Goal: Task Accomplishment & Management: Complete application form

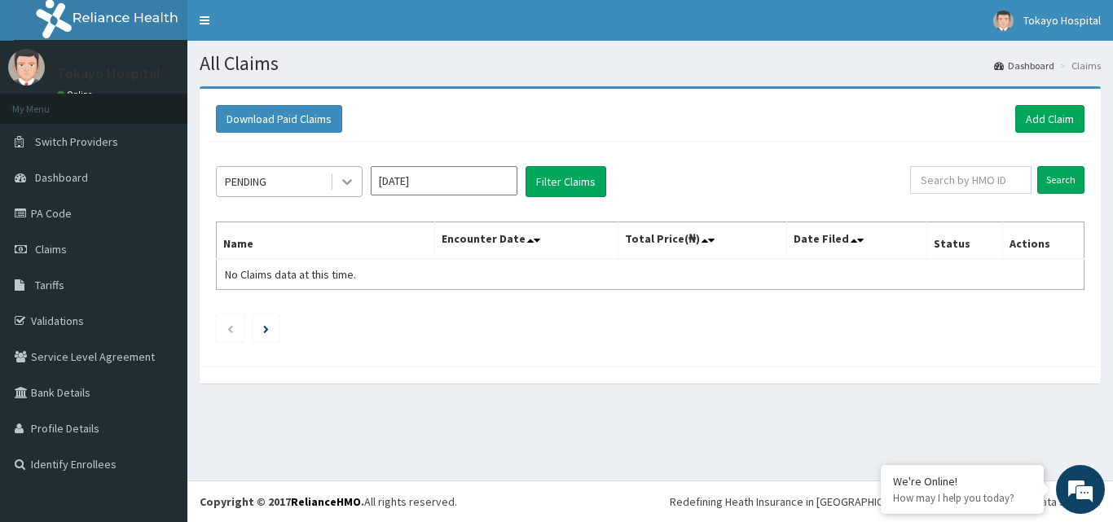
click at [346, 184] on icon at bounding box center [347, 183] width 10 height 6
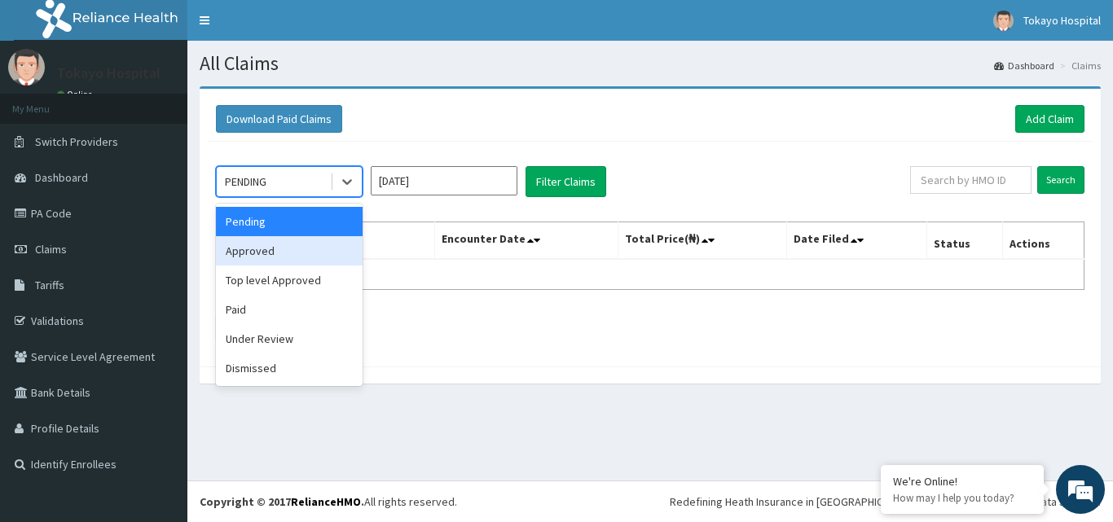
click at [278, 260] on div "Approved" at bounding box center [289, 250] width 147 height 29
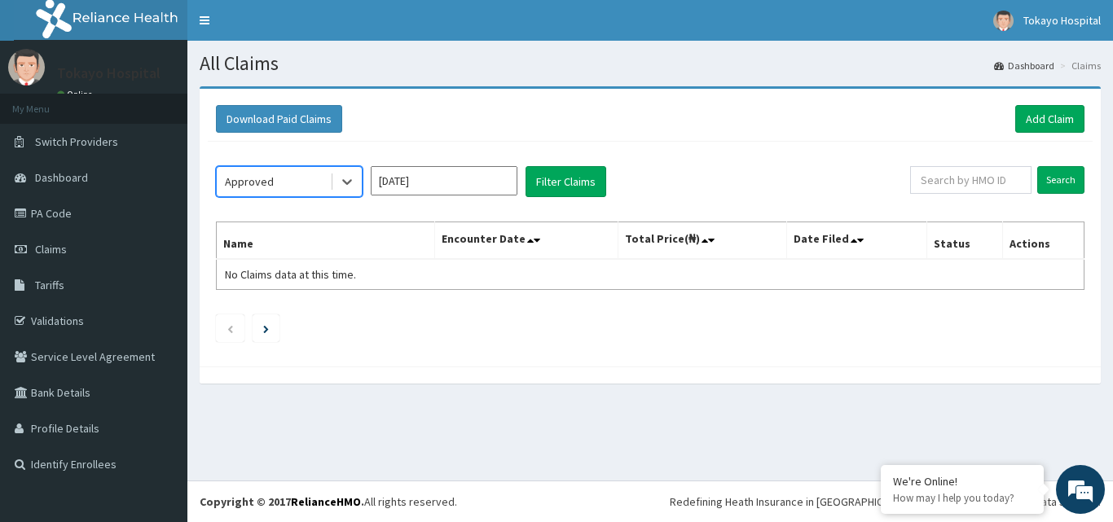
click at [486, 185] on input "[DATE]" at bounding box center [444, 180] width 147 height 29
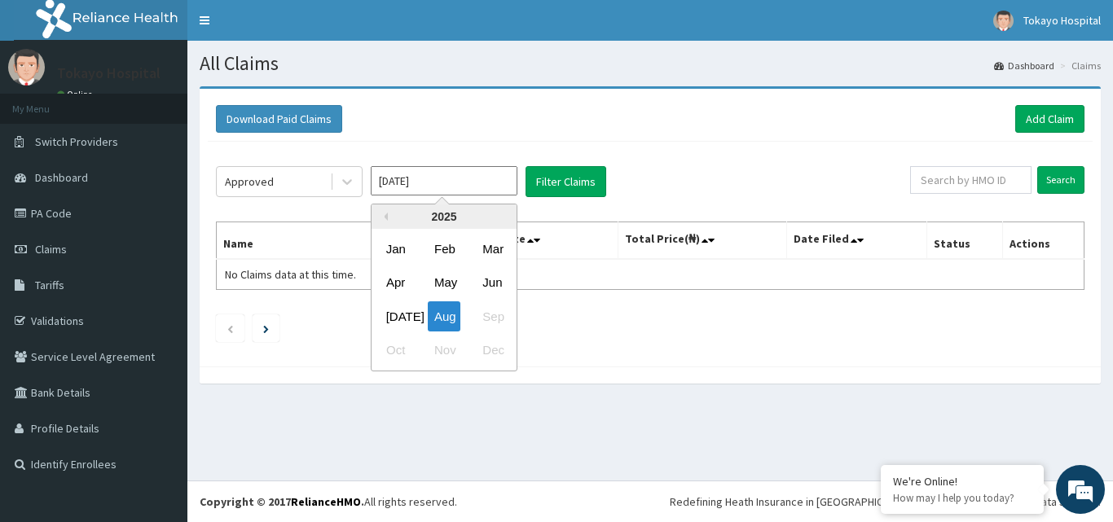
click at [399, 300] on div "Jul Aug Sep" at bounding box center [444, 316] width 145 height 33
click at [394, 311] on div "[DATE]" at bounding box center [396, 317] width 33 height 30
type input "[DATE]"
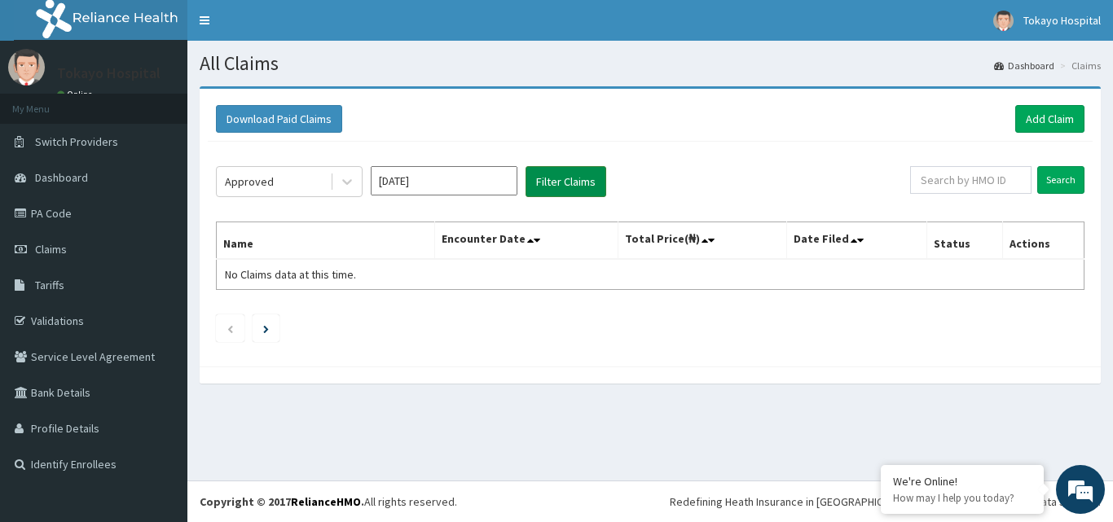
click at [557, 181] on button "Filter Claims" at bounding box center [566, 181] width 81 height 31
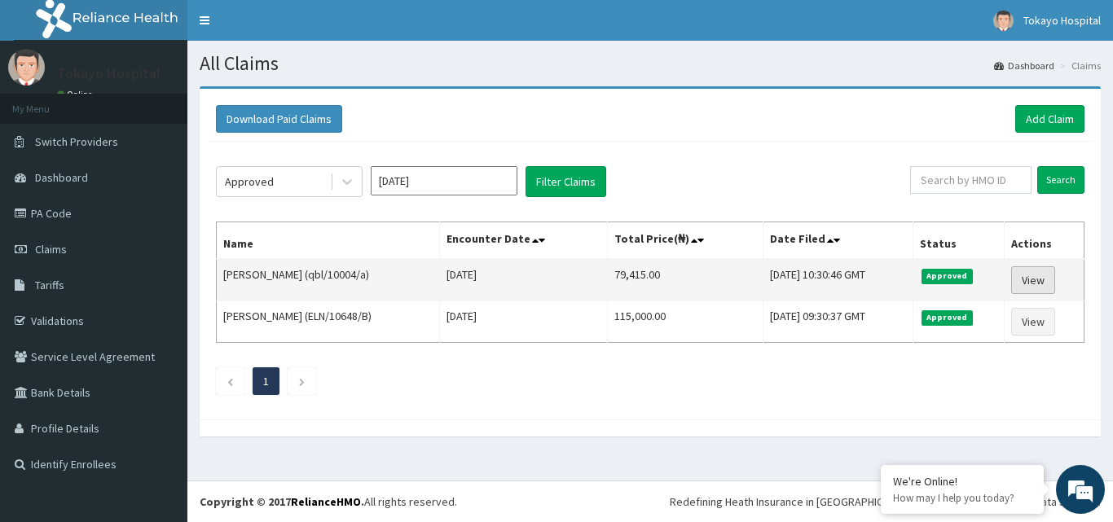
click at [1041, 270] on link "View" at bounding box center [1033, 280] width 44 height 28
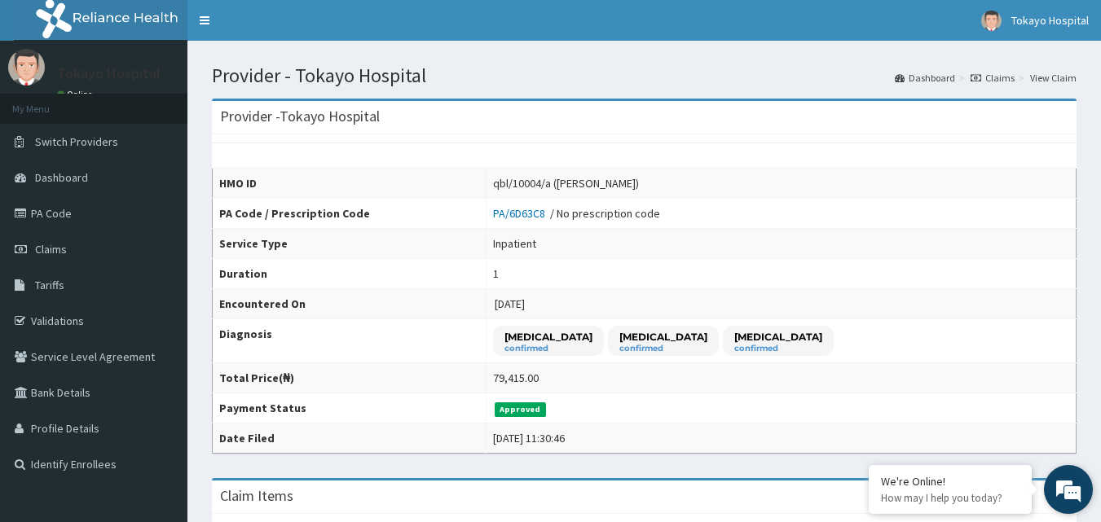
click at [1070, 487] on em at bounding box center [1068, 490] width 44 height 44
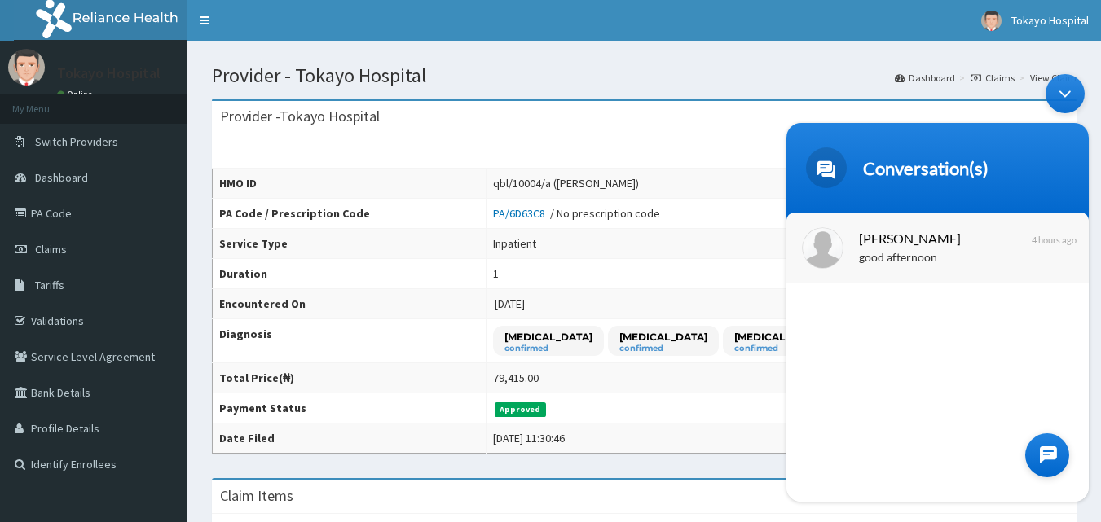
click at [915, 241] on span "Oluwasanmi Olayinka" at bounding box center [936, 238] width 154 height 22
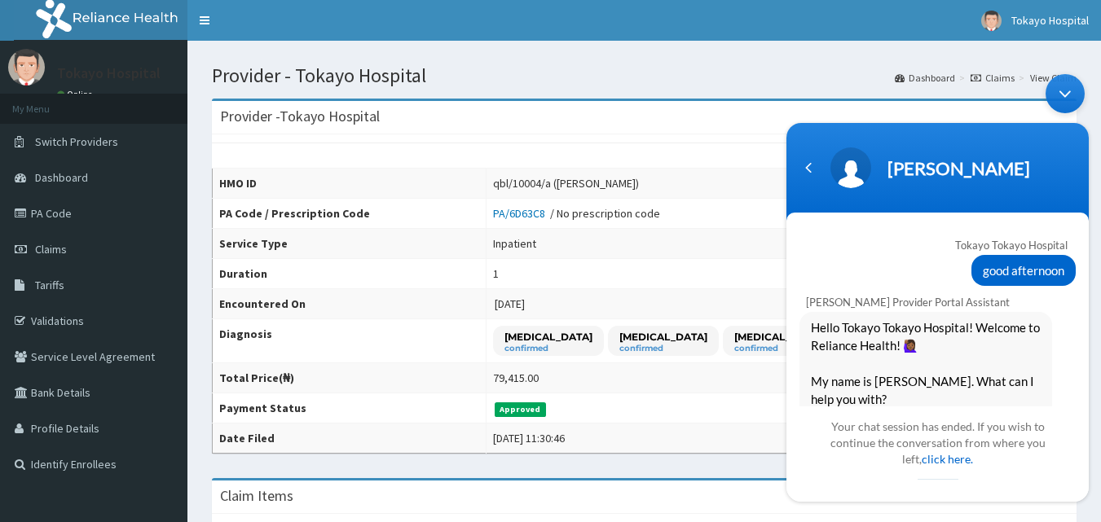
click at [1086, 233] on body "Oluwasanmi Olayinka Tokayo Tokayo Hospital good afternoon Naomi Provider Portal…" at bounding box center [937, 288] width 319 height 444
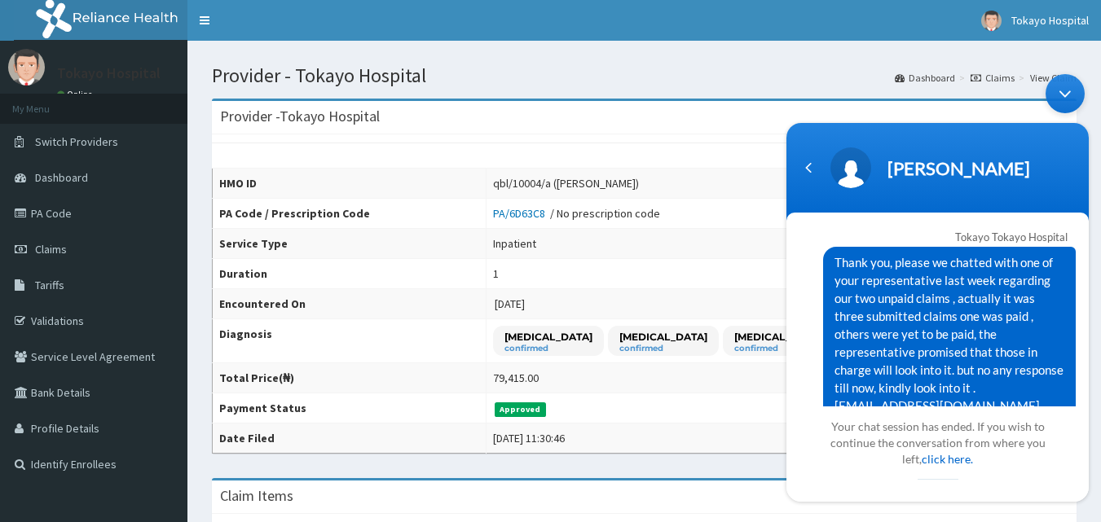
scroll to position [921, 0]
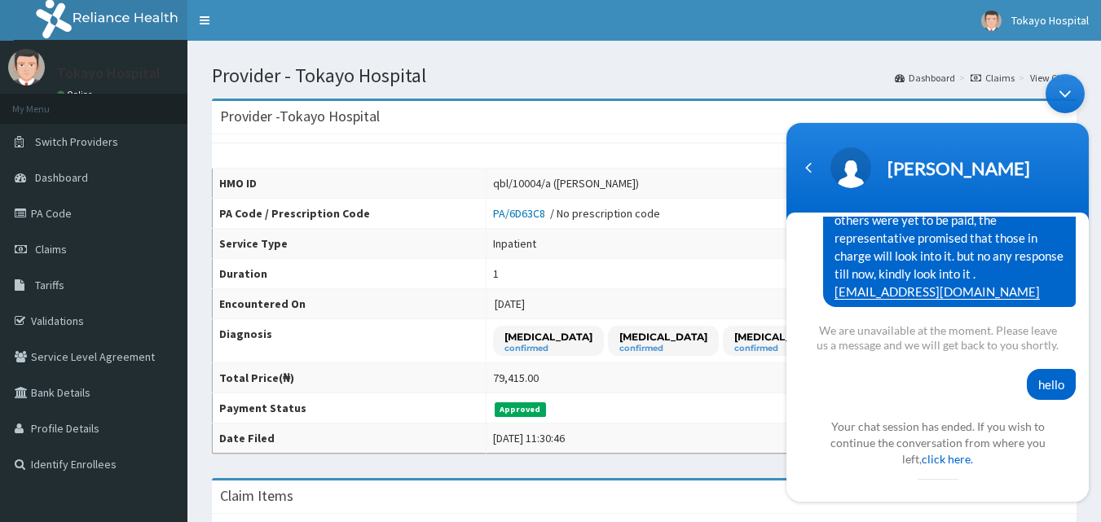
click at [853, 479] on div at bounding box center [937, 479] width 245 height 1
click at [932, 457] on link "click here." at bounding box center [947, 459] width 51 height 14
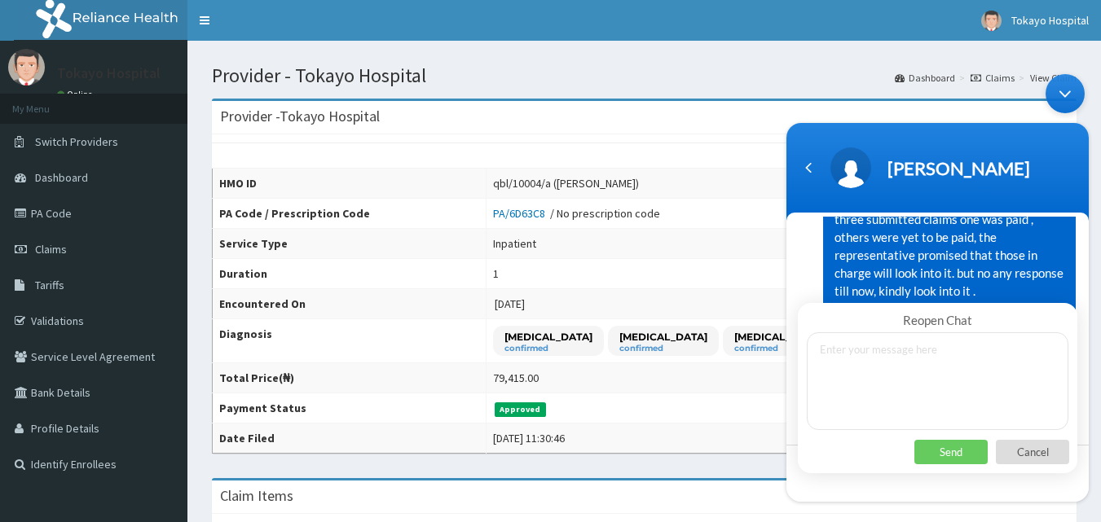
scroll to position [826, 0]
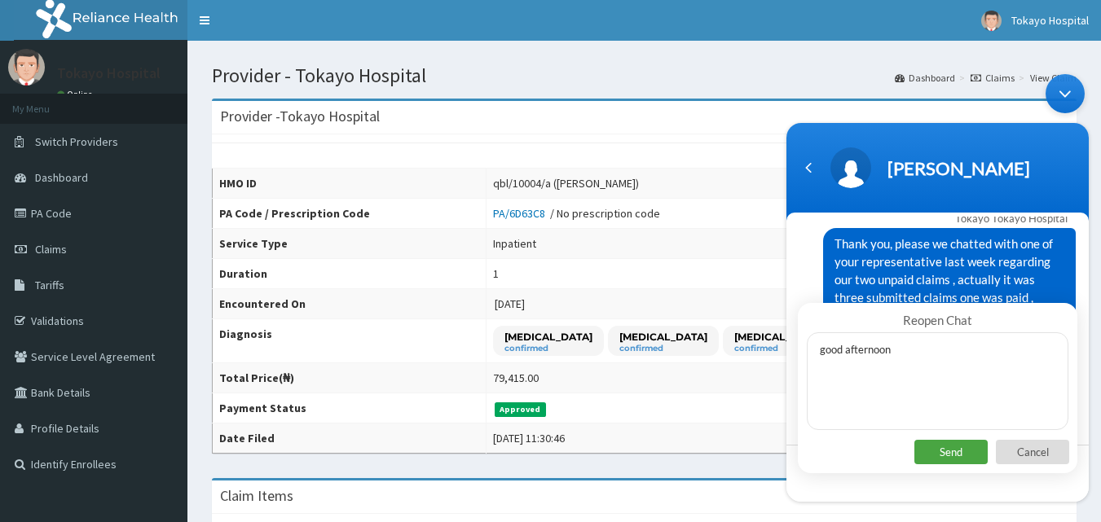
type textarea "good afternoon"
click at [950, 445] on p "Send" at bounding box center [950, 452] width 73 height 24
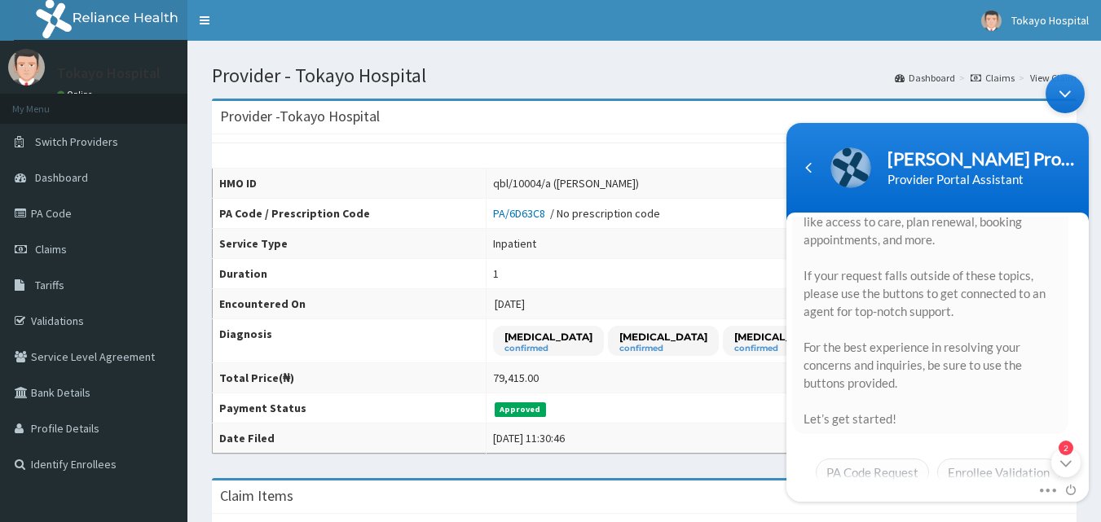
scroll to position [0, 0]
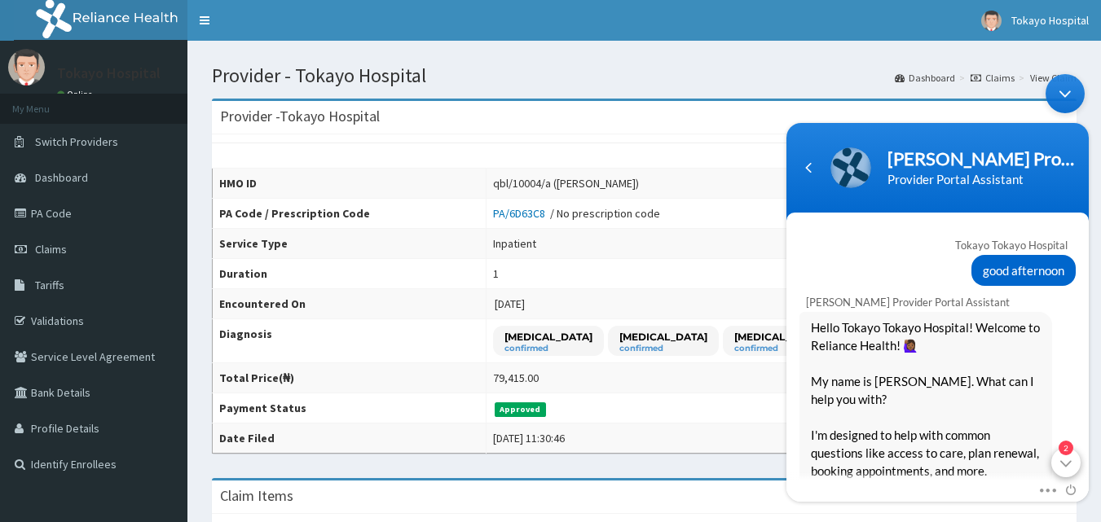
click at [1065, 444] on em "2" at bounding box center [1066, 448] width 15 height 15
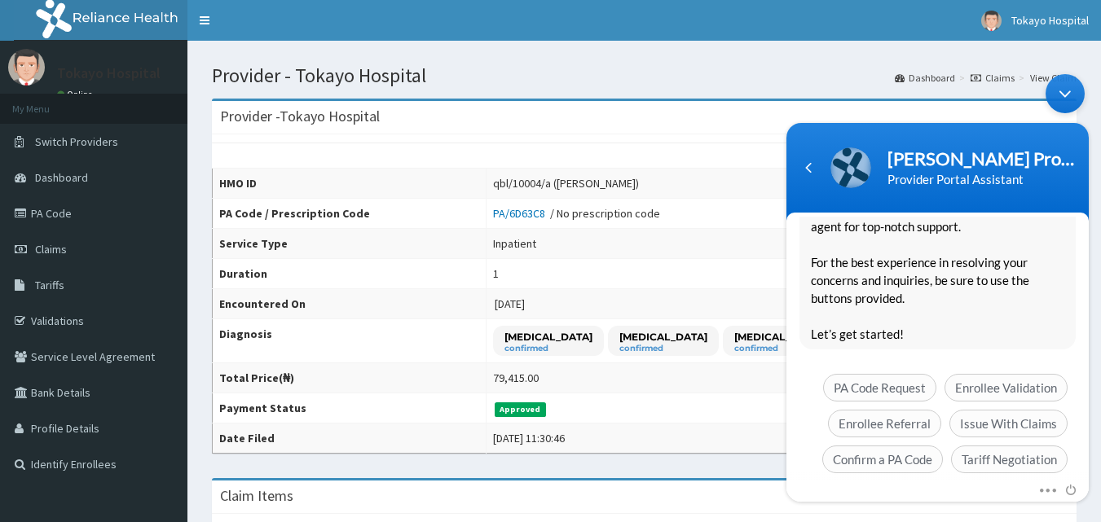
scroll to position [1434, 0]
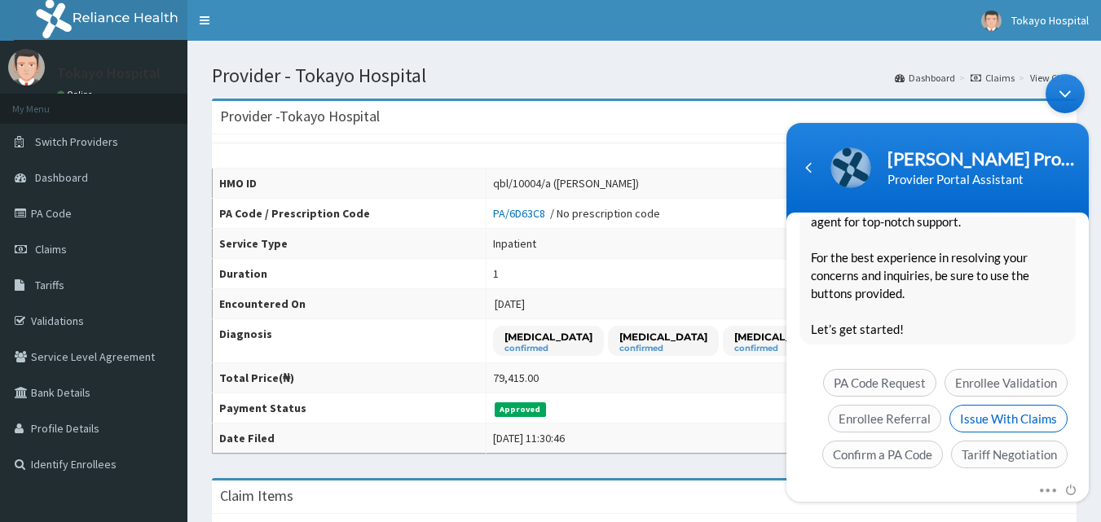
click at [1022, 405] on span "Issue With Claims" at bounding box center [1008, 419] width 118 height 28
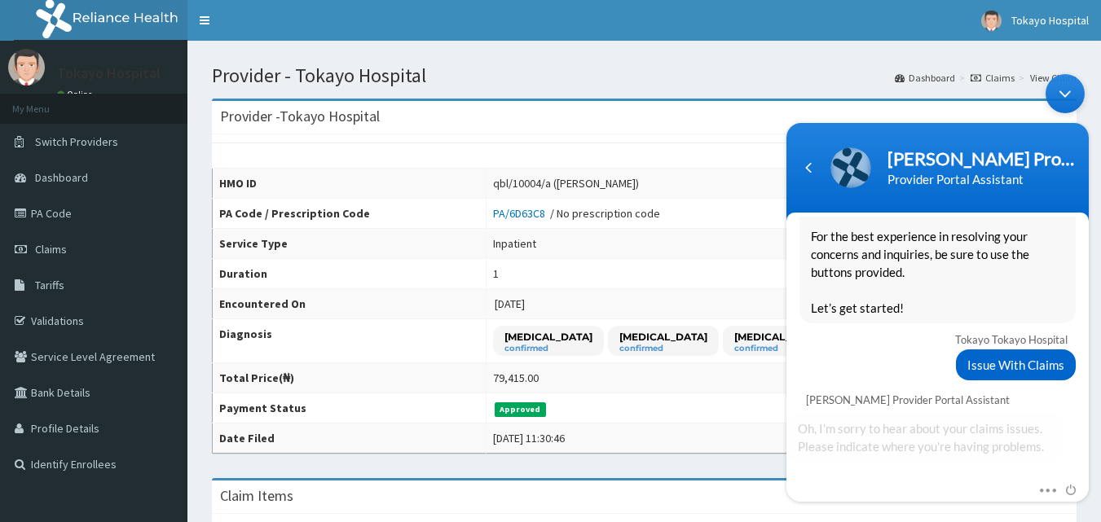
scroll to position [1501, 0]
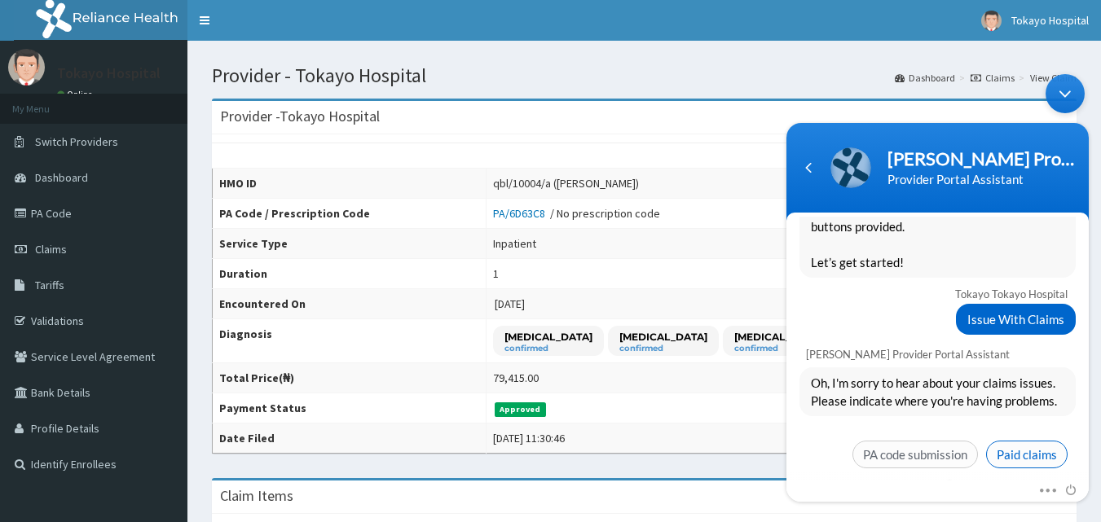
click at [1033, 441] on span "Paid claims" at bounding box center [1026, 455] width 81 height 28
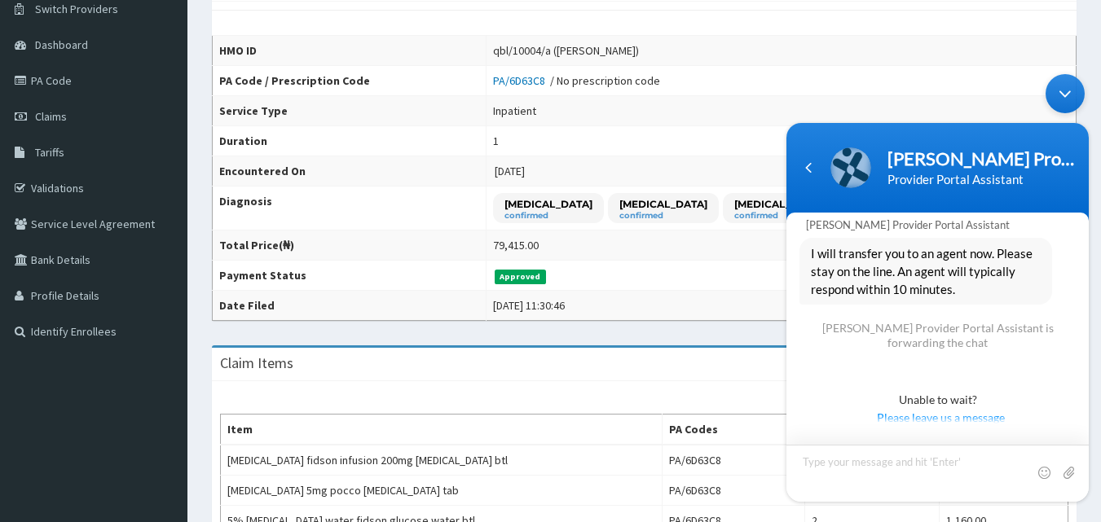
scroll to position [104, 0]
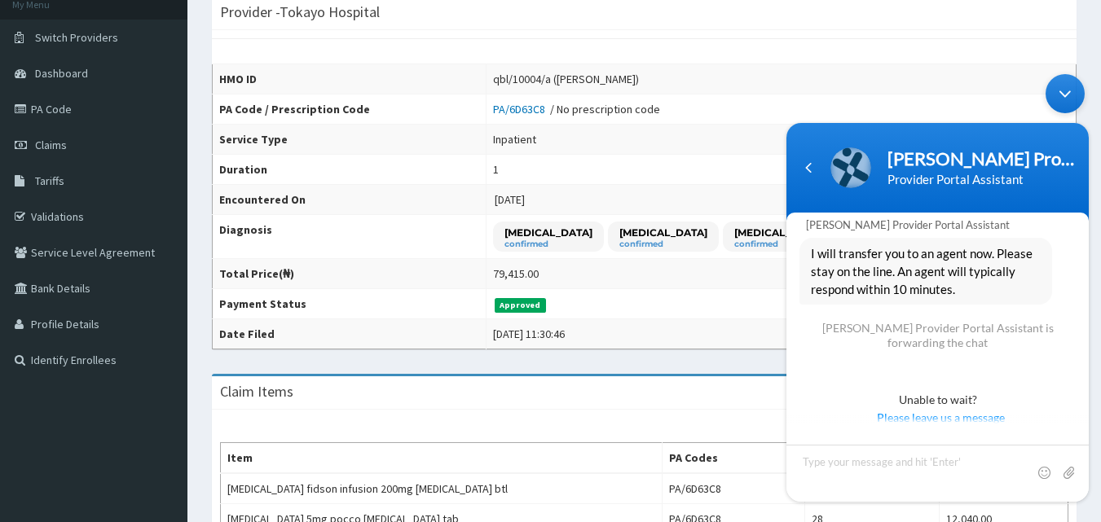
click at [1064, 90] on div "Minimize live chat window" at bounding box center [1065, 93] width 39 height 39
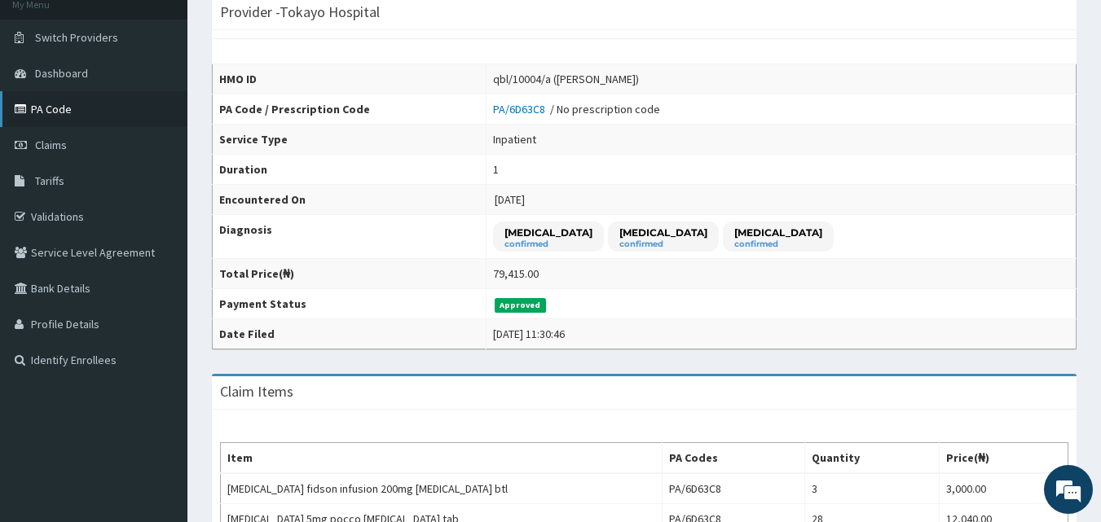
scroll to position [1724, 0]
click at [66, 137] on link "Claims" at bounding box center [93, 145] width 187 height 36
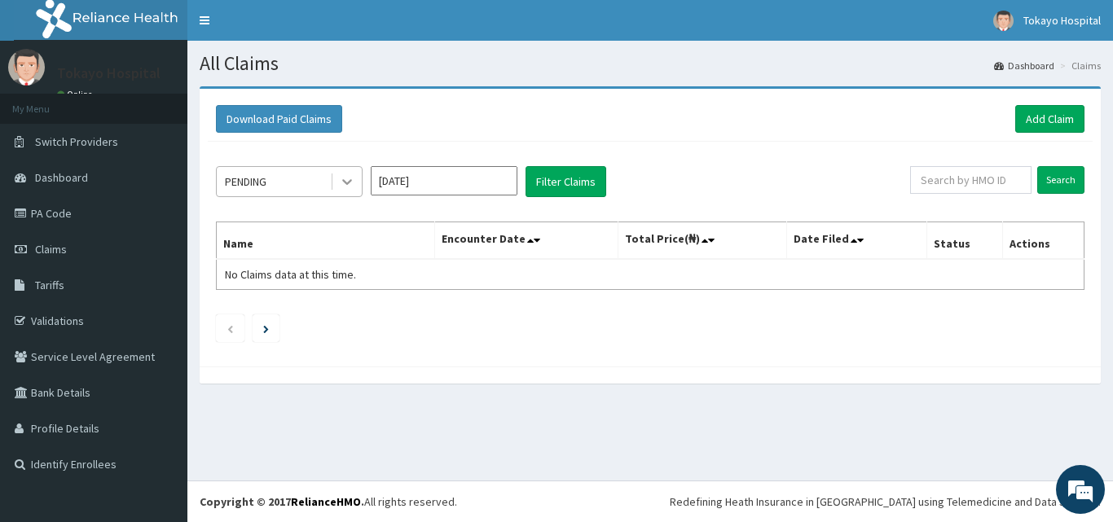
click at [345, 182] on icon at bounding box center [347, 183] width 10 height 6
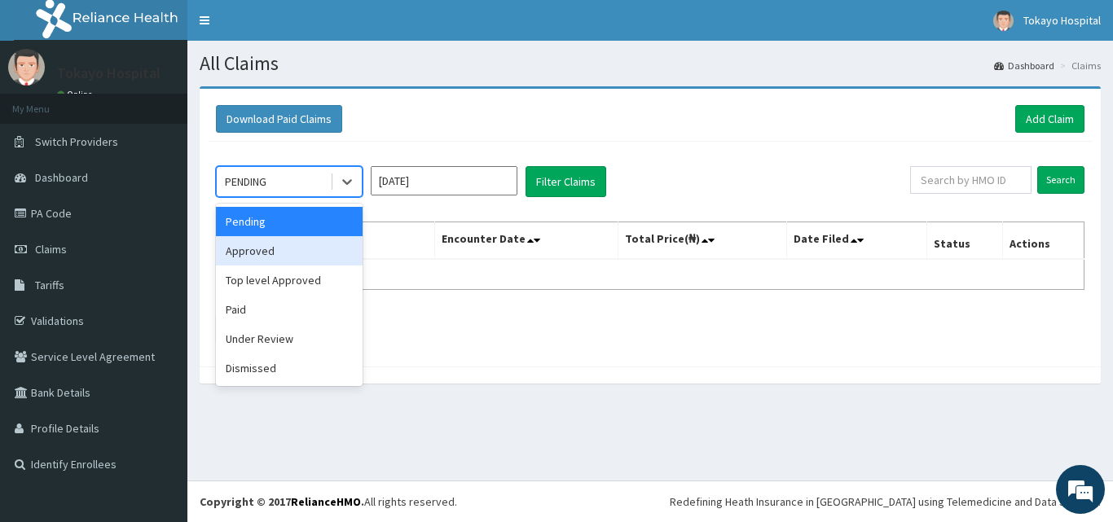
click at [266, 256] on div "Approved" at bounding box center [289, 250] width 147 height 29
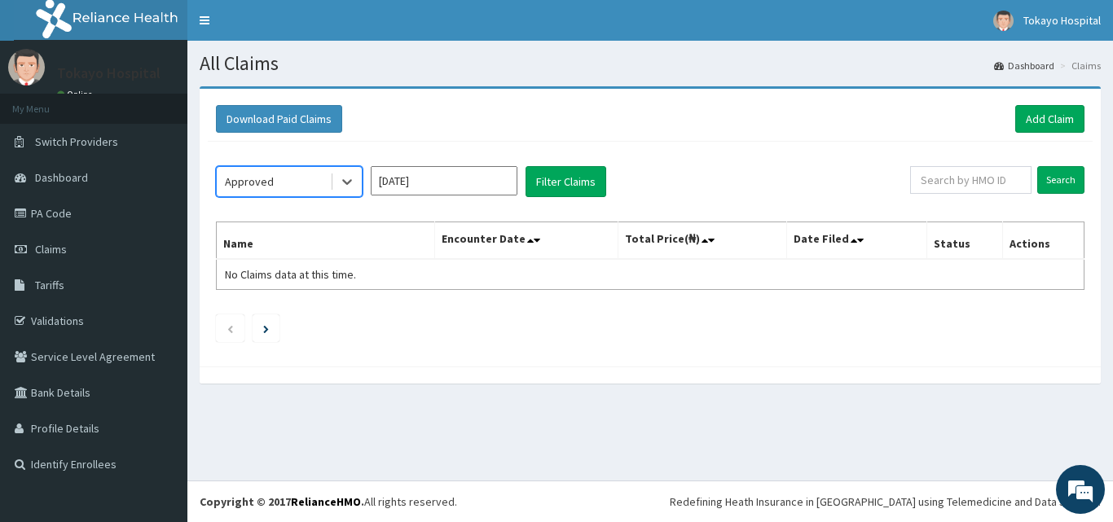
click at [478, 189] on input "Aug 2025" at bounding box center [444, 180] width 147 height 29
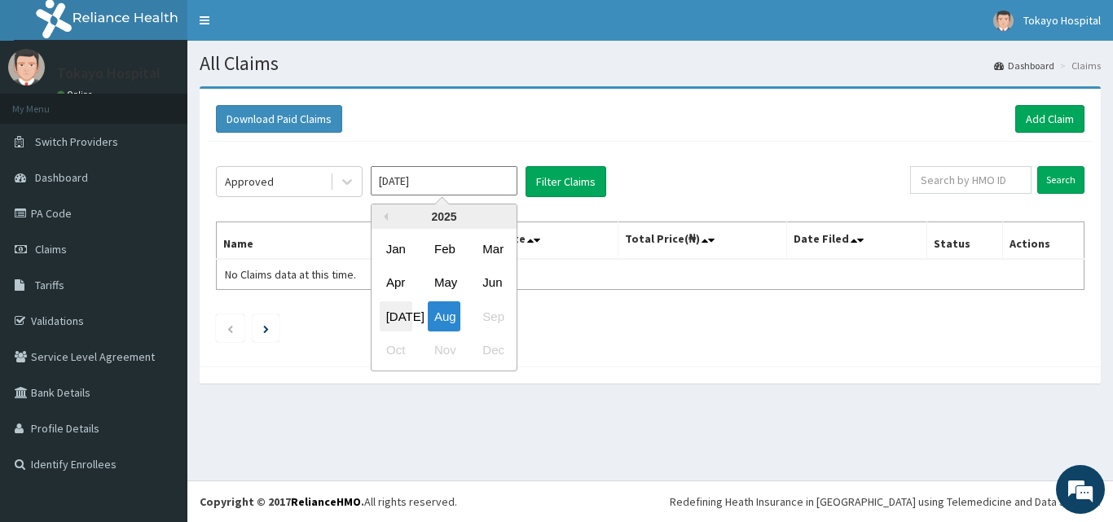
scroll to position [1869, 0]
click at [402, 315] on div "Jul" at bounding box center [396, 317] width 33 height 30
type input "Jul 2025"
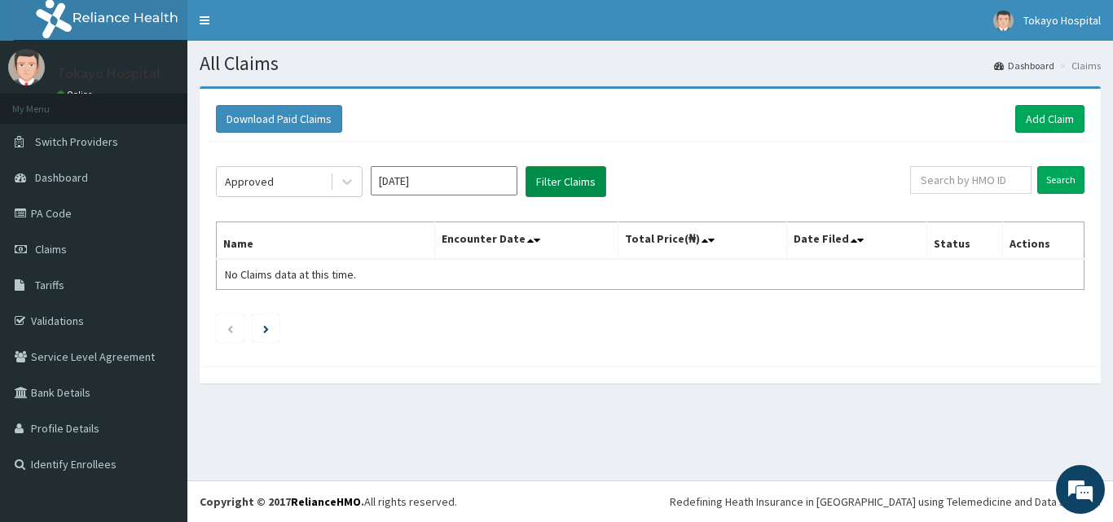
click at [553, 183] on button "Filter Claims" at bounding box center [566, 181] width 81 height 31
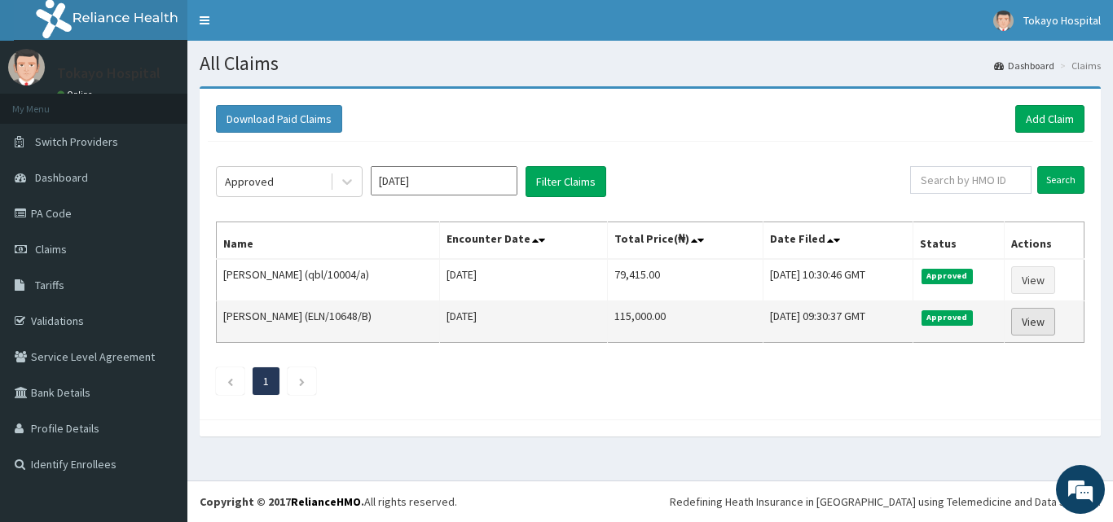
click at [1037, 315] on link "View" at bounding box center [1033, 322] width 44 height 28
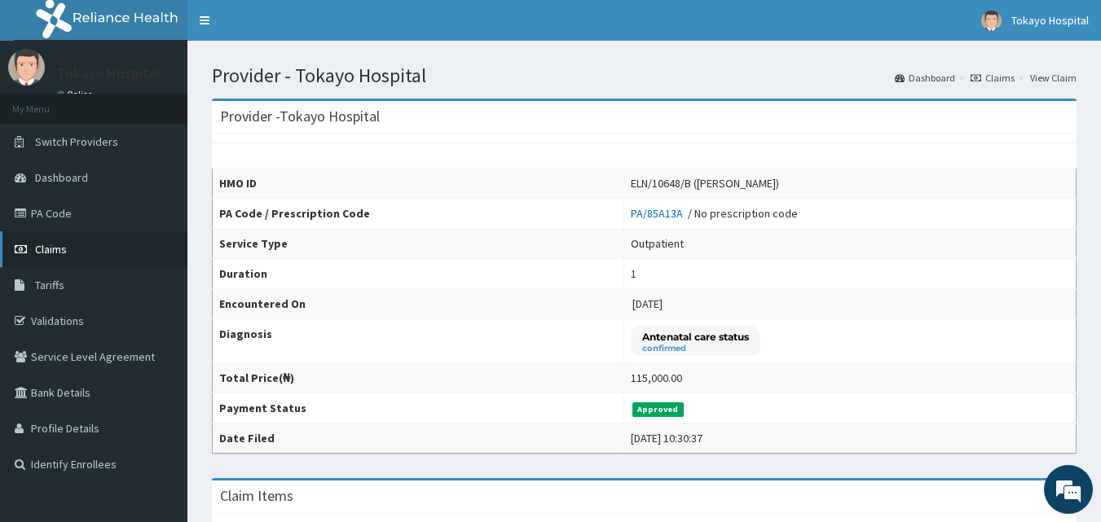
click at [54, 242] on span "Claims" at bounding box center [51, 249] width 32 height 15
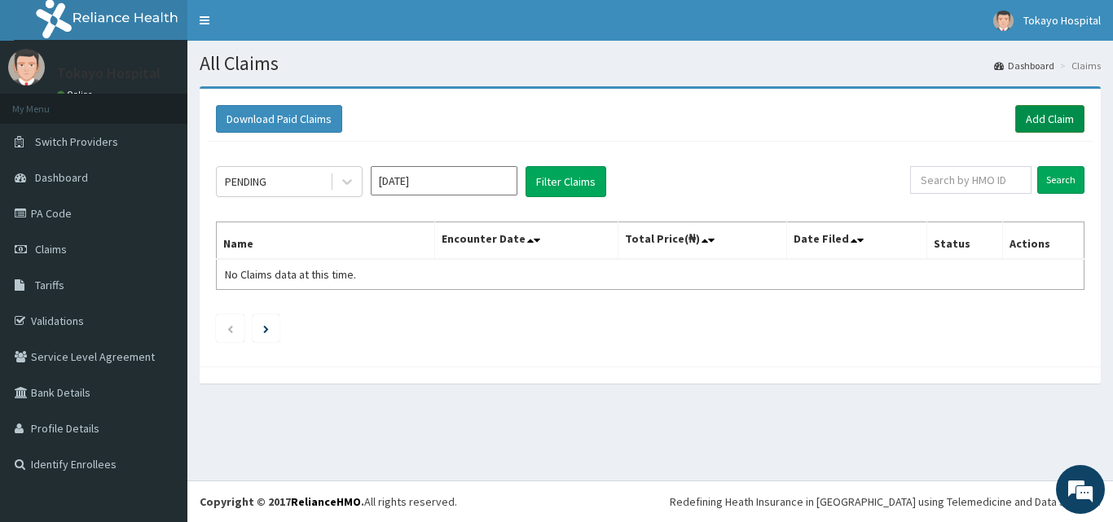
click at [1057, 115] on link "Add Claim" at bounding box center [1049, 119] width 69 height 28
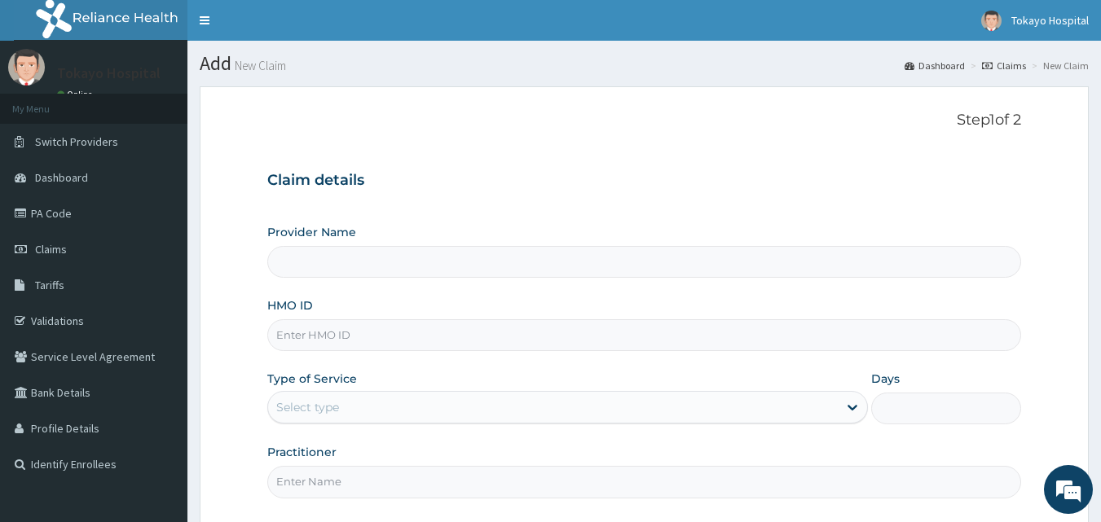
type input "Tokayo Hospital"
click at [60, 315] on link "Validations" at bounding box center [93, 321] width 187 height 36
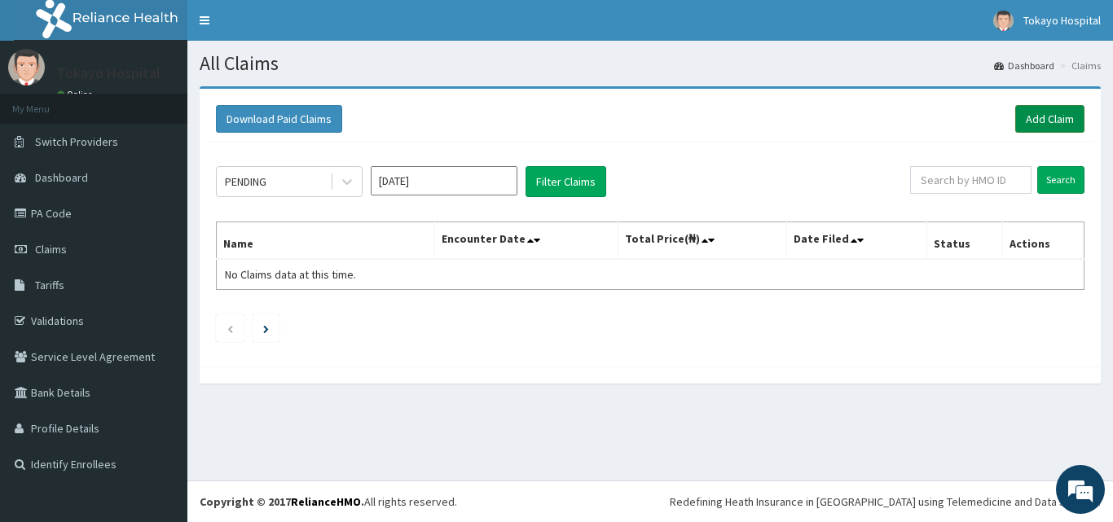
scroll to position [1869, 0]
click at [1042, 114] on link "Add Claim" at bounding box center [1049, 119] width 69 height 28
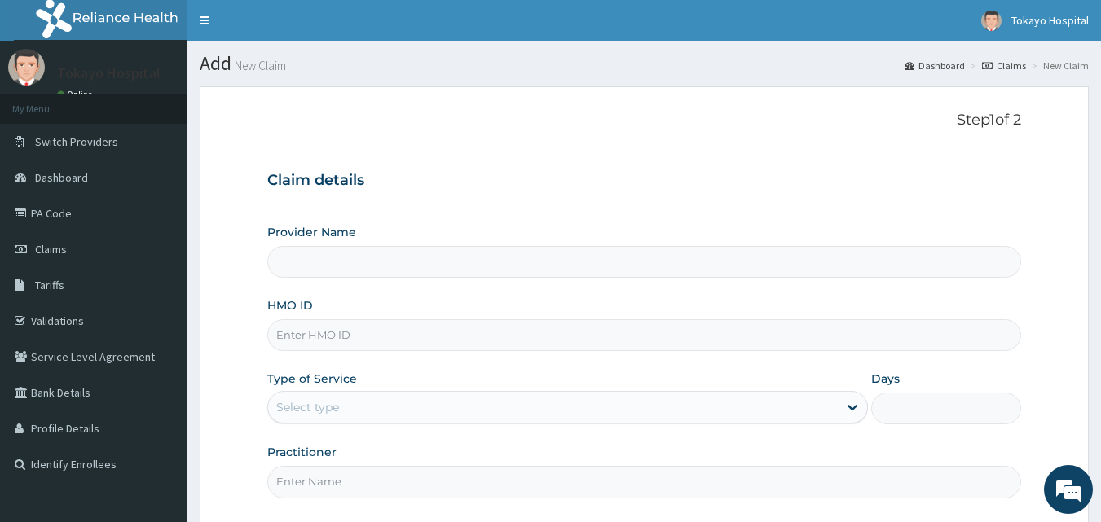
type input "Tokayo Hospital"
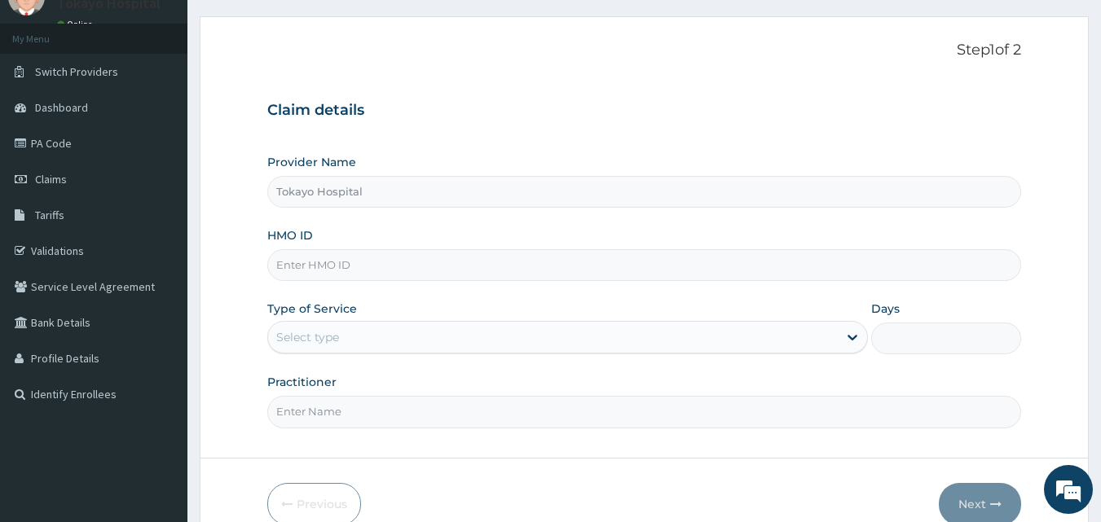
scroll to position [71, 0]
click at [541, 266] on input "HMO ID" at bounding box center [644, 265] width 755 height 32
type input "ELN/10648/d"
click at [374, 337] on div "Select type" at bounding box center [553, 337] width 570 height 26
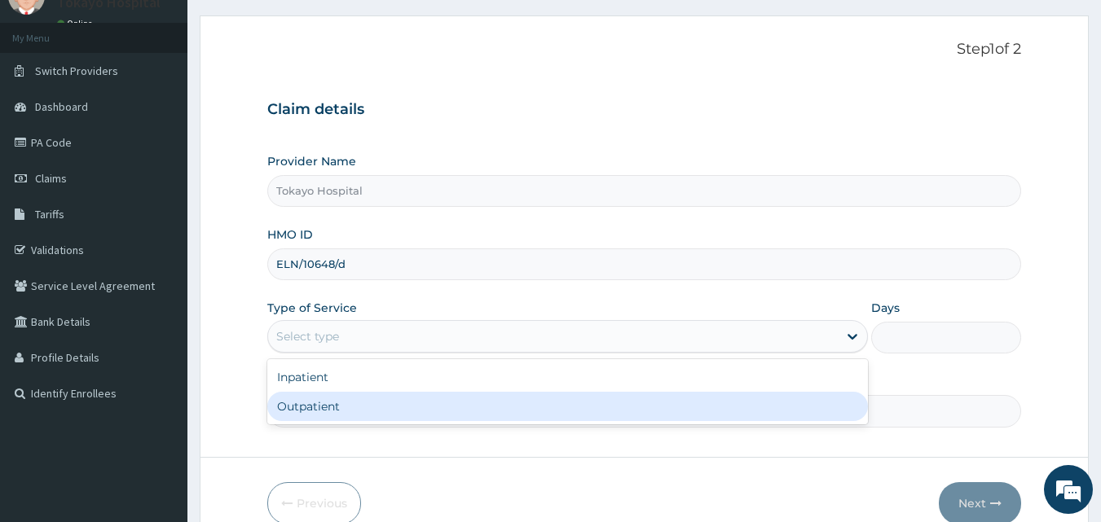
click at [327, 407] on div "Outpatient" at bounding box center [567, 406] width 601 height 29
type input "1"
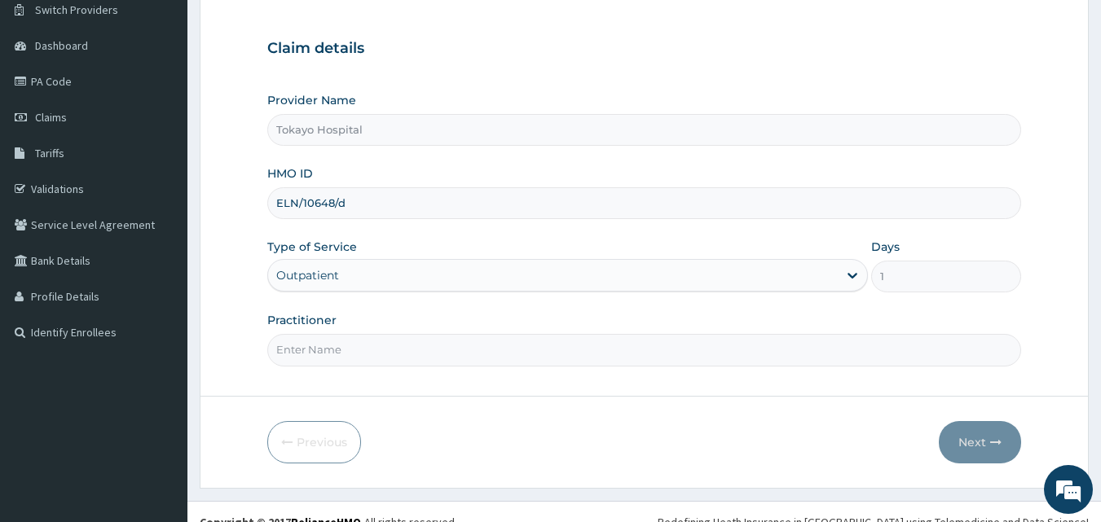
scroll to position [134, 0]
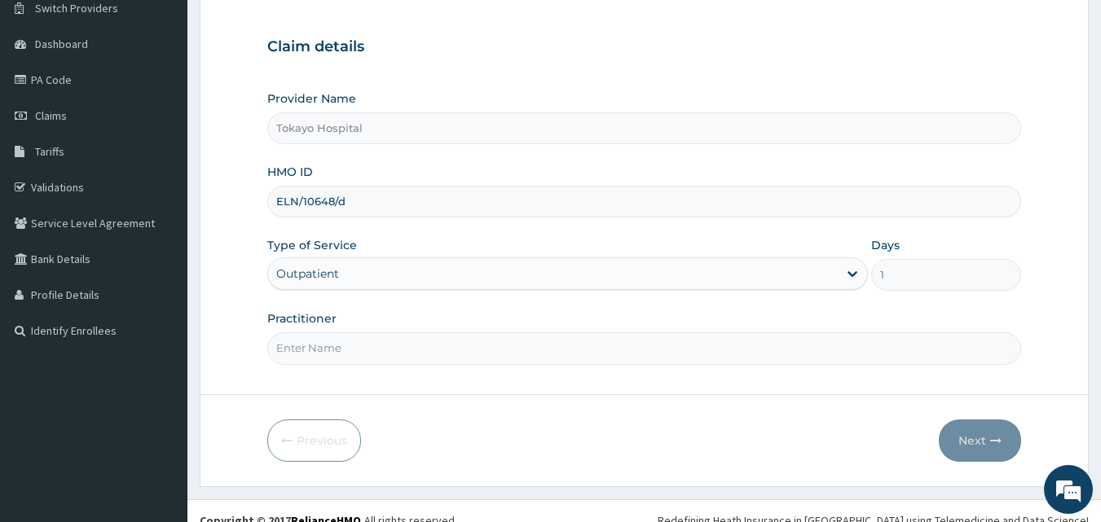
click at [345, 356] on input "Practitioner" at bounding box center [644, 349] width 755 height 32
type input "JOHN"
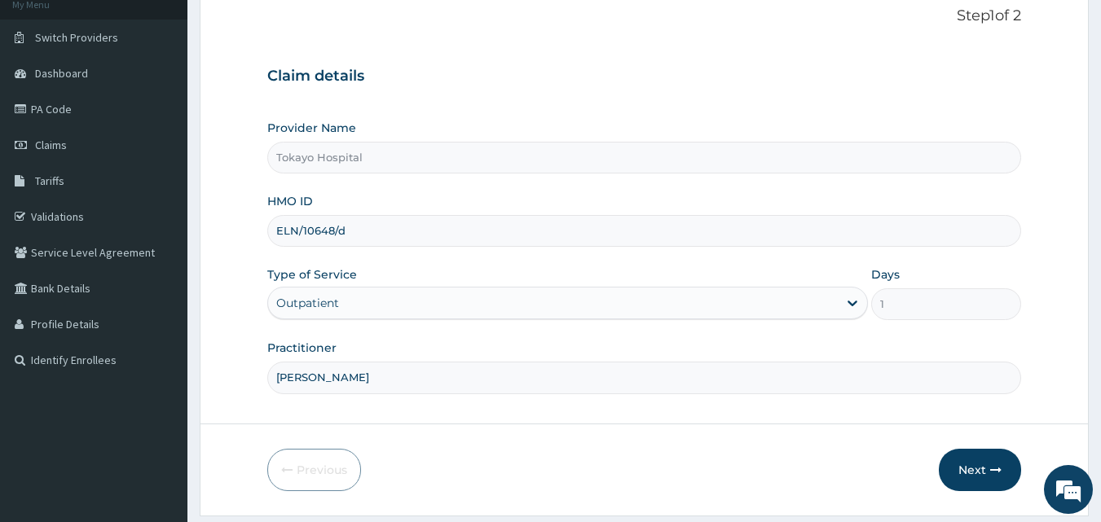
scroll to position [119, 0]
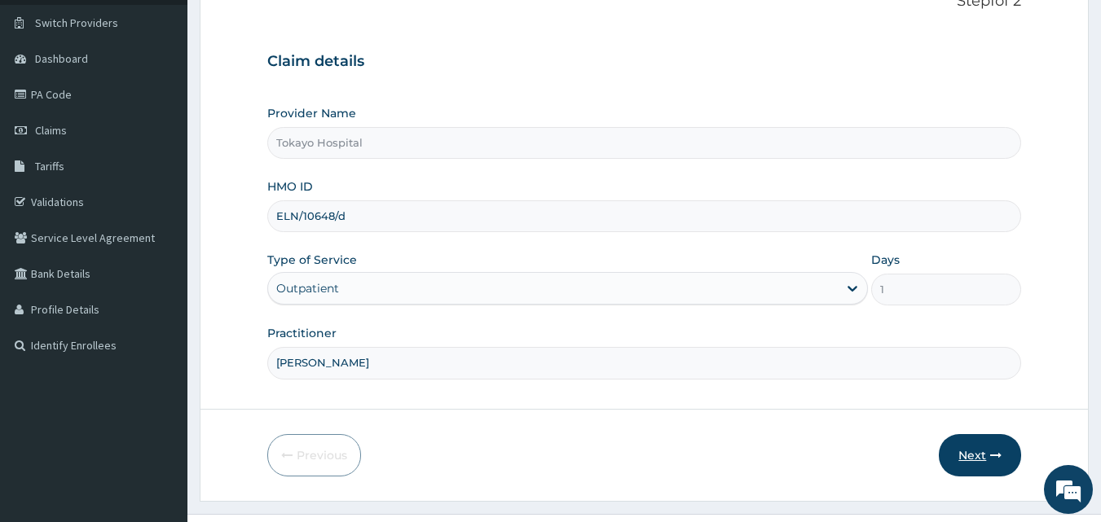
click at [990, 441] on button "Next" at bounding box center [980, 455] width 82 height 42
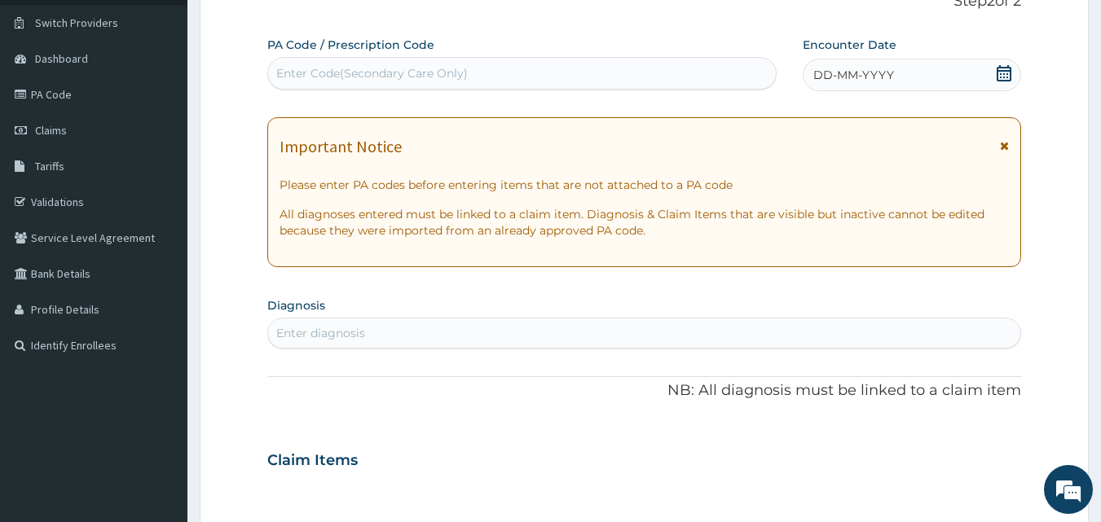
click at [1000, 69] on icon at bounding box center [1004, 73] width 16 height 16
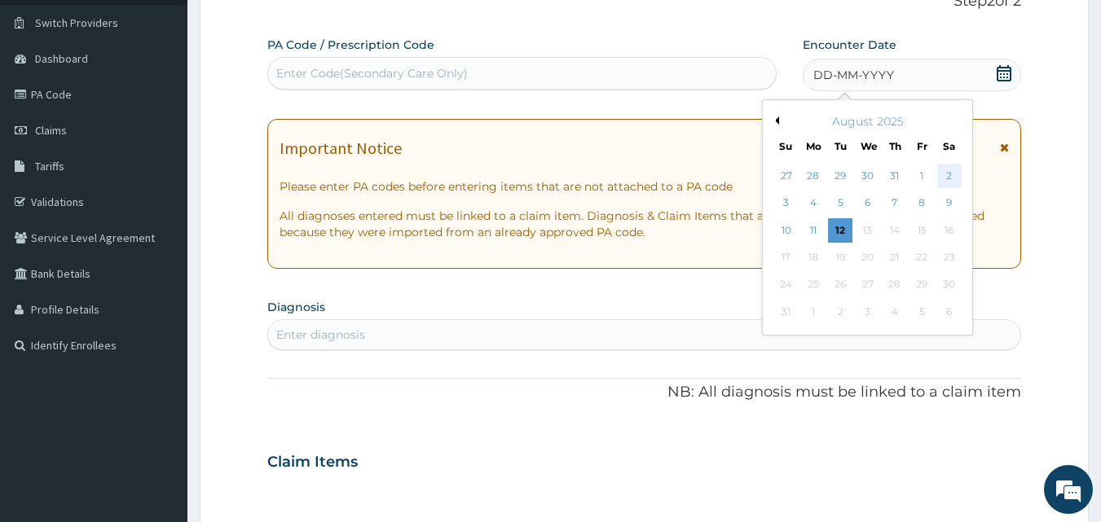
click at [945, 168] on div "2" at bounding box center [949, 176] width 24 height 24
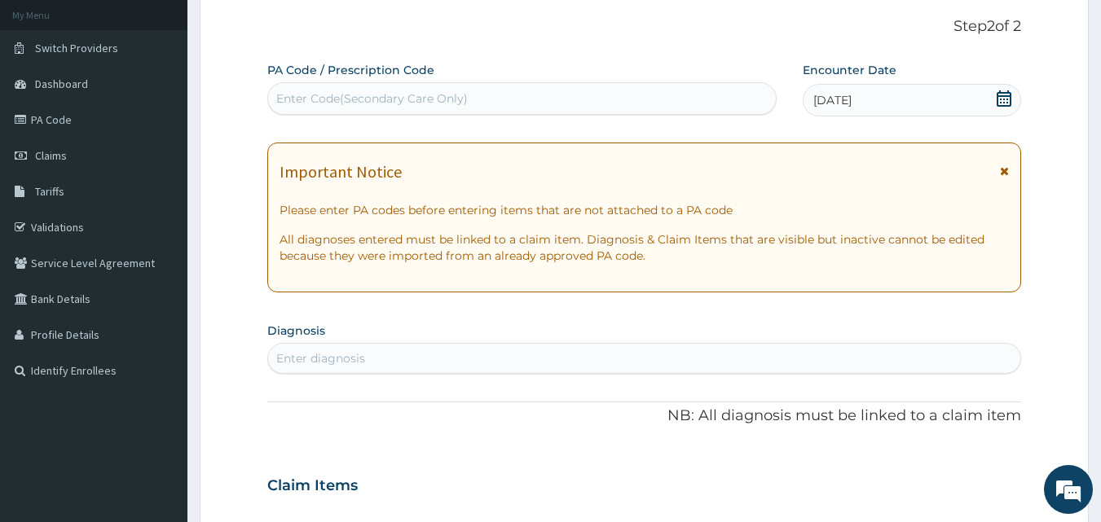
scroll to position [77, 0]
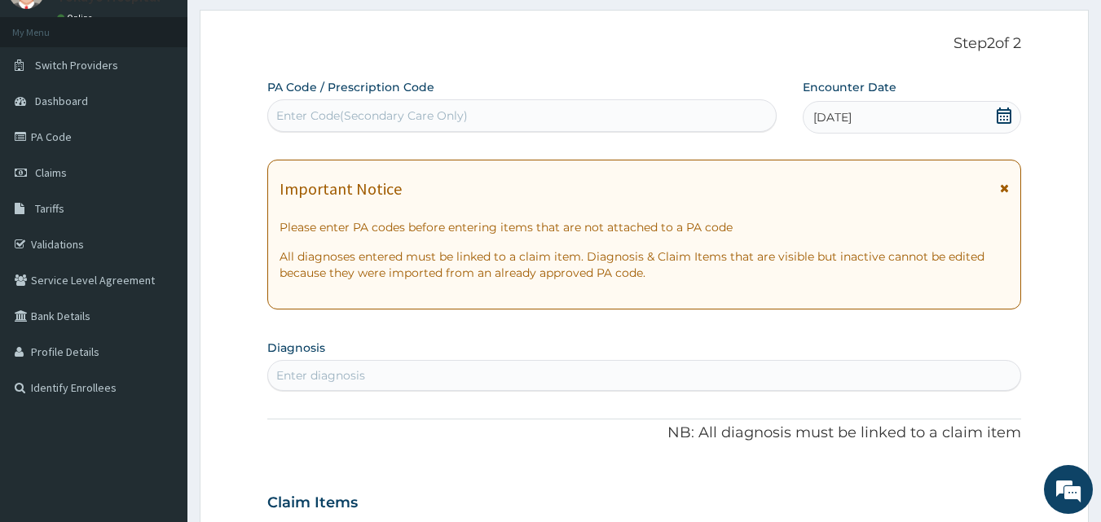
click at [1004, 112] on icon at bounding box center [1004, 116] width 15 height 16
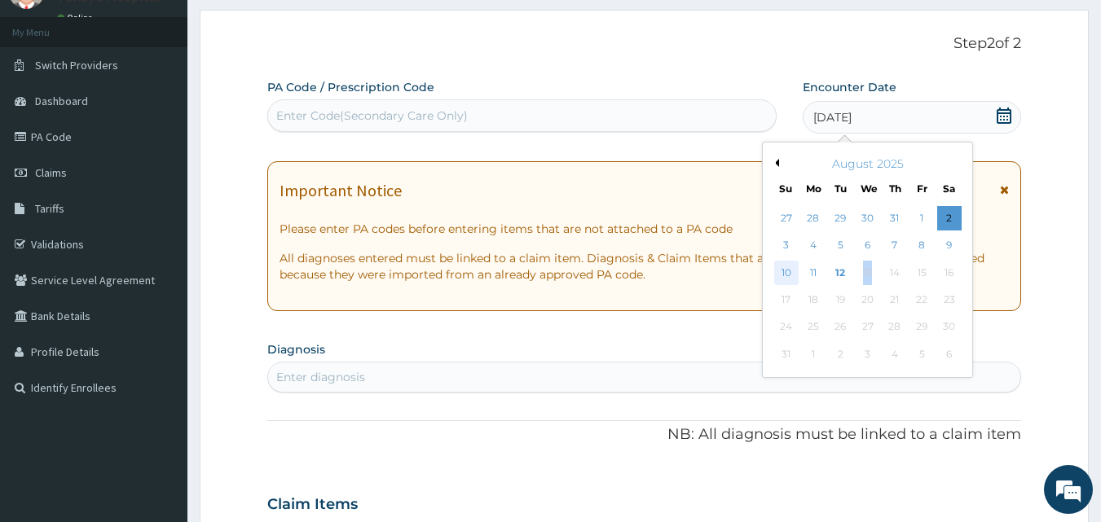
drag, startPoint x: 874, startPoint y: 262, endPoint x: 785, endPoint y: 267, distance: 89.8
click at [785, 267] on div "10 11 12 13 14 15 16" at bounding box center [868, 272] width 190 height 27
click at [785, 267] on div "10" at bounding box center [786, 273] width 24 height 24
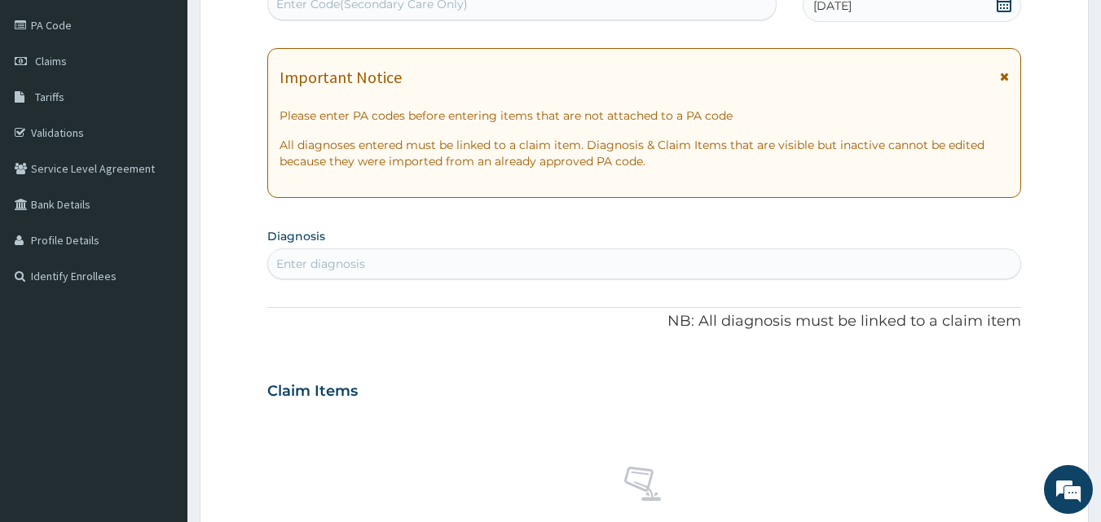
scroll to position [210, 0]
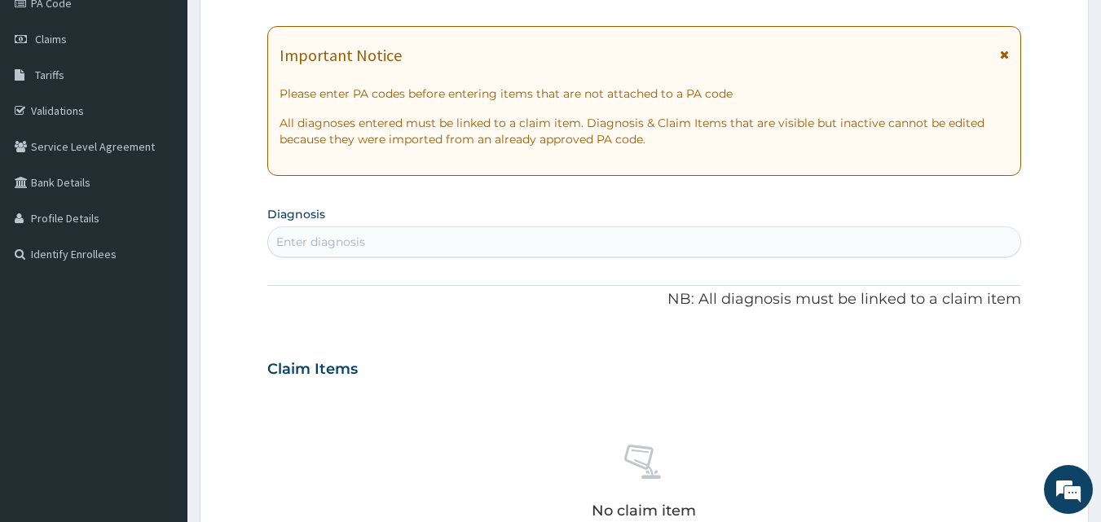
click at [374, 237] on div "Enter diagnosis" at bounding box center [644, 242] width 753 height 26
type input "plasmod"
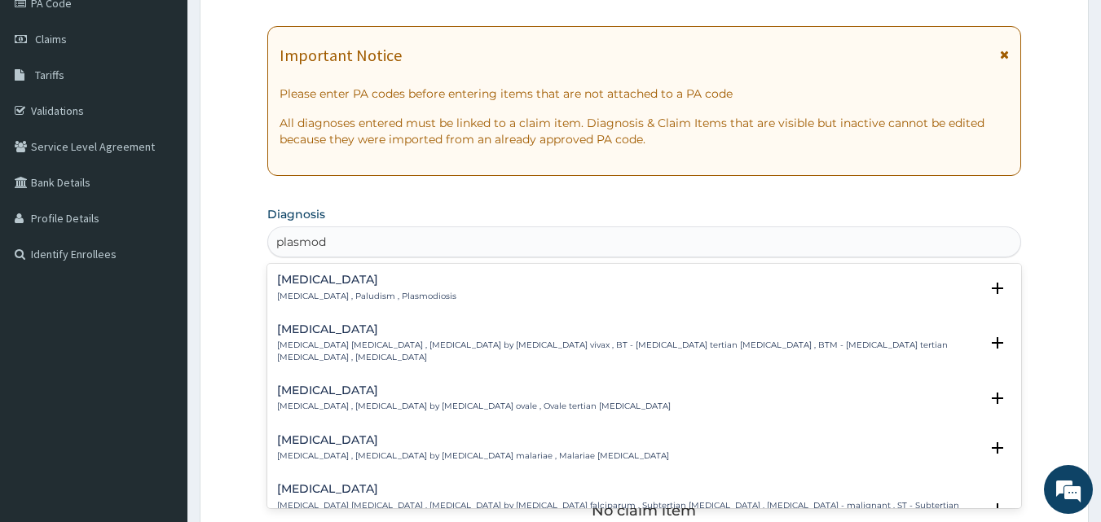
click at [333, 483] on h4 "Falciparum malaria" at bounding box center [628, 489] width 703 height 12
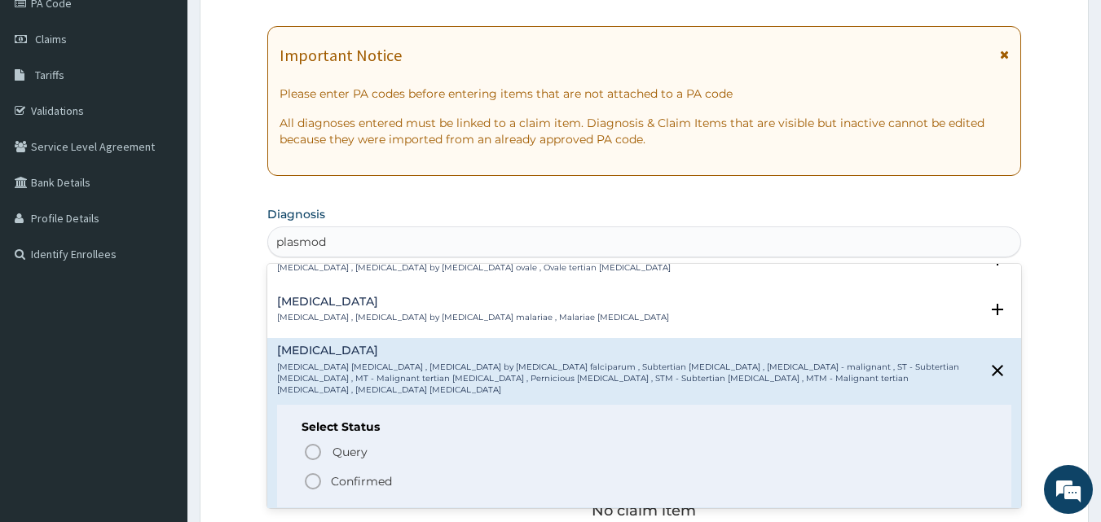
scroll to position [152, 0]
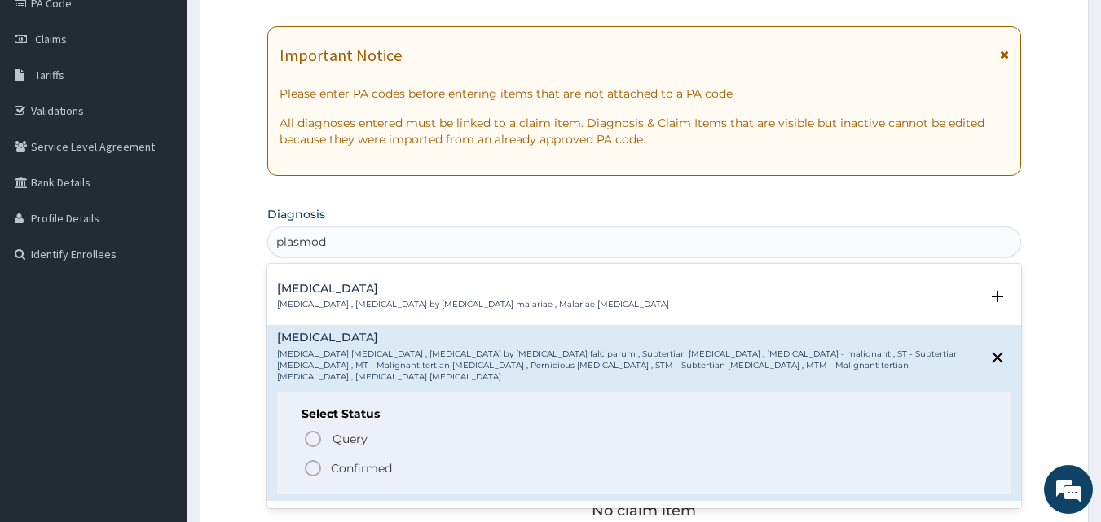
click at [314, 459] on icon "status option filled" at bounding box center [313, 469] width 20 height 20
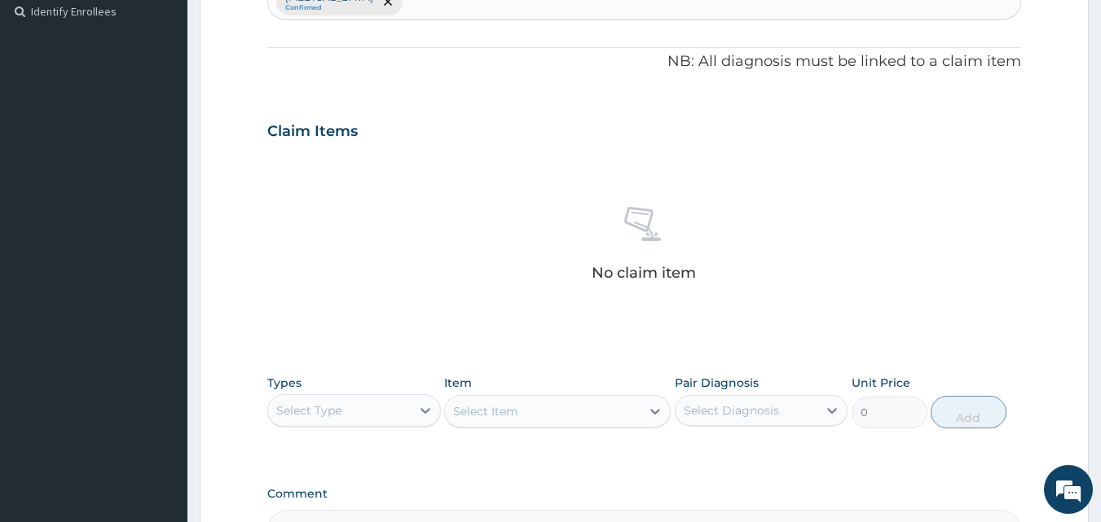
scroll to position [455, 0]
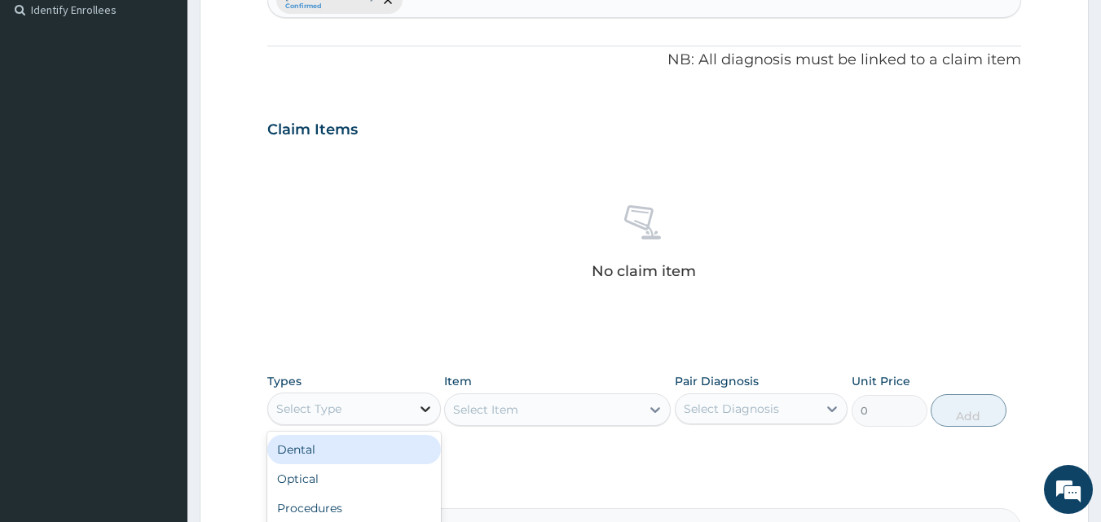
click at [426, 411] on icon at bounding box center [426, 410] width 10 height 6
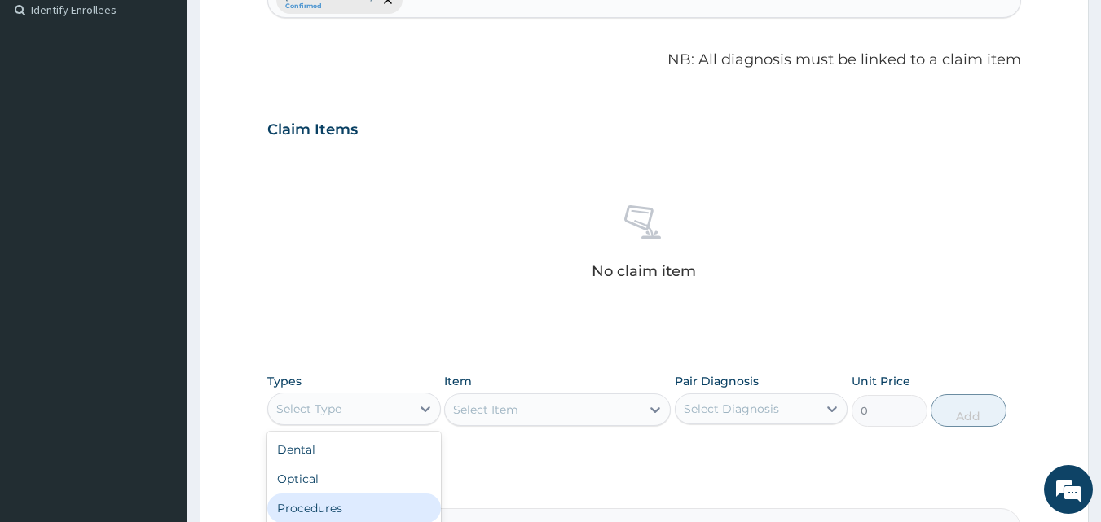
click at [346, 508] on div "Procedures" at bounding box center [354, 508] width 174 height 29
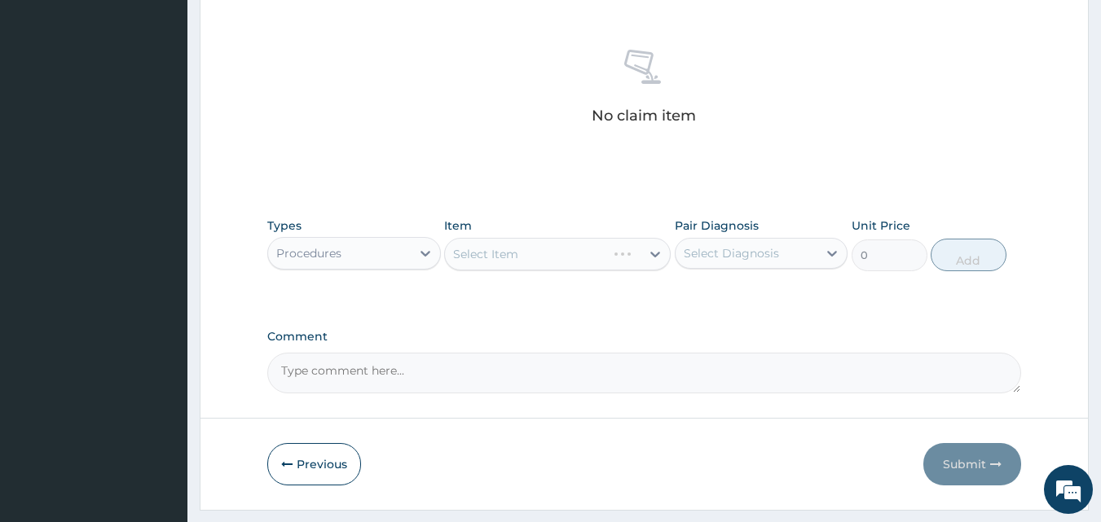
scroll to position [643, 0]
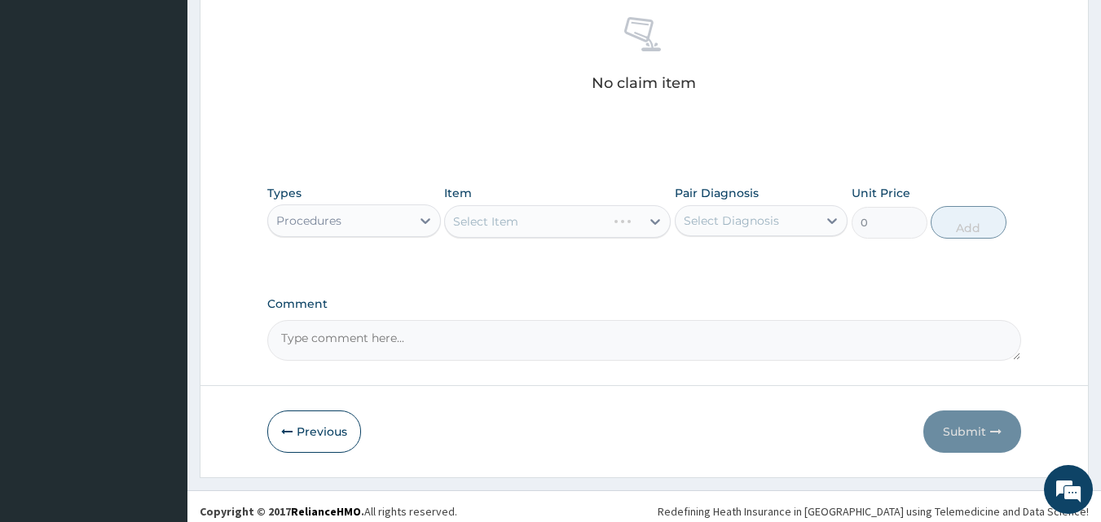
click at [579, 211] on div "Select Item" at bounding box center [557, 221] width 227 height 33
click at [764, 213] on div "Select Diagnosis" at bounding box center [731, 221] width 95 height 16
click at [716, 259] on label "Falciparum malaria" at bounding box center [752, 261] width 101 height 16
checkbox input "true"
click at [620, 222] on div "Select Item" at bounding box center [543, 222] width 196 height 26
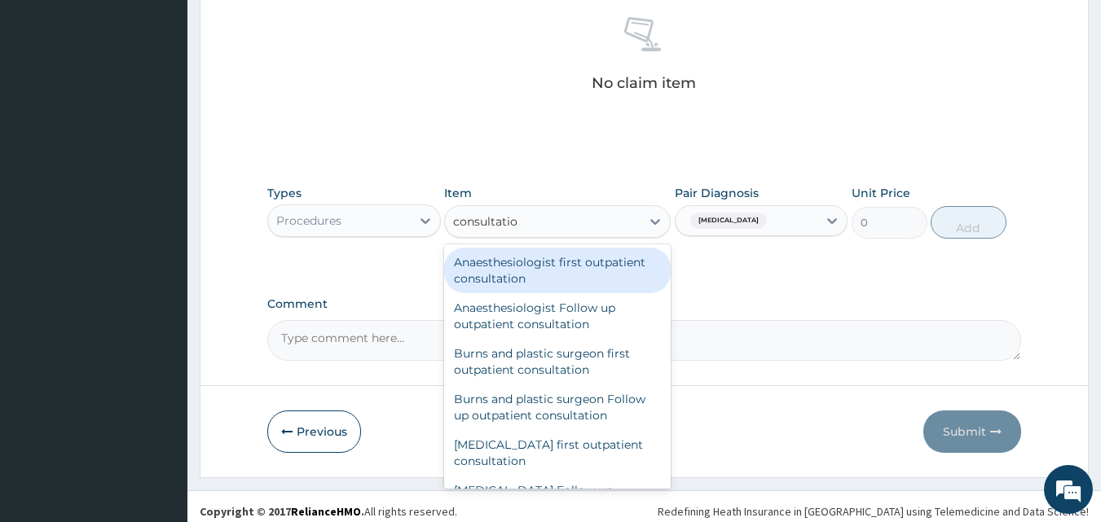
type input "consultation"
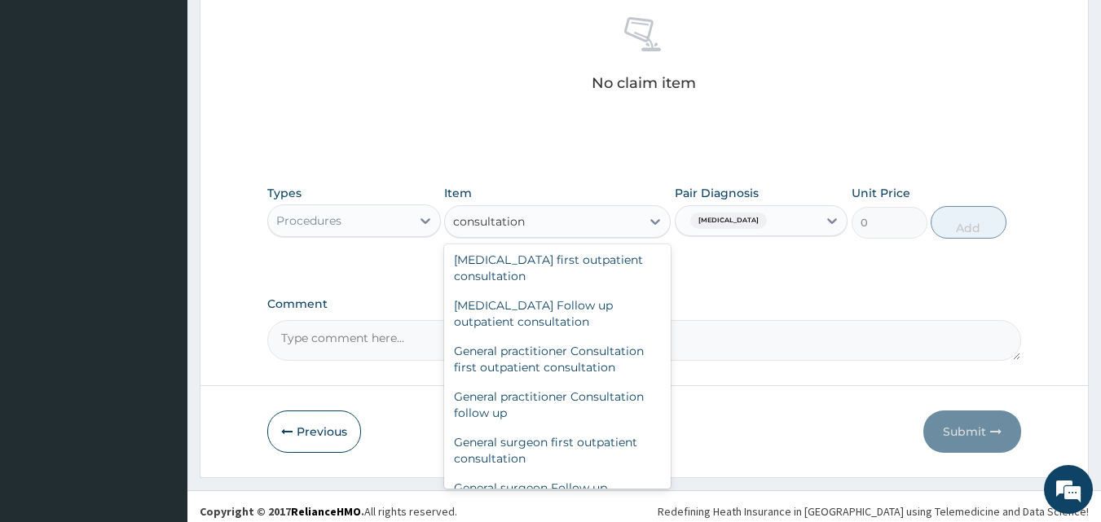
scroll to position [820, 0]
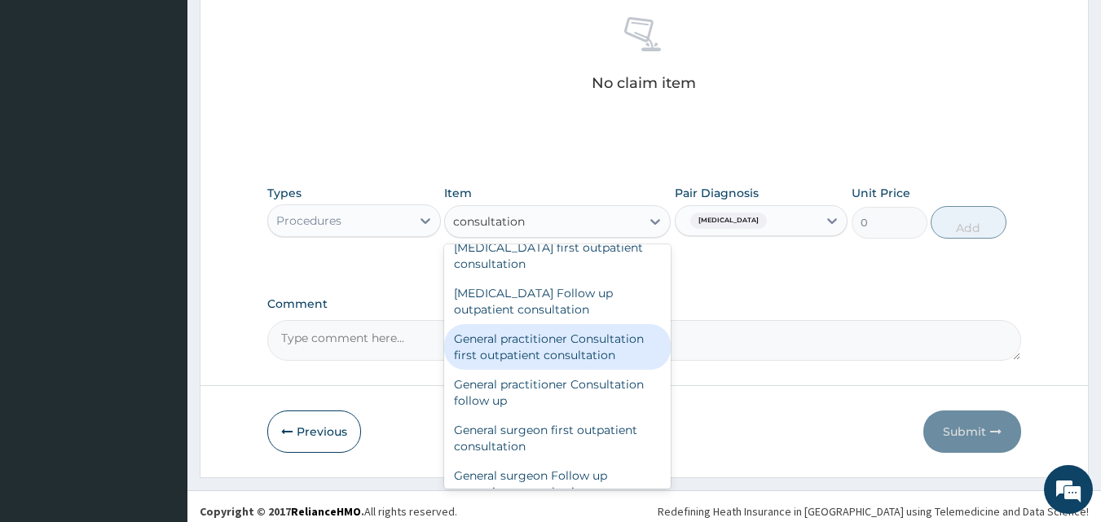
click at [575, 346] on div "General practitioner Consultation first outpatient consultation" at bounding box center [557, 347] width 227 height 46
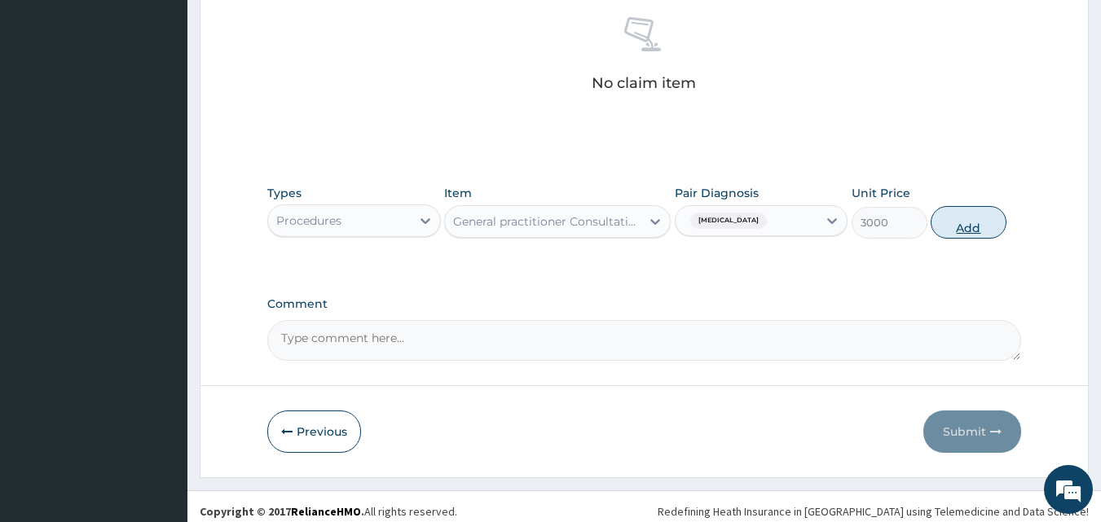
click at [966, 224] on button "Add" at bounding box center [969, 222] width 76 height 33
type input "0"
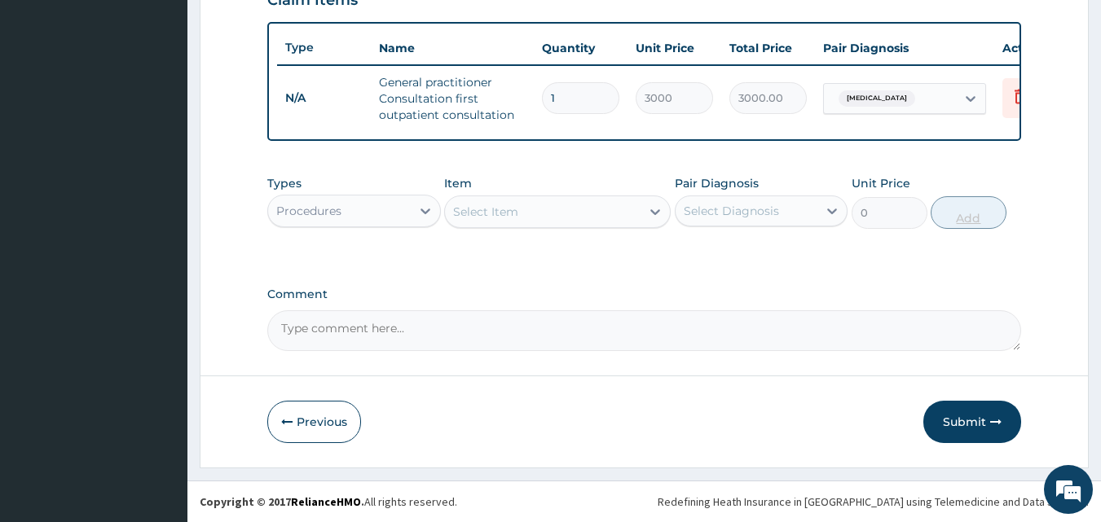
scroll to position [597, 0]
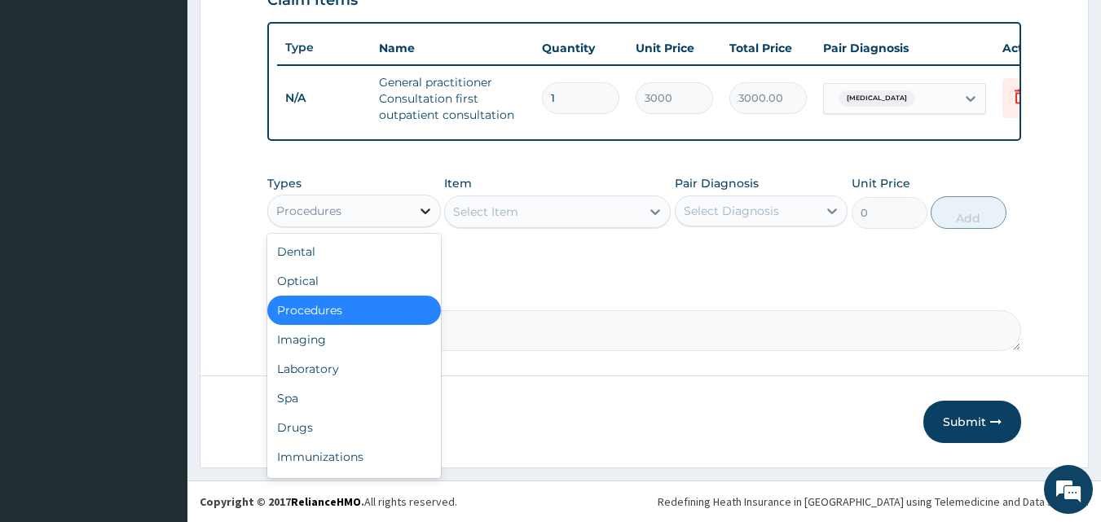
click at [425, 209] on icon at bounding box center [425, 211] width 16 height 16
click at [327, 369] on div "Laboratory" at bounding box center [354, 369] width 174 height 29
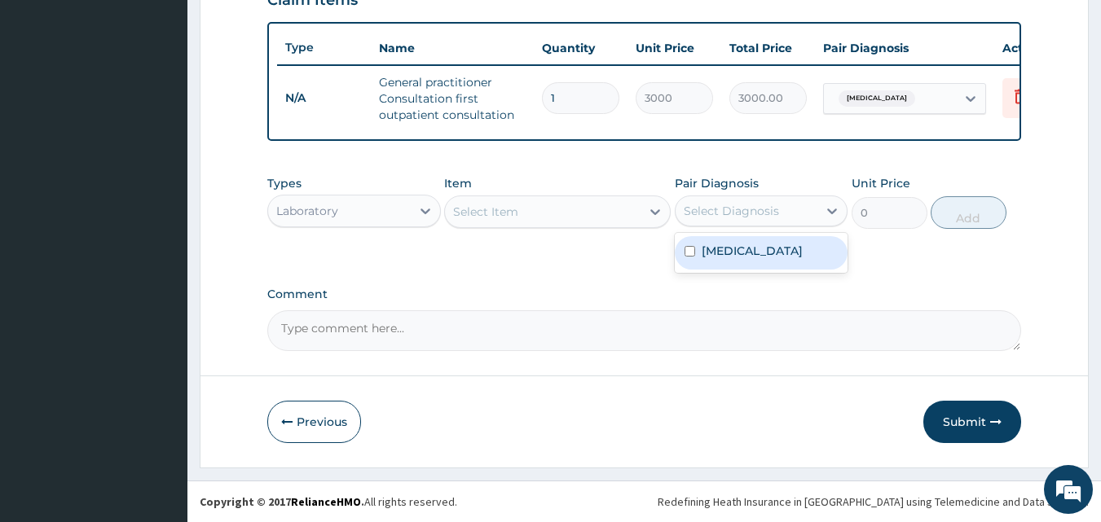
click at [751, 210] on div "Select Diagnosis" at bounding box center [731, 211] width 95 height 16
click at [704, 249] on label "Falciparum malaria" at bounding box center [752, 251] width 101 height 16
checkbox input "true"
click at [654, 214] on icon at bounding box center [655, 212] width 10 height 6
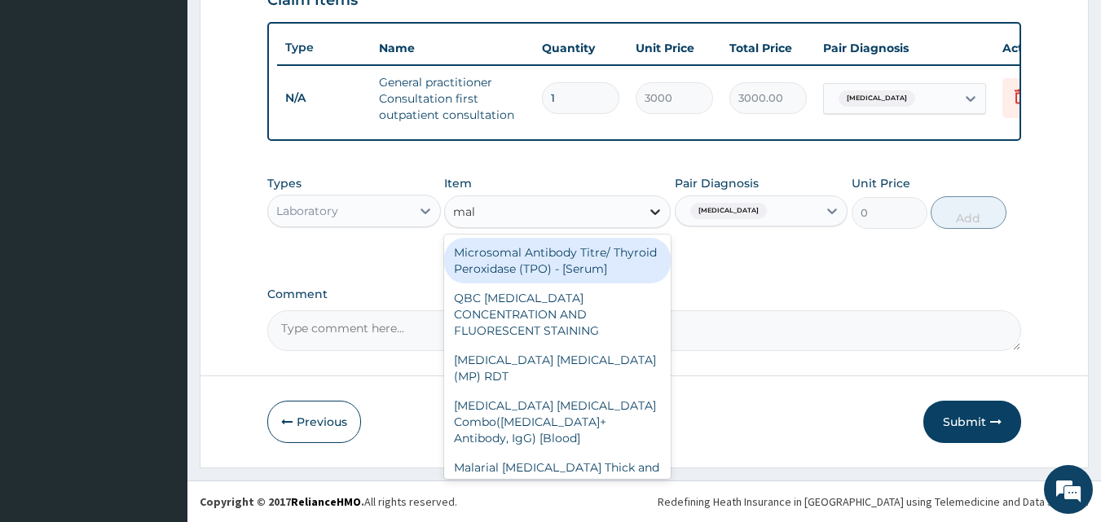
type input "mala"
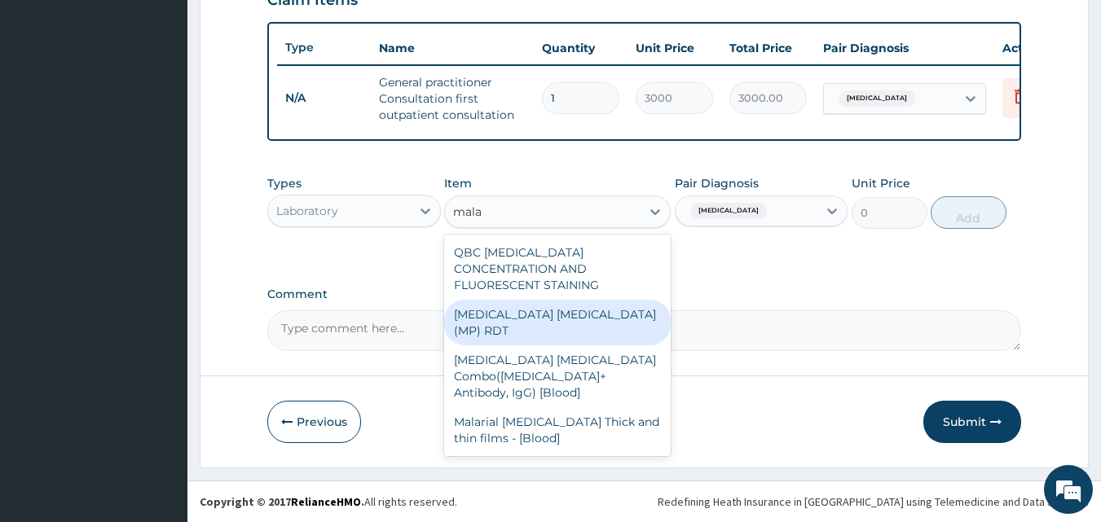
click at [575, 302] on div "MALARIA PARASITE (MP) RDT" at bounding box center [557, 323] width 227 height 46
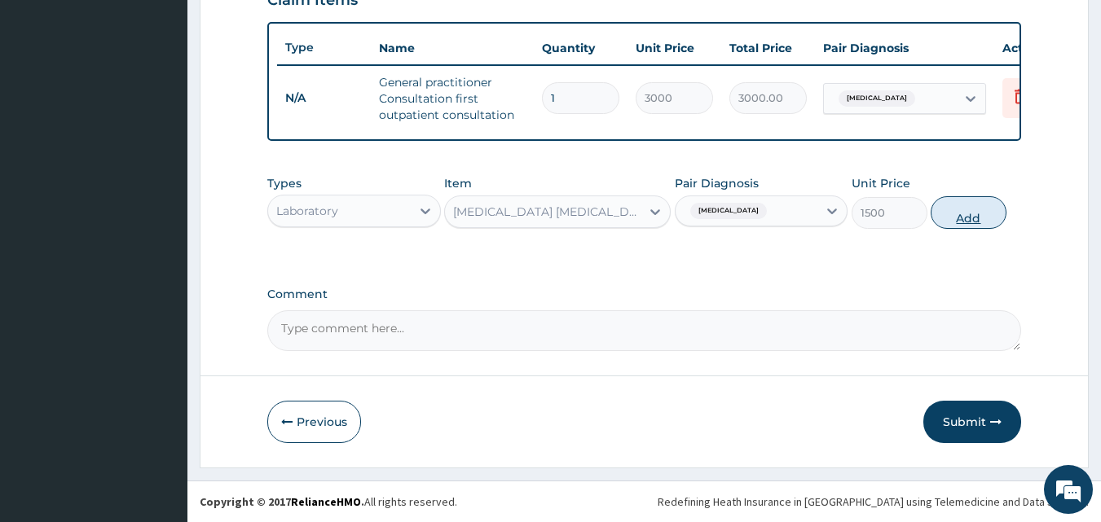
click at [960, 214] on button "Add" at bounding box center [969, 212] width 76 height 33
type input "0"
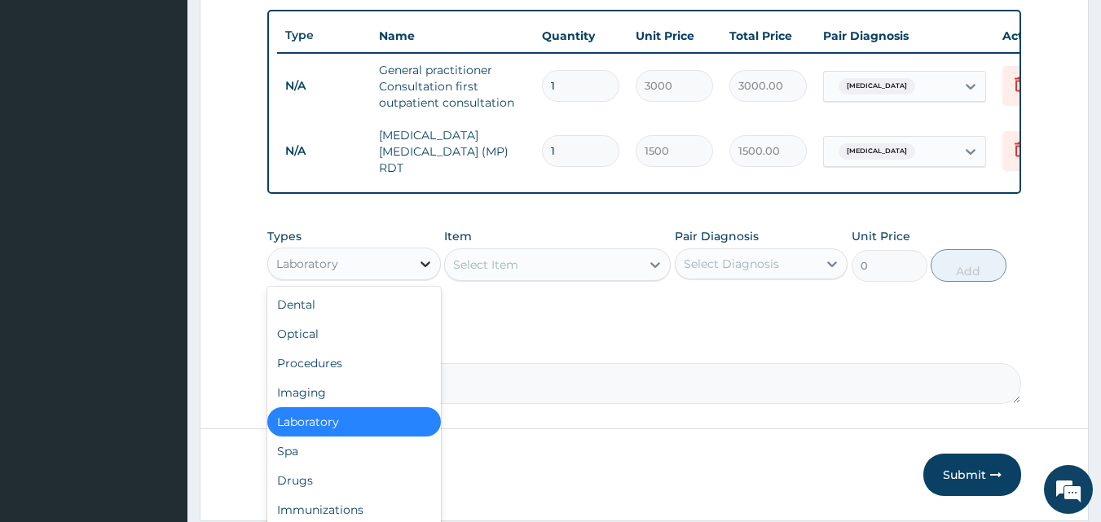
click at [426, 266] on icon at bounding box center [425, 264] width 16 height 16
click at [309, 485] on div "Drugs" at bounding box center [354, 480] width 174 height 29
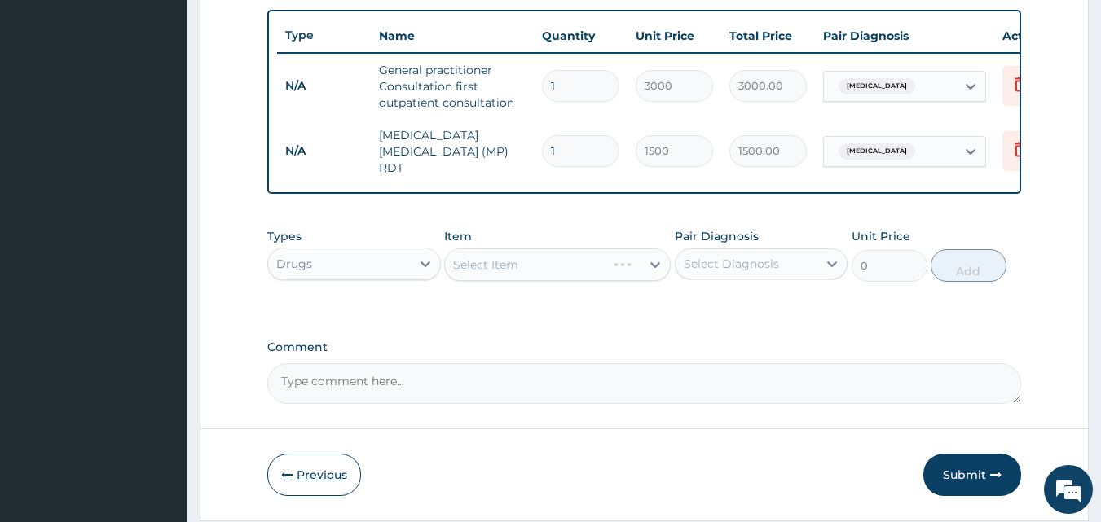
click at [309, 486] on button "Previous" at bounding box center [314, 475] width 94 height 42
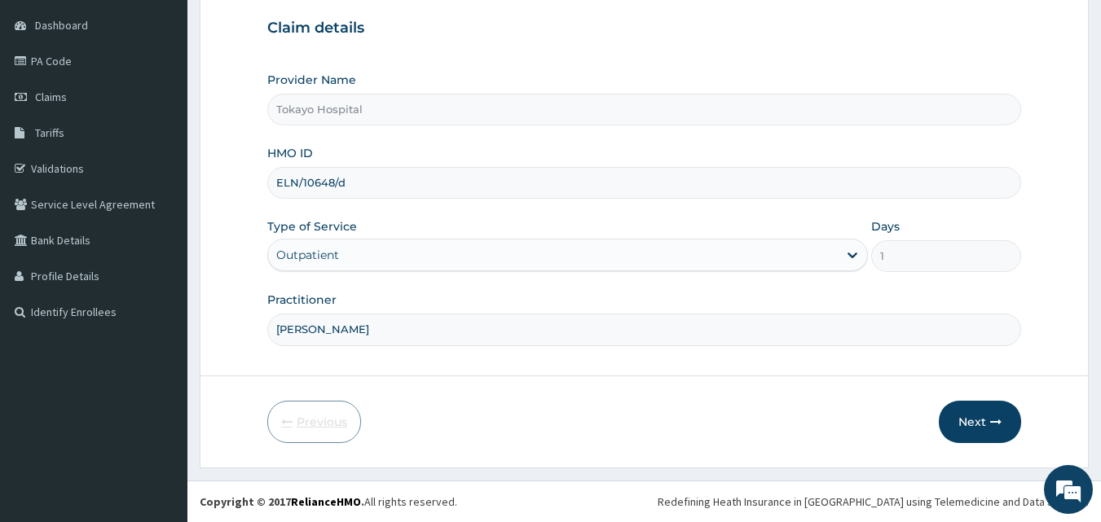
scroll to position [152, 0]
click at [986, 411] on button "Next" at bounding box center [980, 422] width 82 height 42
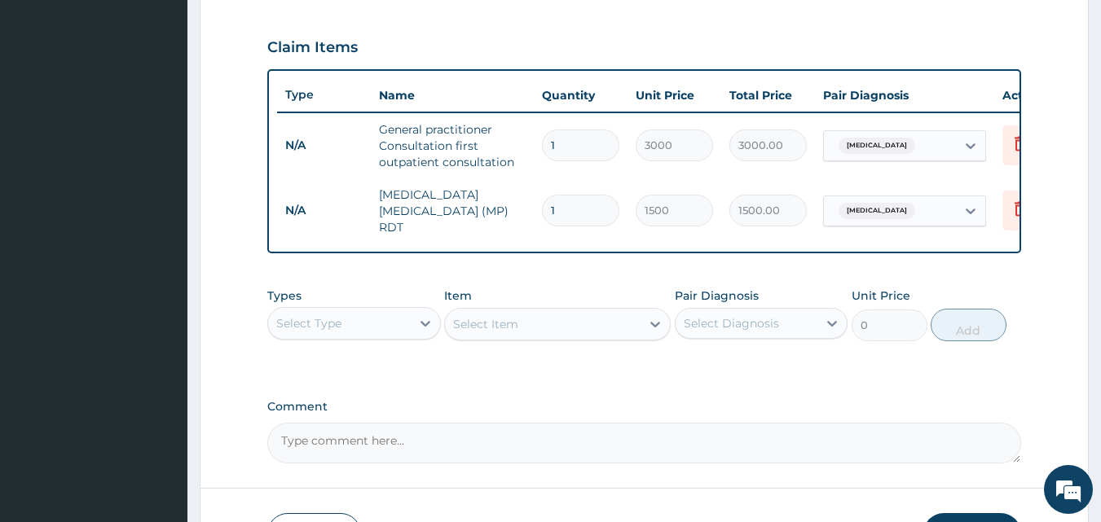
scroll to position [557, 0]
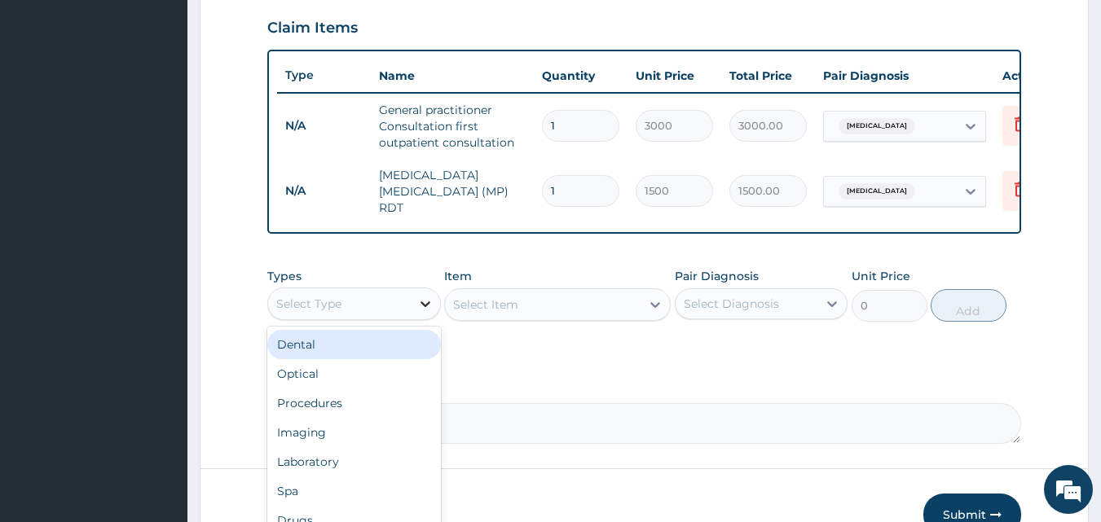
click at [421, 311] on icon at bounding box center [425, 304] width 16 height 16
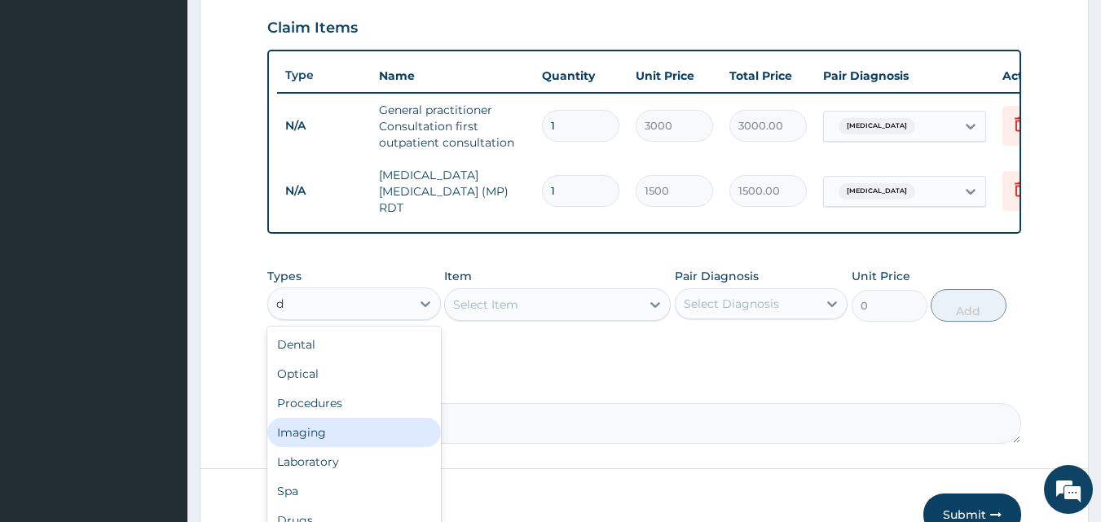
type input "dr"
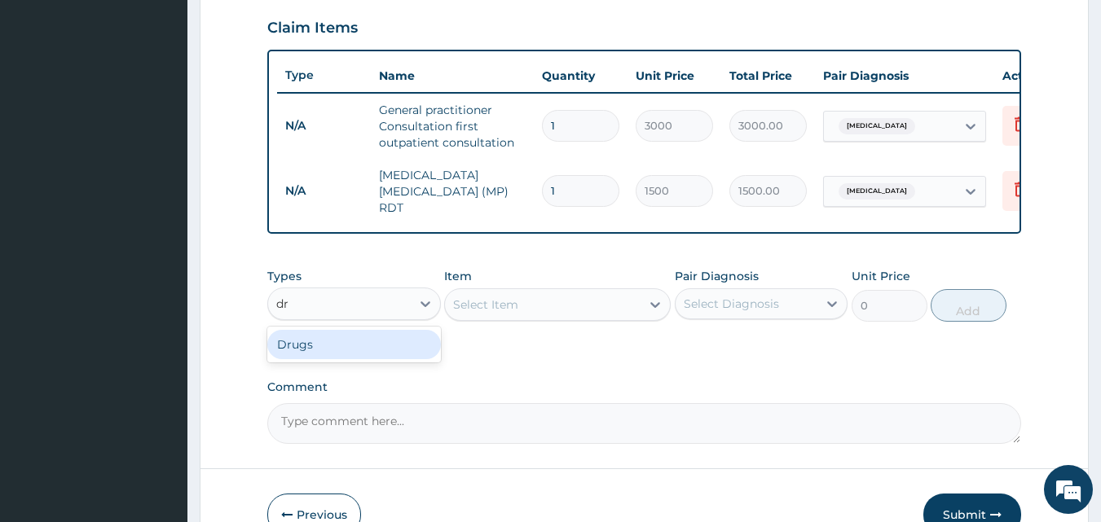
click at [306, 349] on div "Drugs" at bounding box center [354, 344] width 174 height 29
click at [771, 306] on div "Select Diagnosis" at bounding box center [731, 304] width 95 height 16
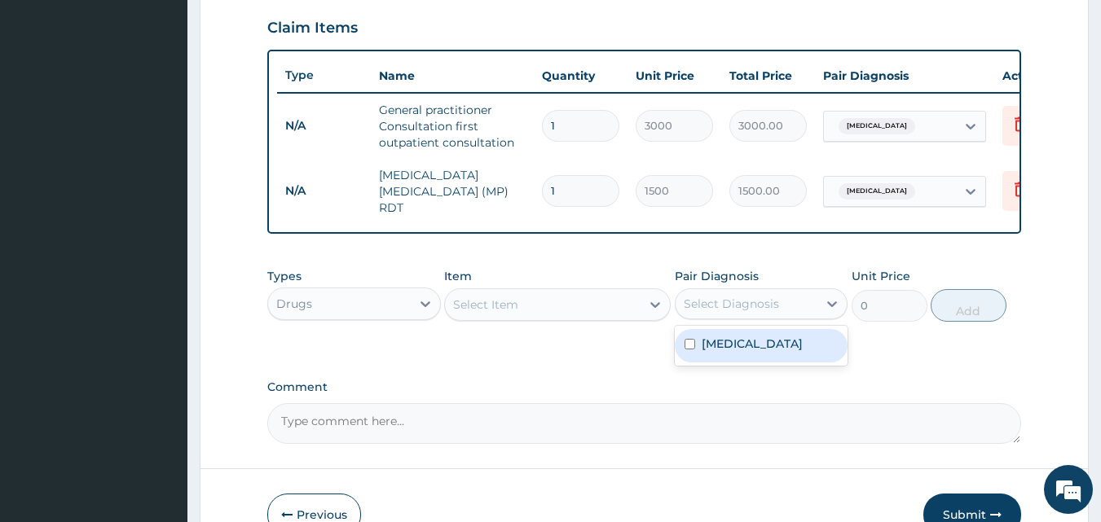
click at [718, 346] on label "Falciparum malaria" at bounding box center [752, 344] width 101 height 16
checkbox input "true"
click at [613, 293] on div "Select Item" at bounding box center [557, 305] width 227 height 33
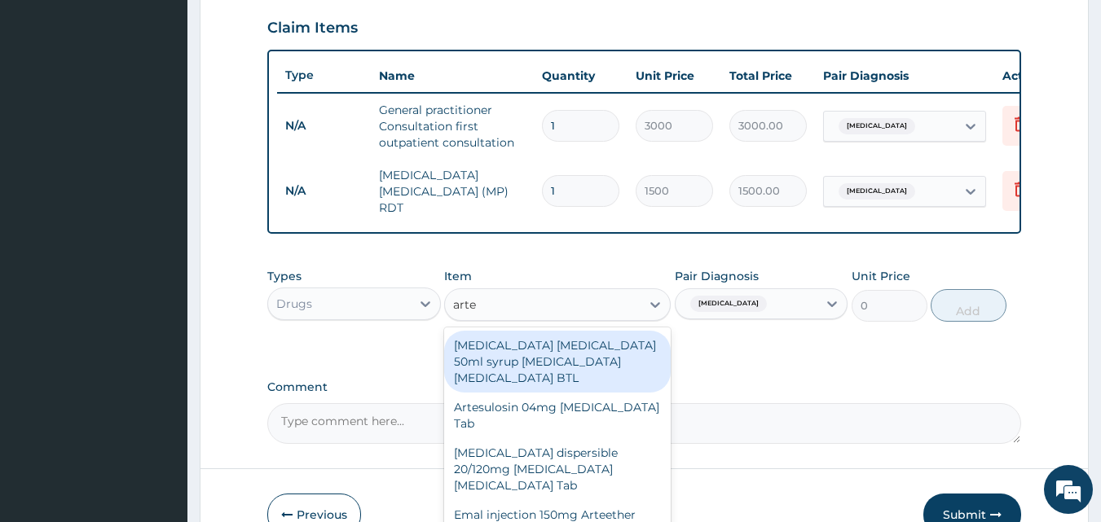
type input "artem"
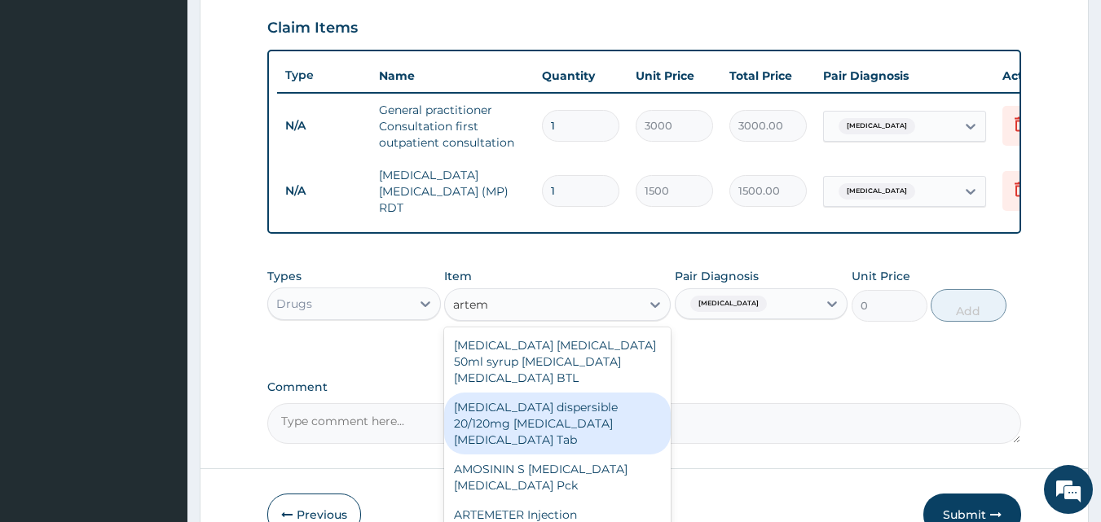
click at [575, 422] on div "Coartem dispersible 20/120mg Artemether Lumefantrine Tab" at bounding box center [557, 424] width 227 height 62
type input "450"
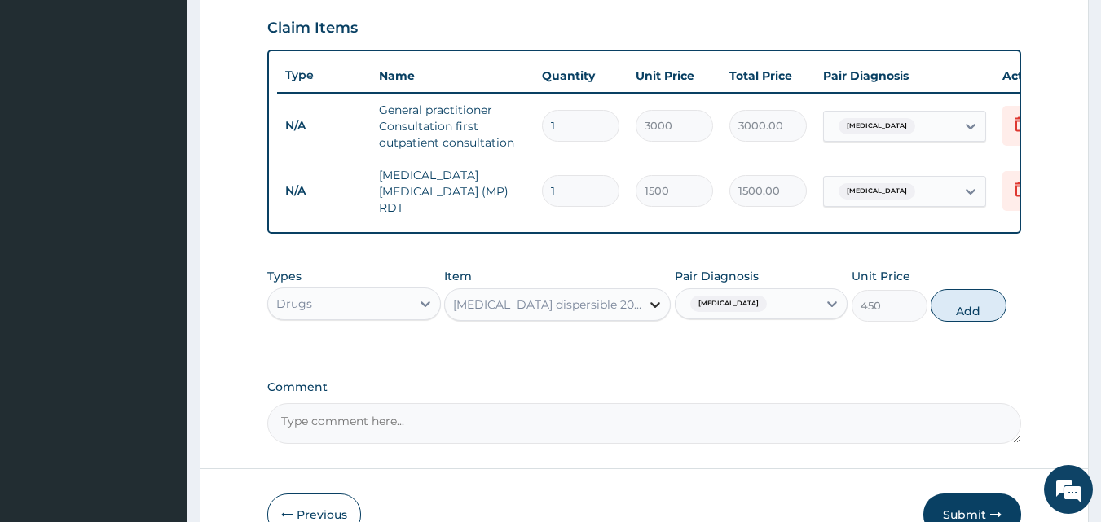
click at [653, 308] on icon at bounding box center [655, 305] width 10 height 6
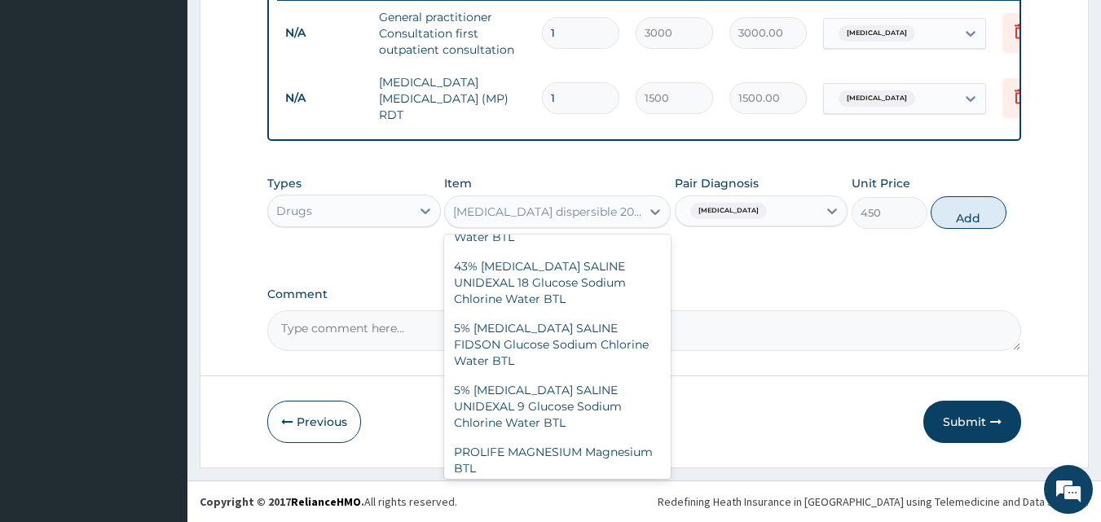
scroll to position [27059, 0]
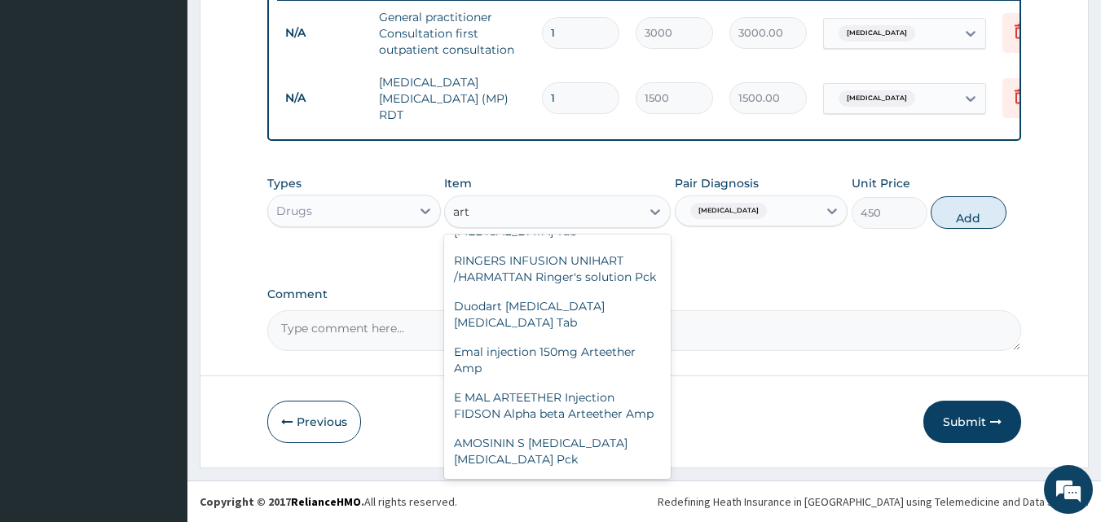
type input "arte"
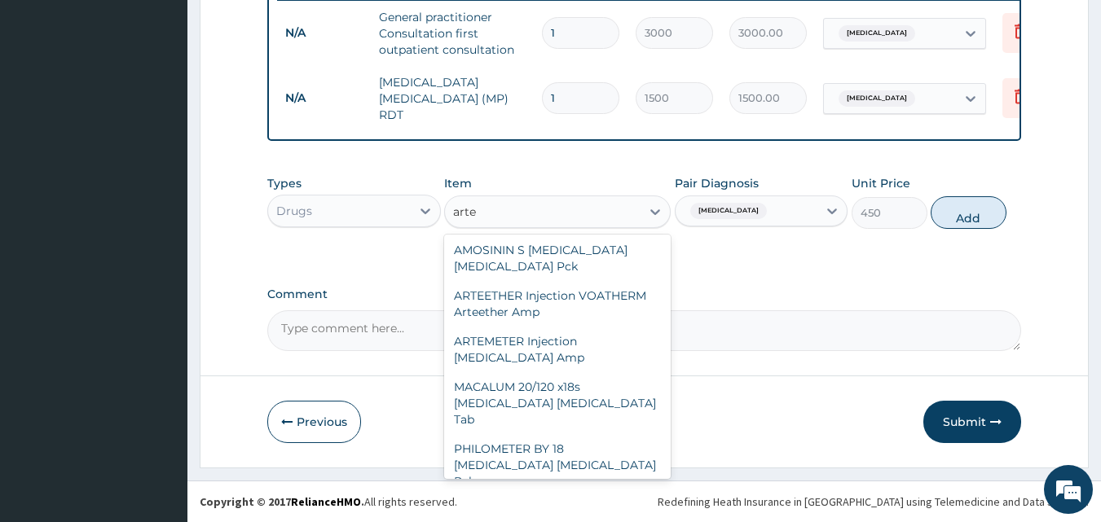
scroll to position [330, 0]
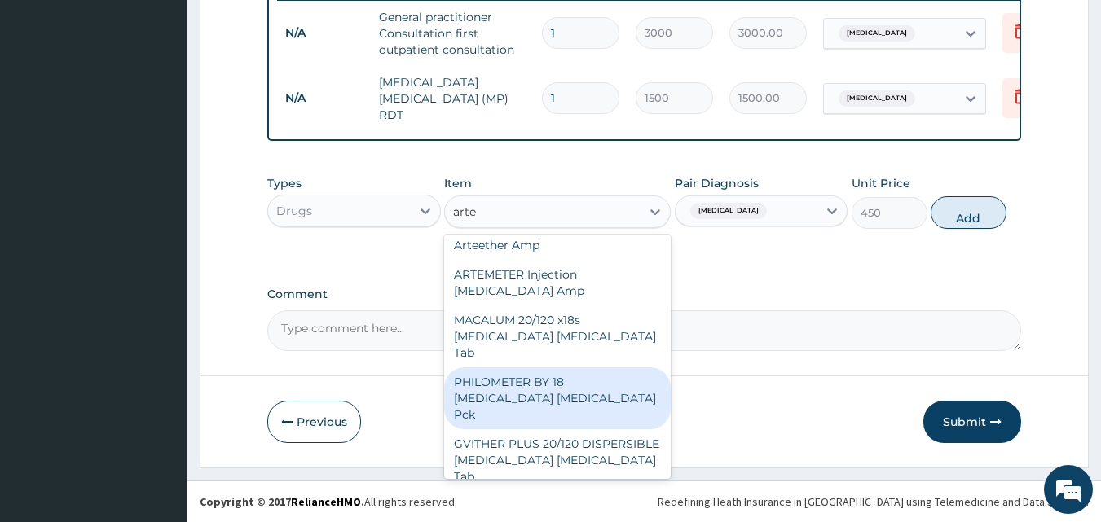
click at [575, 368] on div "PHILOMETER BY 18 Artemether Lumefantrine Pck" at bounding box center [557, 399] width 227 height 62
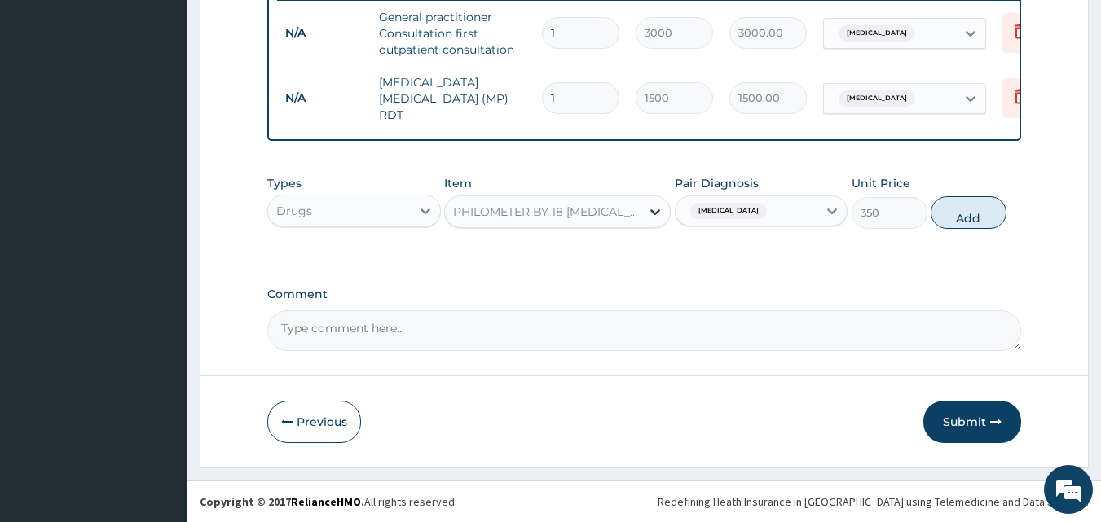
click at [652, 214] on icon at bounding box center [655, 212] width 16 height 16
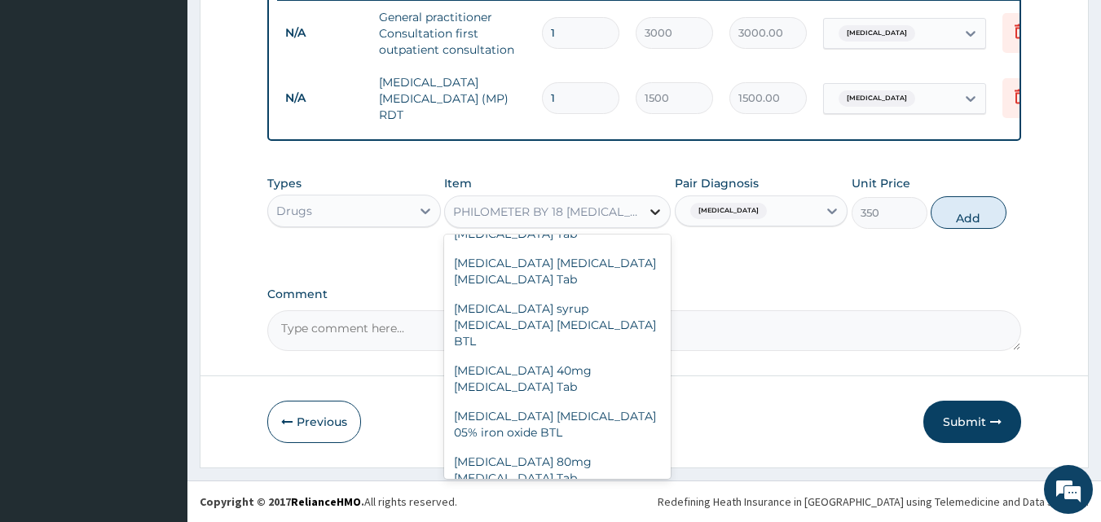
scroll to position [31109, 0]
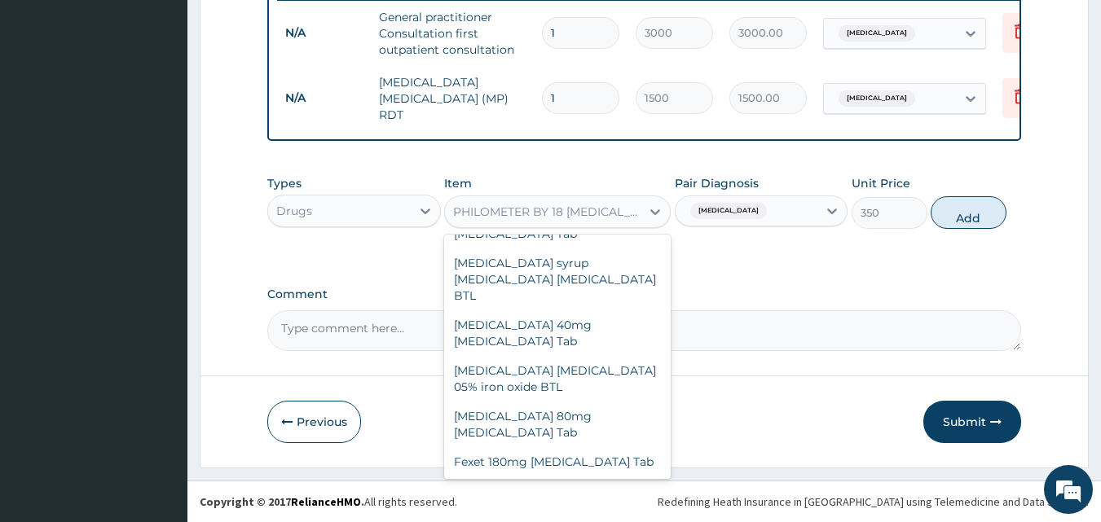
type input "1500"
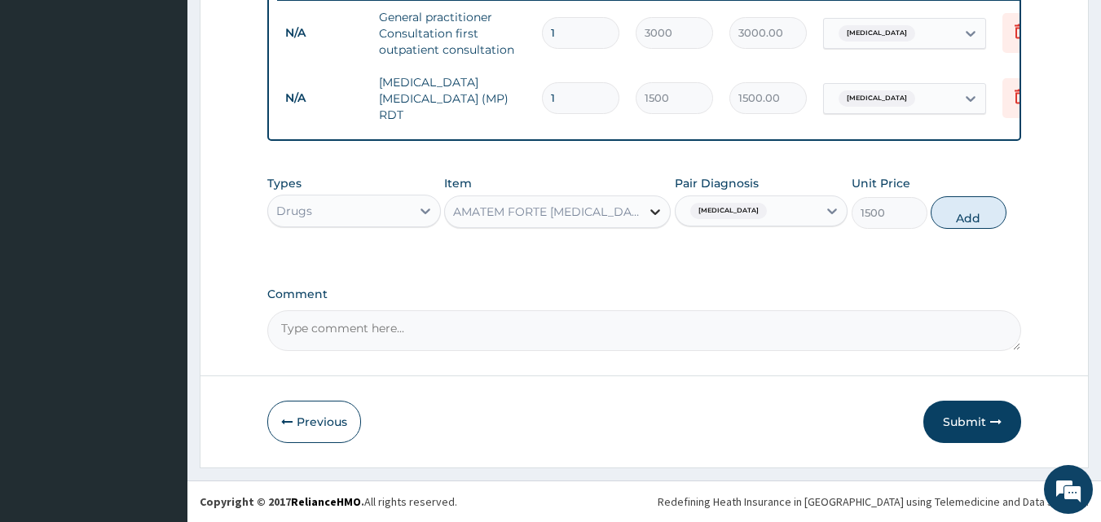
click at [657, 212] on icon at bounding box center [655, 212] width 10 height 6
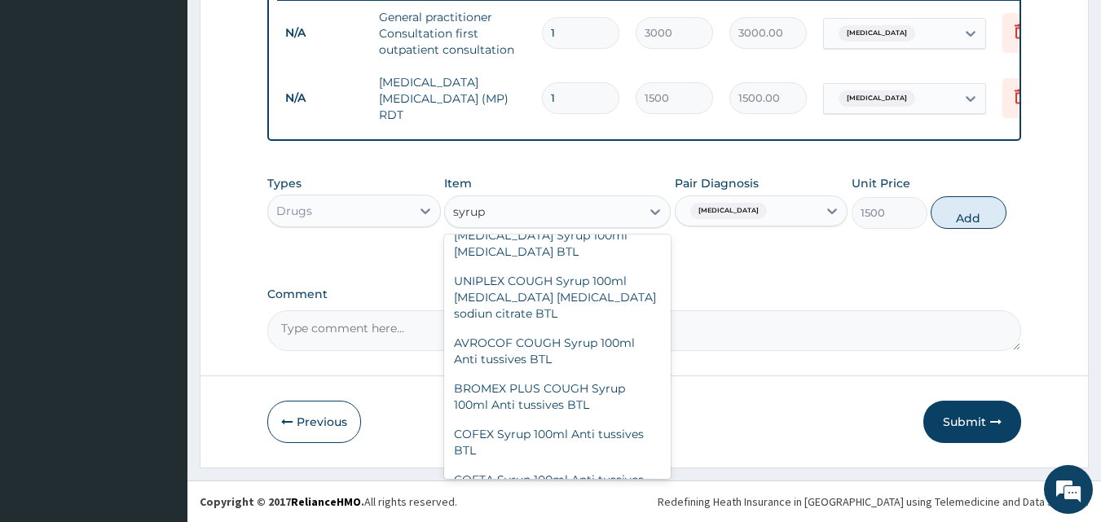
scroll to position [0, 0]
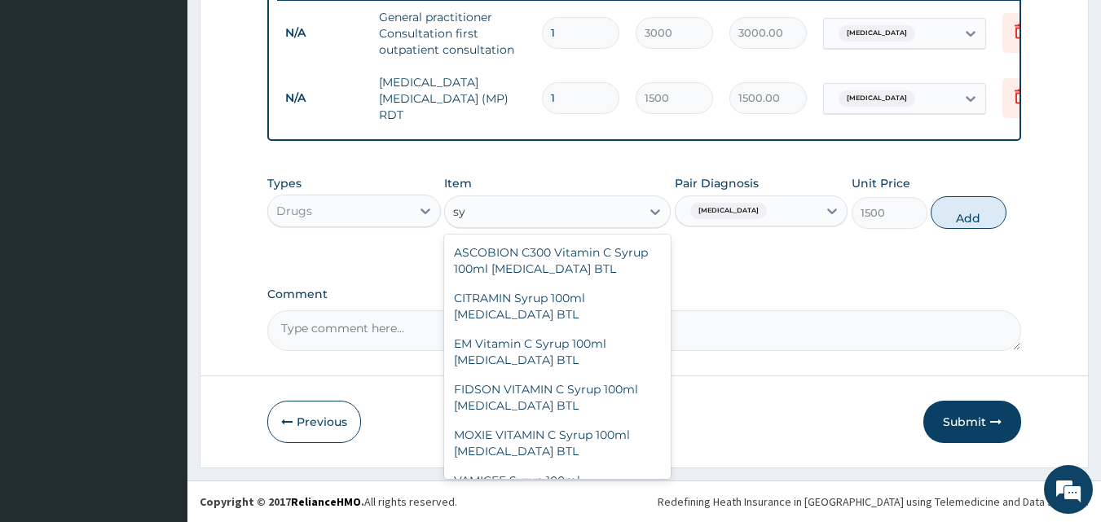
type input "s"
type input "syrup"
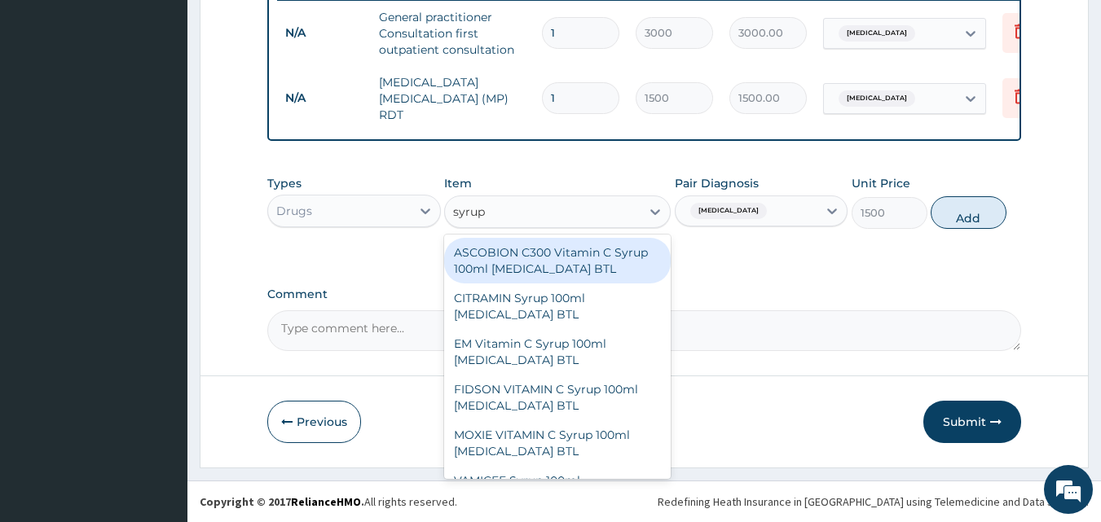
click at [594, 262] on div "ASCOBION C300 Vitamin C Syrup 100ml Ascorbic Acid BTL" at bounding box center [557, 261] width 227 height 46
type input "300"
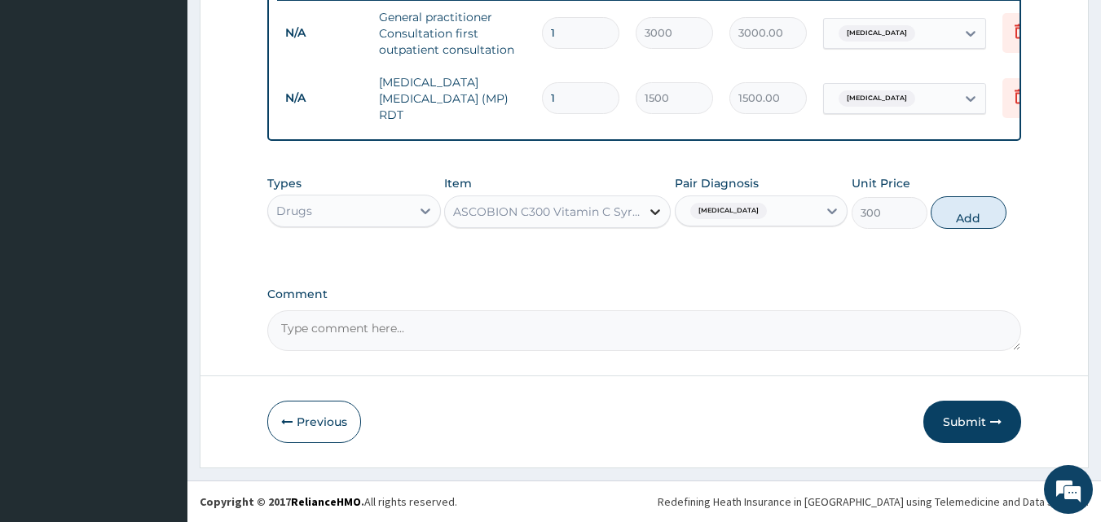
click at [653, 209] on icon at bounding box center [655, 212] width 16 height 16
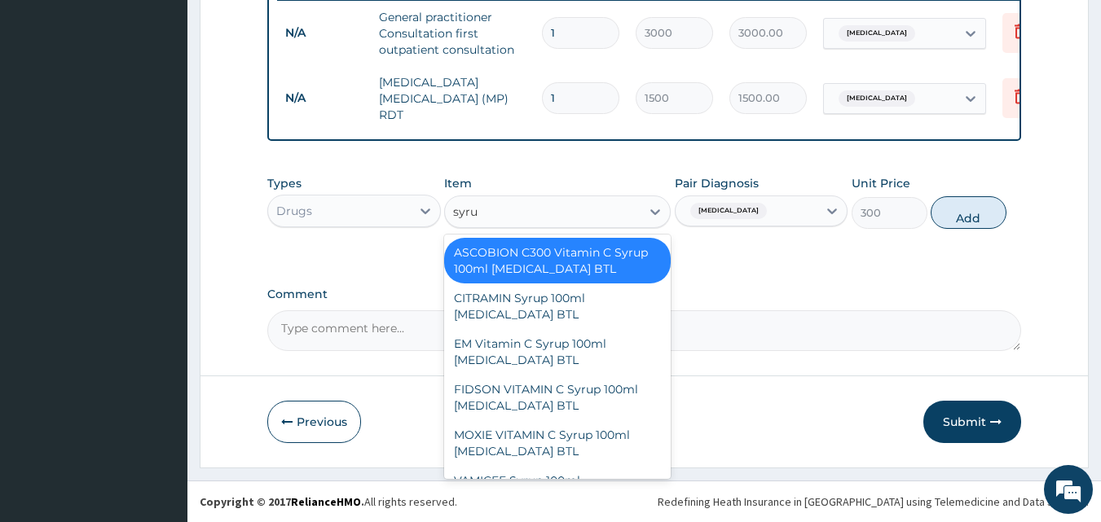
type input "syrup"
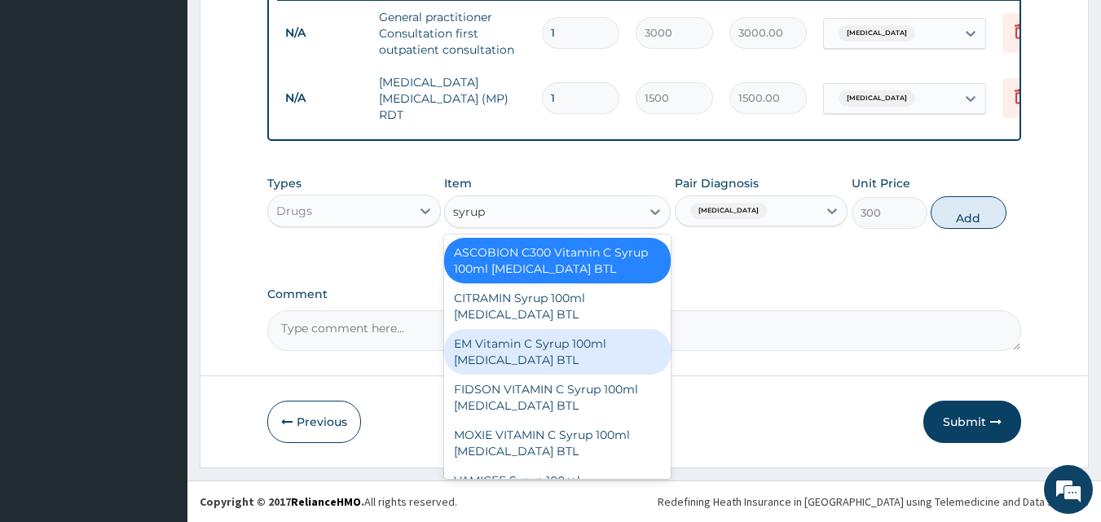
click at [566, 346] on div "EM Vitamin C Syrup 100ml Ascorbic Acid BTL" at bounding box center [557, 352] width 227 height 46
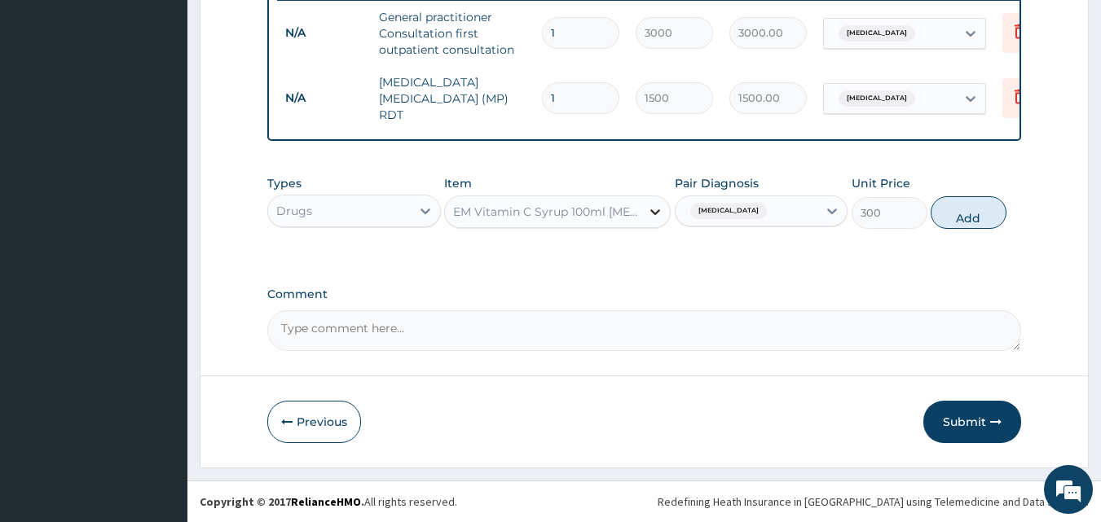
click at [651, 208] on icon at bounding box center [655, 212] width 16 height 16
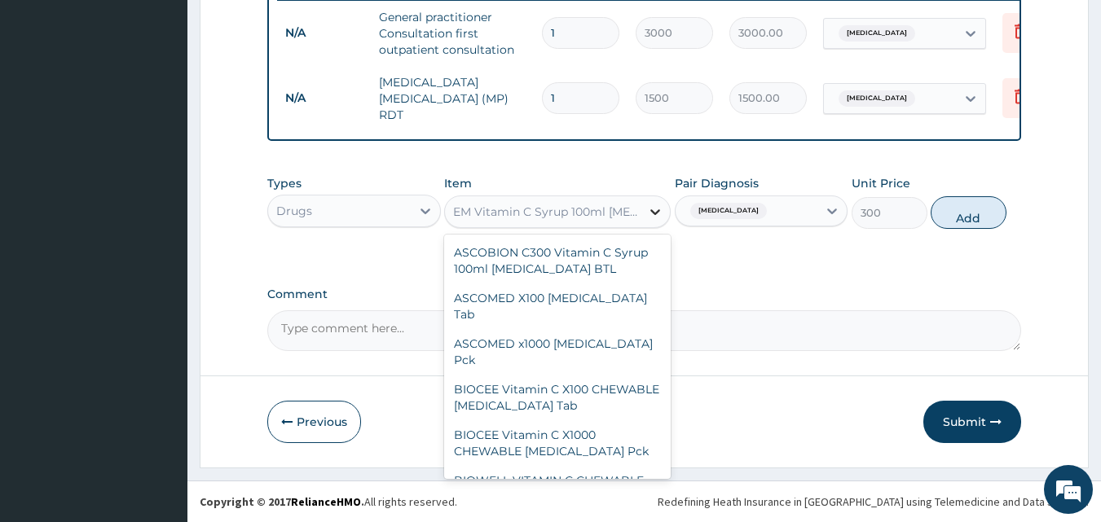
scroll to position [397, 0]
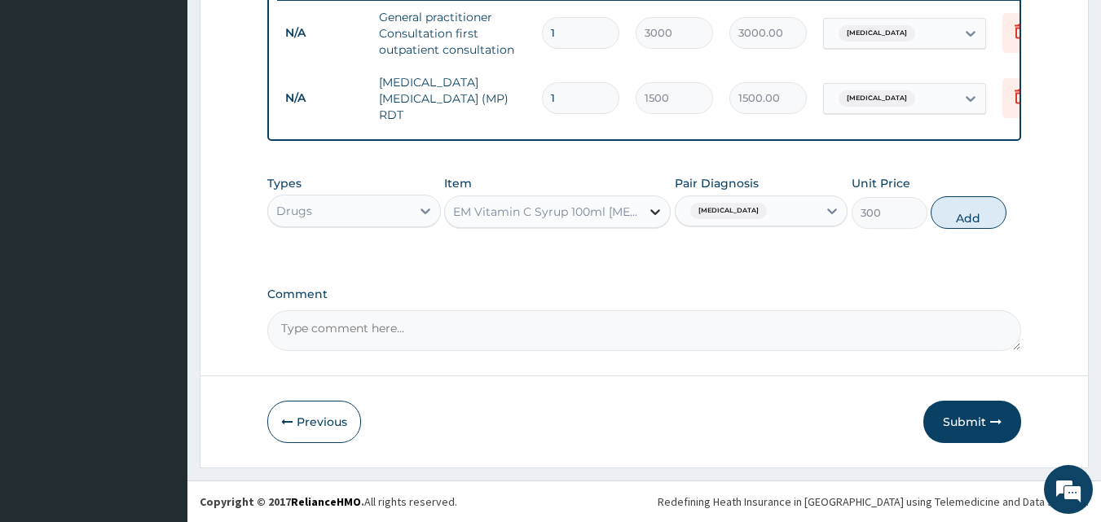
click at [651, 208] on icon at bounding box center [655, 212] width 16 height 16
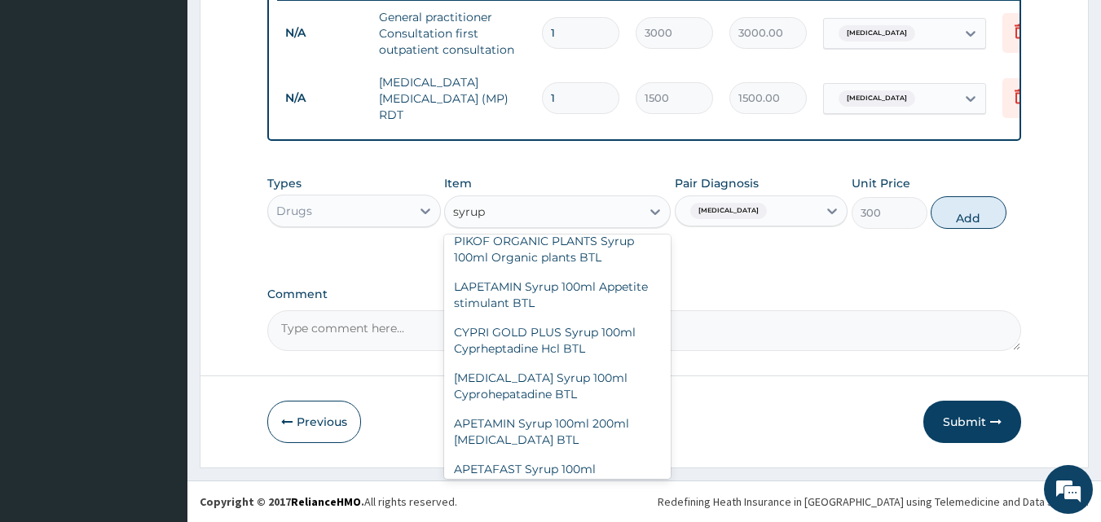
scroll to position [1641, 0]
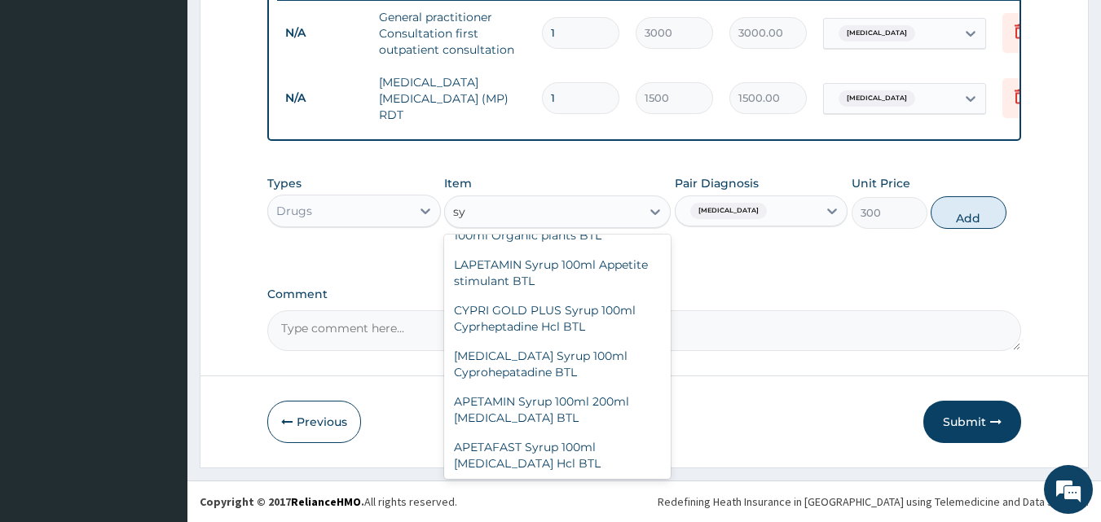
type input "s"
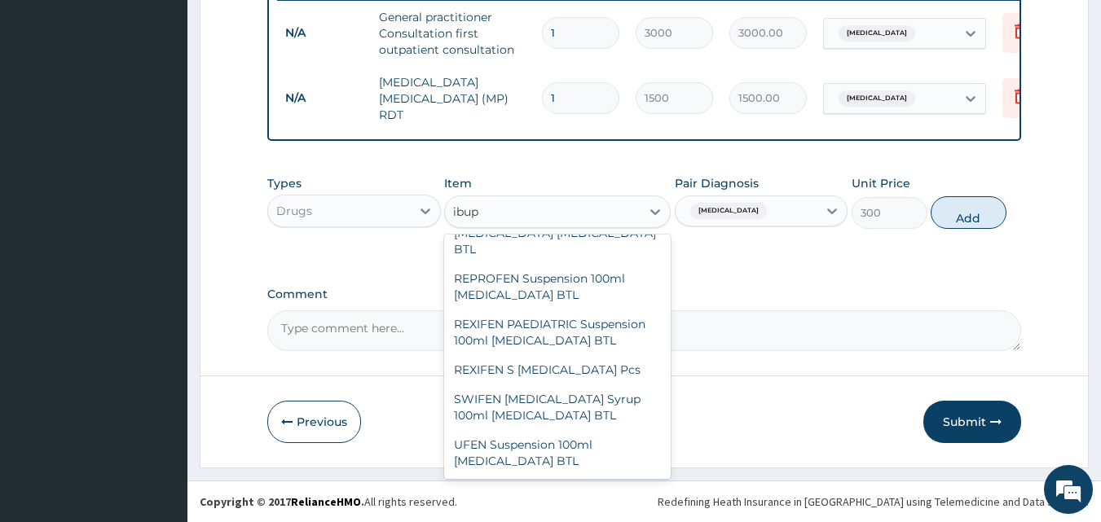
scroll to position [1004, 0]
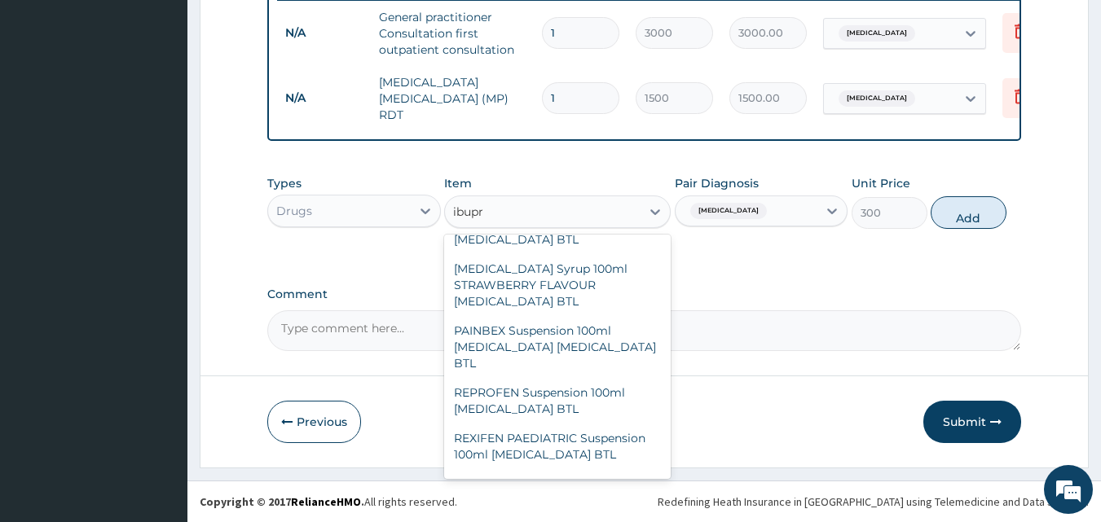
type input "ibupro"
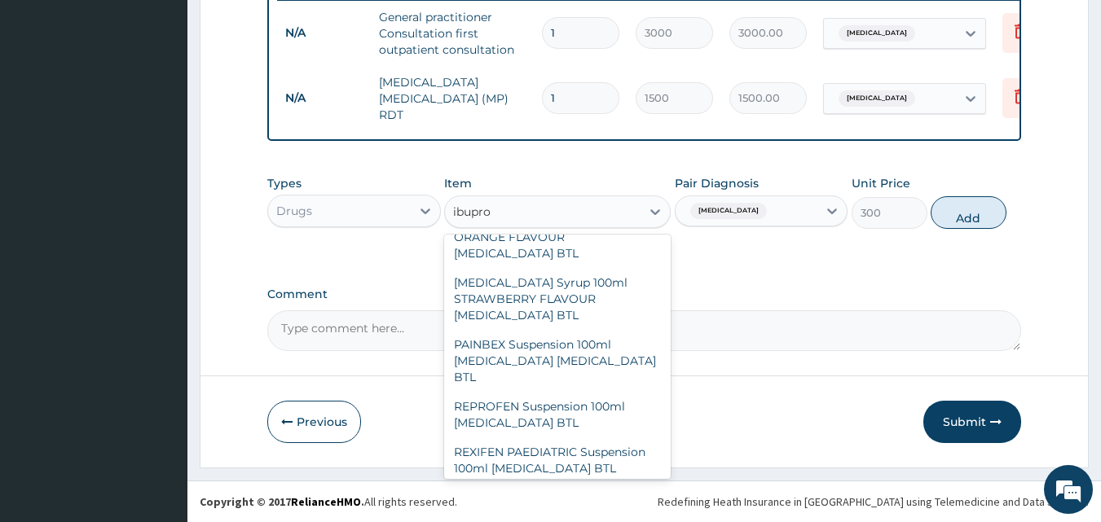
scroll to position [995, 0]
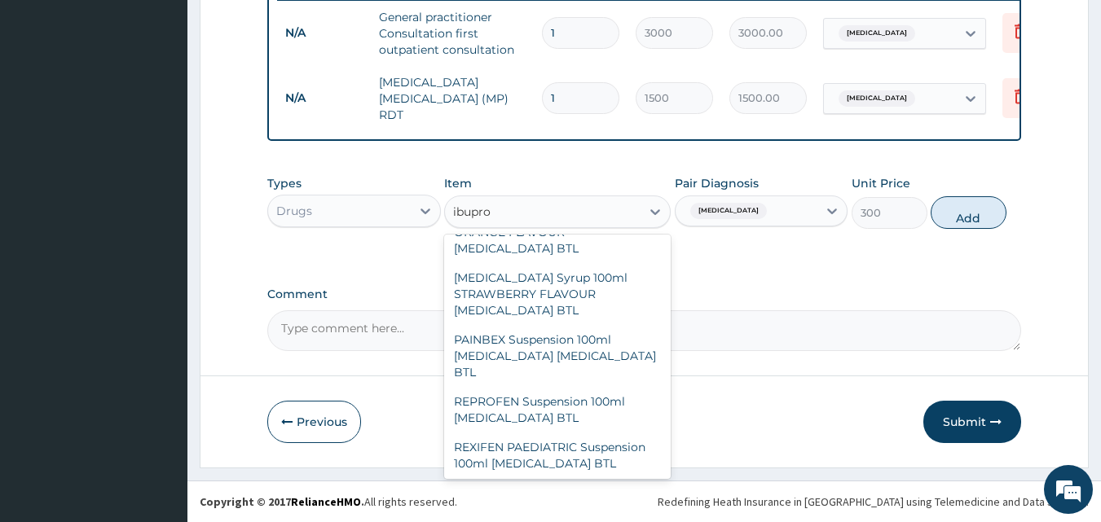
click at [557, 508] on div "SWIFEN IBUPROFEN Syrup 100ml Ibuprofen BTL" at bounding box center [557, 531] width 227 height 46
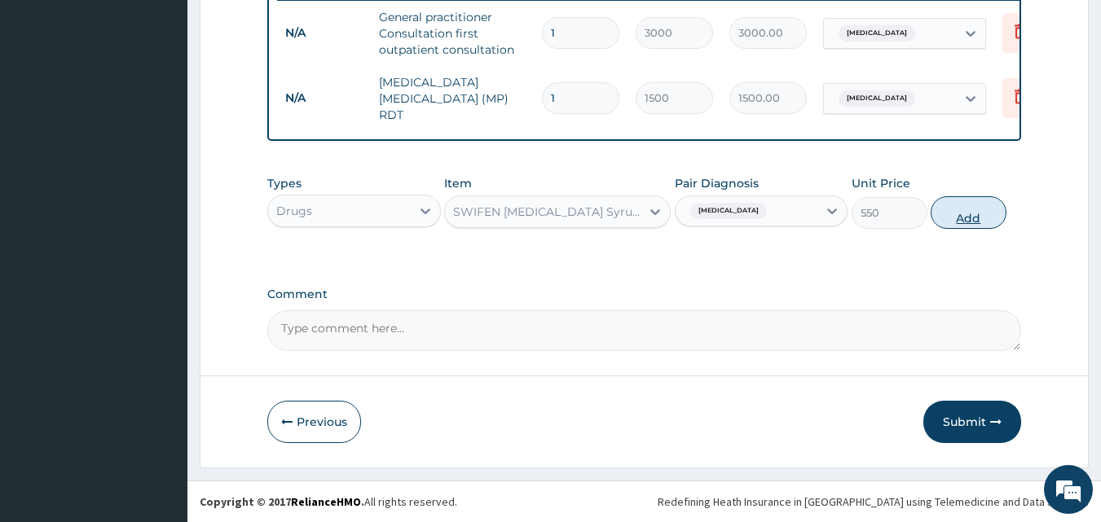
click at [964, 214] on button "Add" at bounding box center [969, 212] width 76 height 33
type input "0"
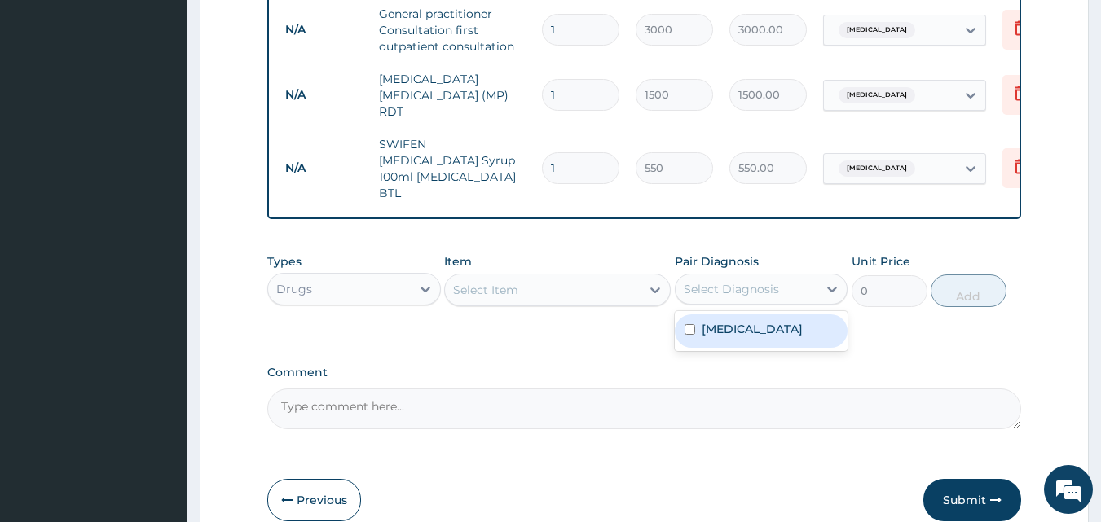
click at [733, 281] on div "Select Diagnosis" at bounding box center [731, 289] width 95 height 16
click at [704, 321] on label "Falciparum malaria" at bounding box center [752, 329] width 101 height 16
checkbox input "true"
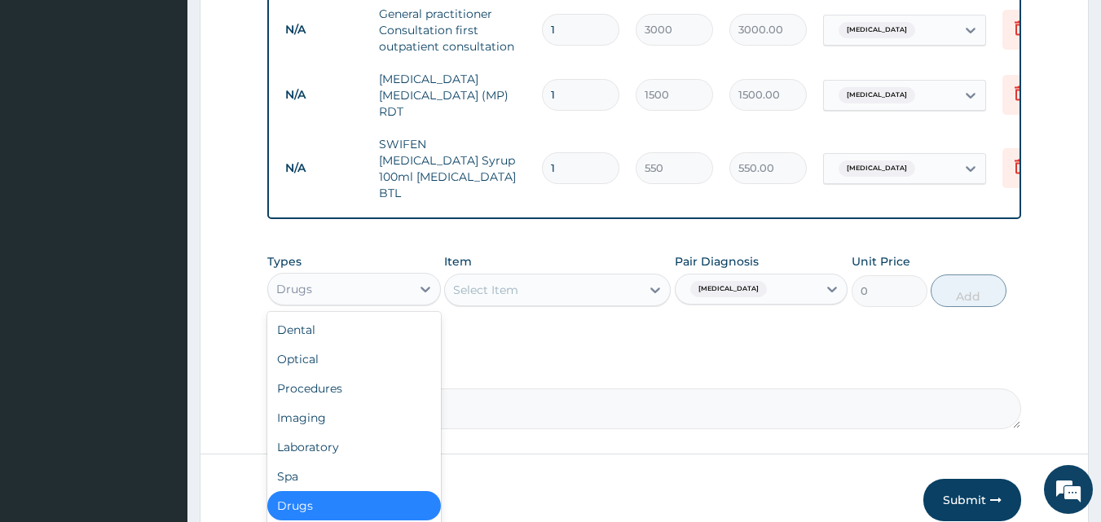
click at [397, 282] on div "Drugs" at bounding box center [339, 289] width 143 height 26
click at [311, 491] on div "Drugs" at bounding box center [354, 505] width 174 height 29
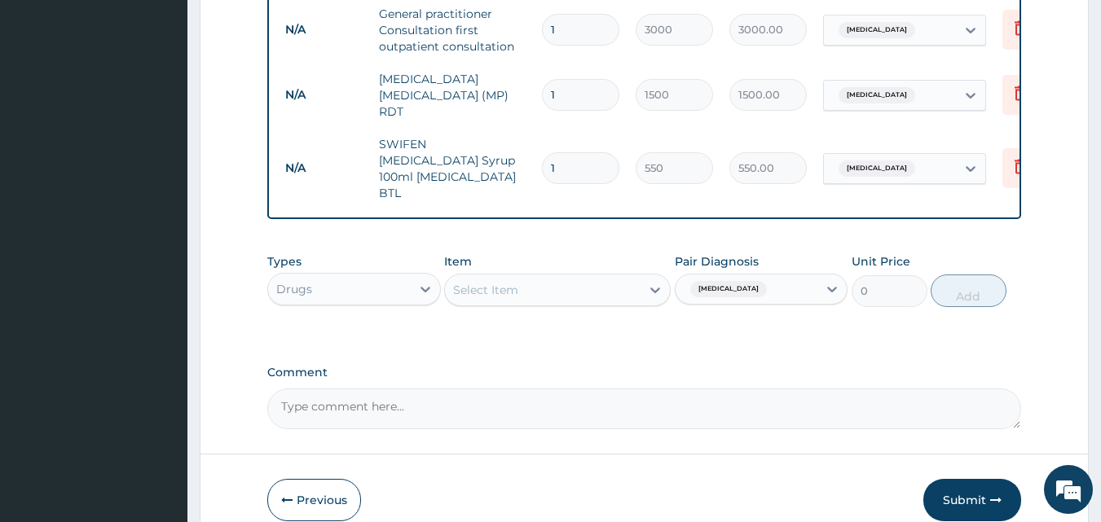
click at [623, 277] on div "Select Item" at bounding box center [543, 290] width 196 height 26
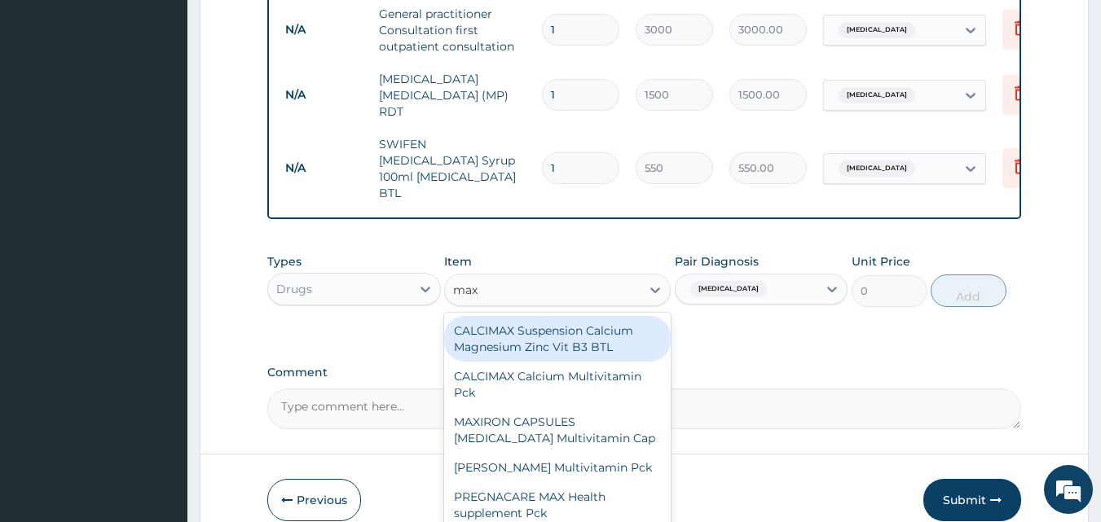
type input "maxi"
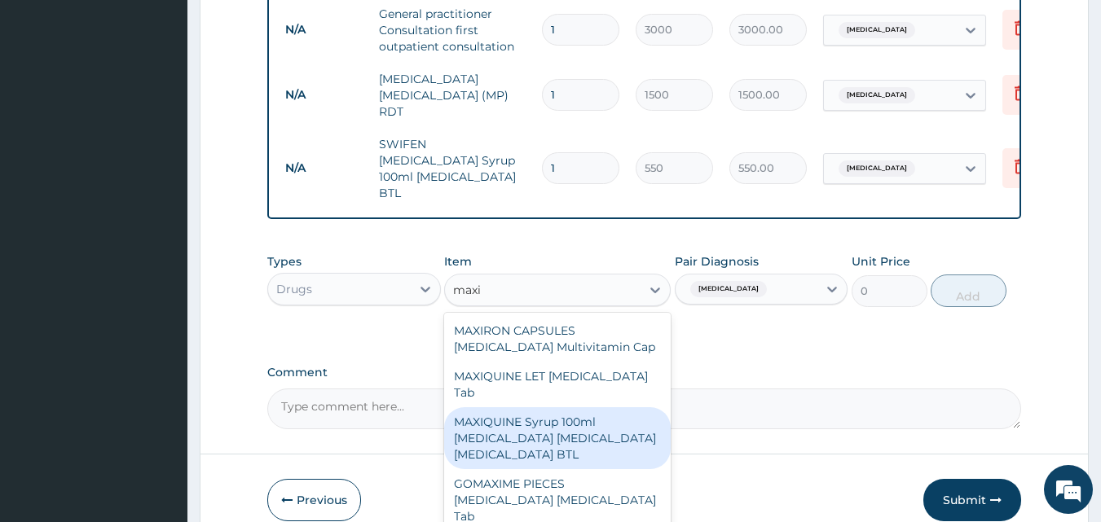
click at [528, 407] on div "MAXIQUINE Syrup 100ml Chloroquine Acetaminophen Promethazine BTL" at bounding box center [557, 438] width 227 height 62
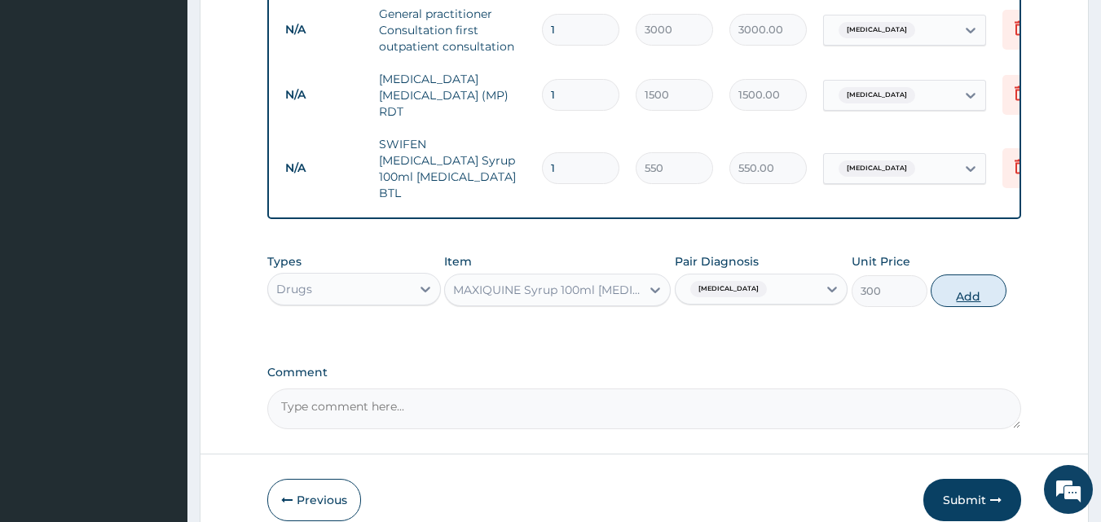
click at [956, 275] on button "Add" at bounding box center [969, 291] width 76 height 33
type input "0"
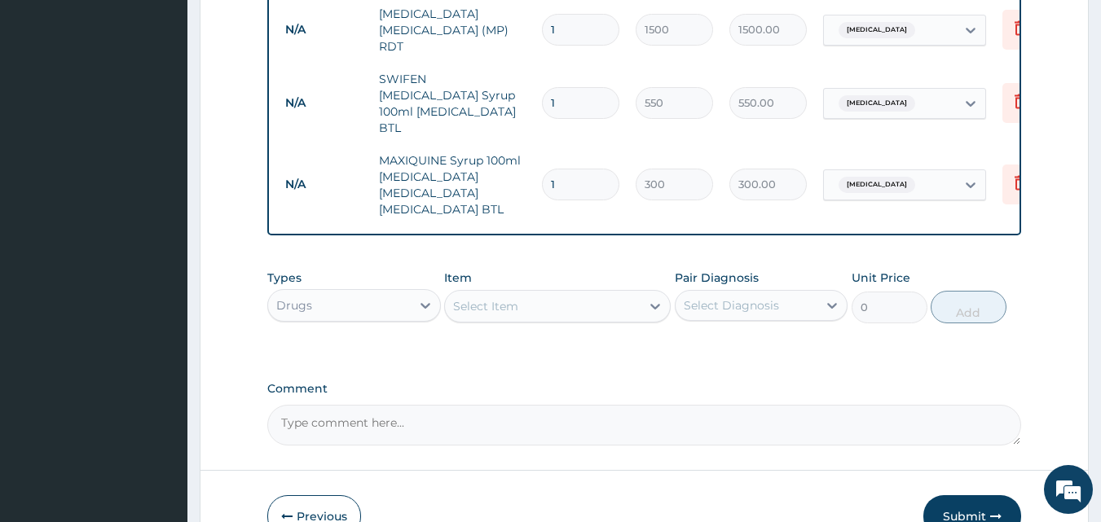
scroll to position [720, 0]
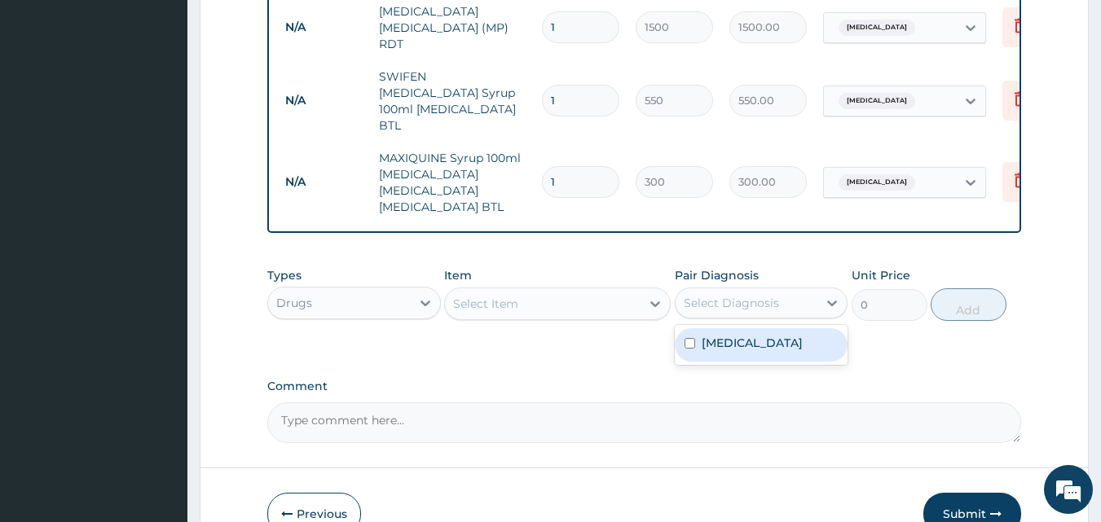
click at [738, 295] on div "Select Diagnosis" at bounding box center [731, 303] width 95 height 16
click at [691, 338] on input "checkbox" at bounding box center [690, 343] width 11 height 11
checkbox input "true"
click at [656, 302] on icon at bounding box center [655, 305] width 10 height 6
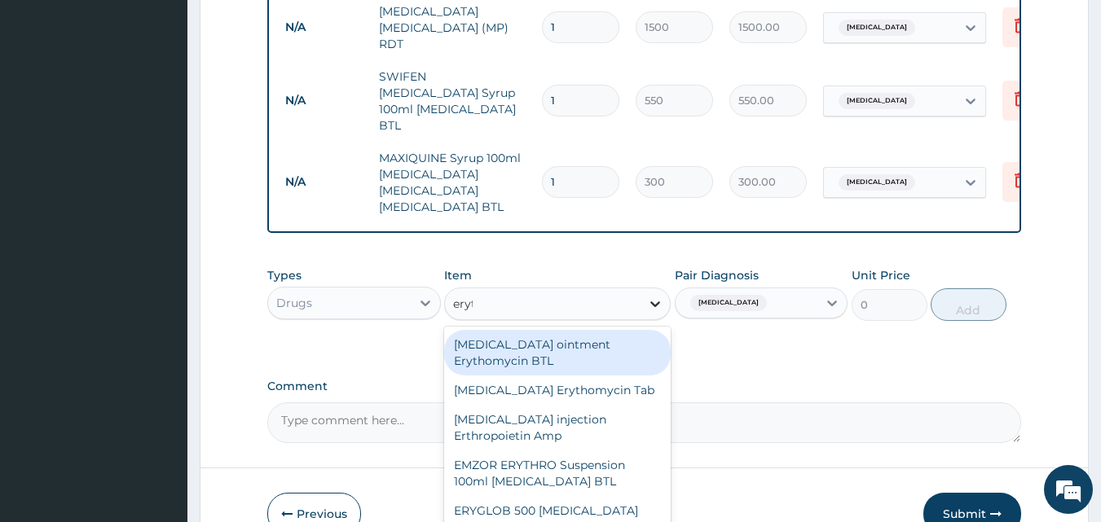
type input "eryth"
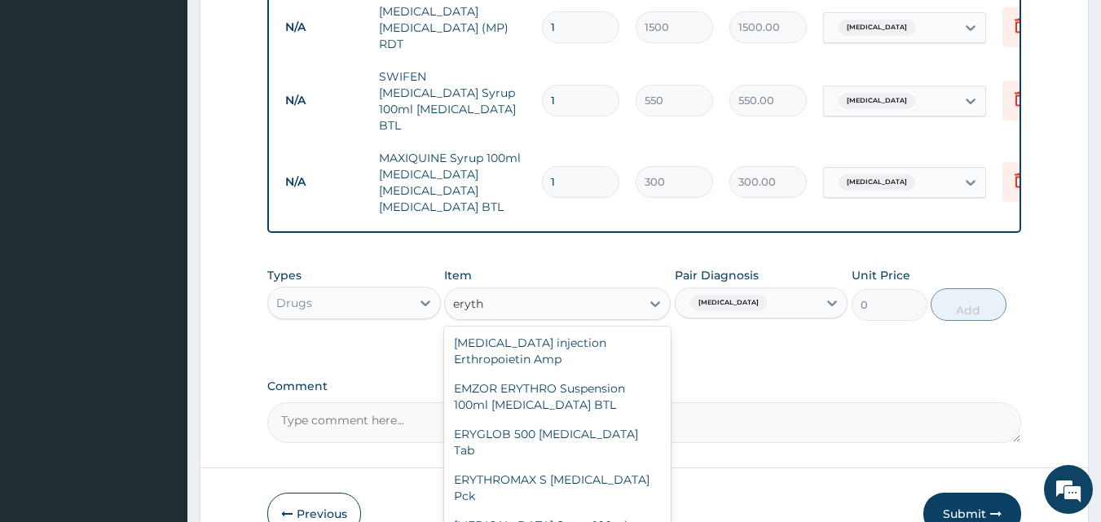
scroll to position [78, 0]
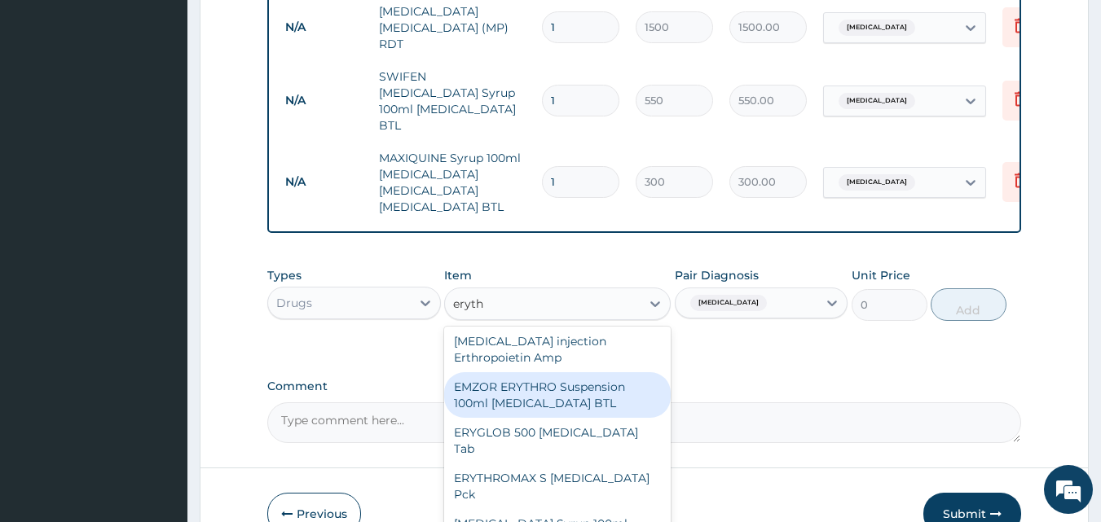
click at [579, 381] on div "EMZOR ERYTHRO Suspension 100ml Erythromycin BTL" at bounding box center [557, 395] width 227 height 46
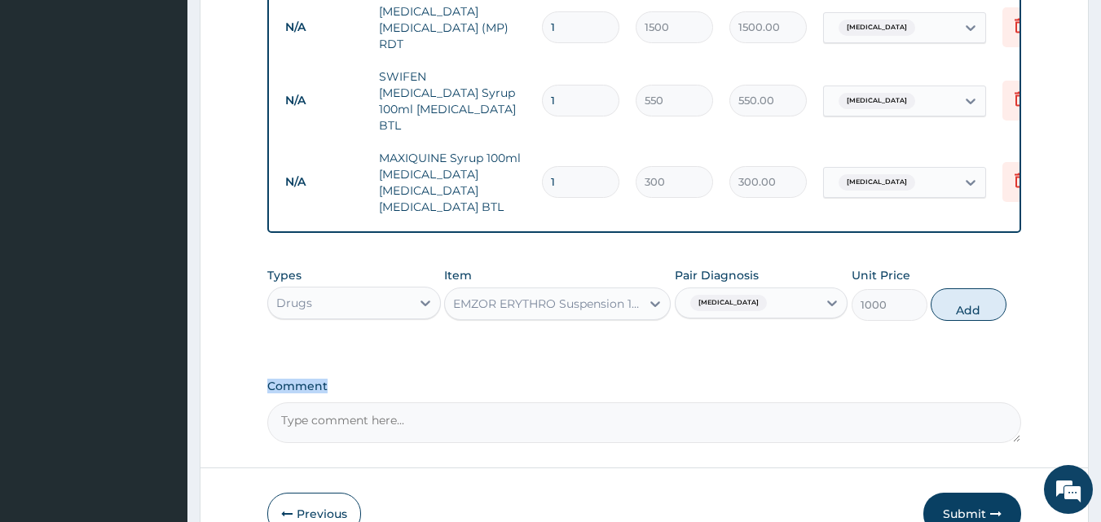
click at [579, 381] on div "Comment" at bounding box center [644, 412] width 755 height 64
click at [973, 292] on button "Add" at bounding box center [969, 305] width 76 height 33
type input "0"
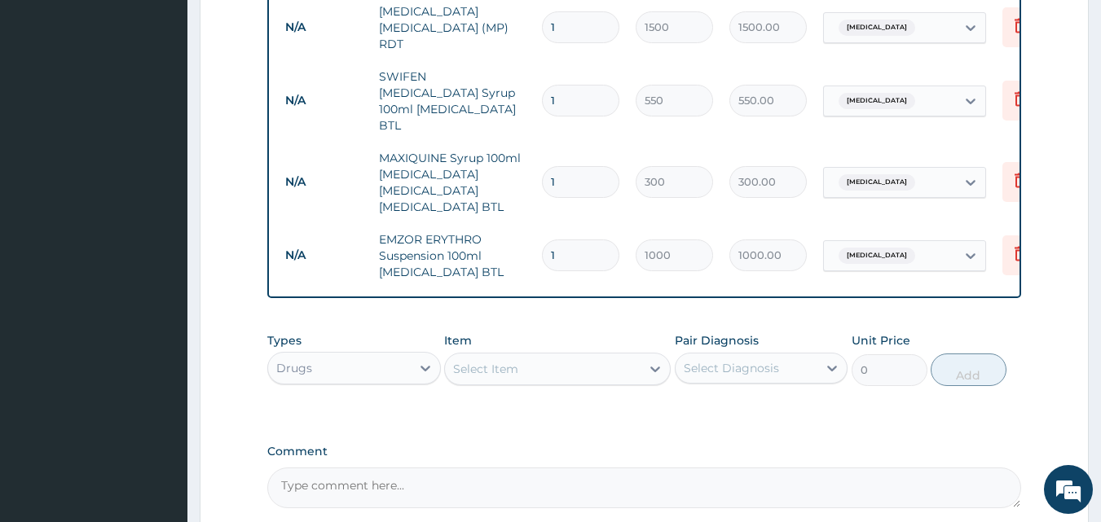
click at [709, 360] on div "Select Diagnosis" at bounding box center [731, 368] width 95 height 16
click at [689, 403] on input "checkbox" at bounding box center [690, 408] width 11 height 11
checkbox input "true"
click at [657, 361] on icon at bounding box center [655, 369] width 16 height 16
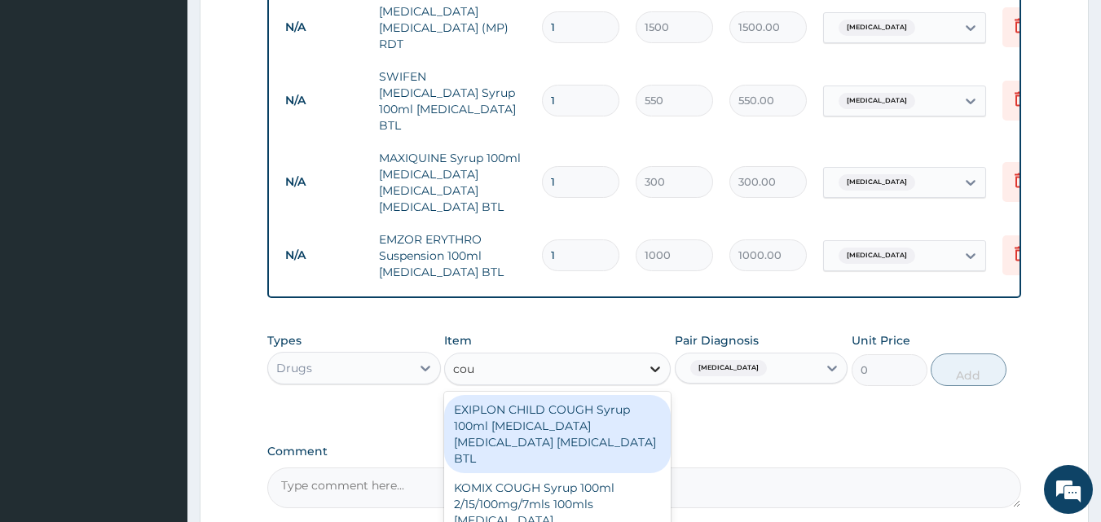
type input "coug"
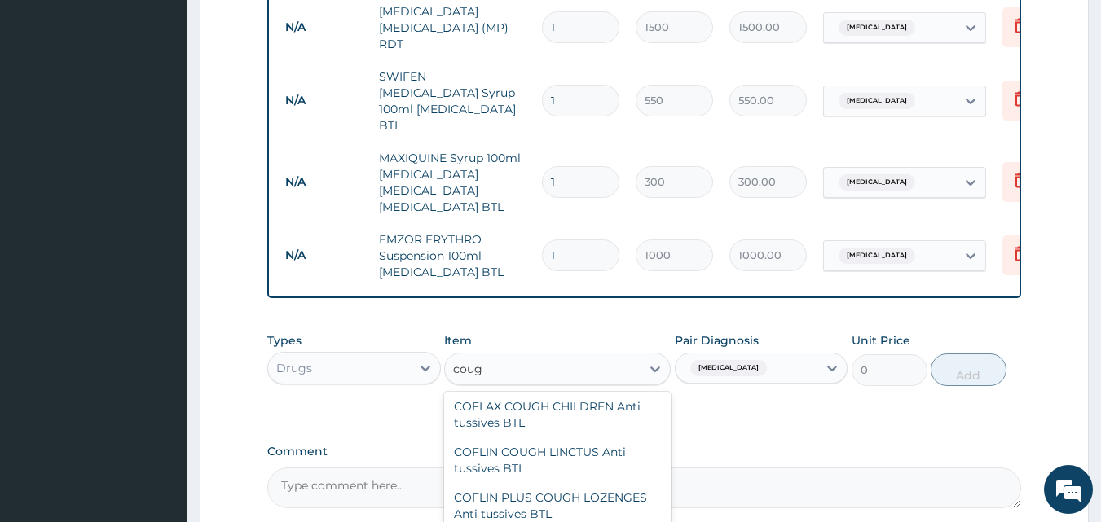
scroll to position [701, 0]
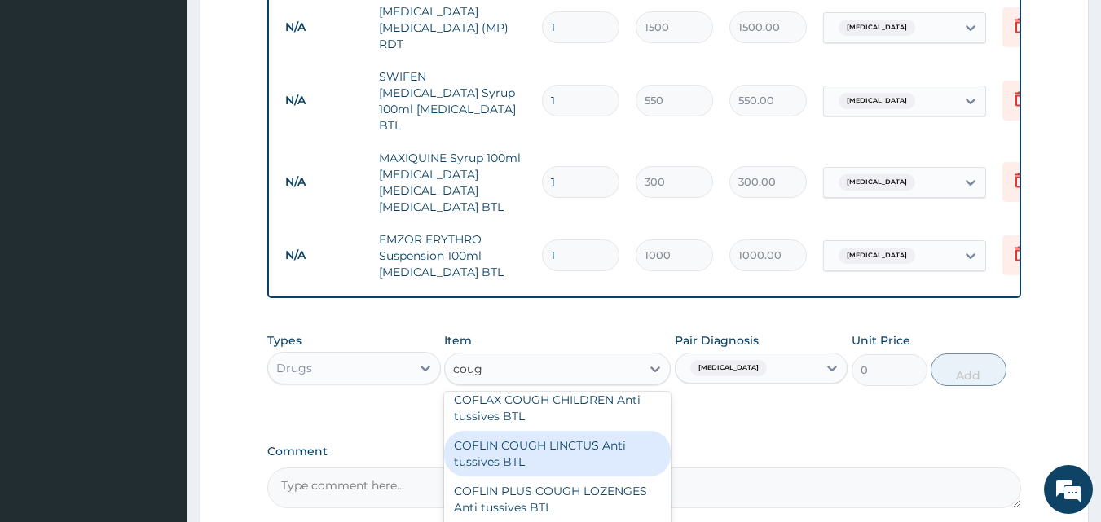
click at [567, 450] on div "COFLIN COUGH LINCTUS Anti tussives BTL" at bounding box center [557, 454] width 227 height 46
type input "400"
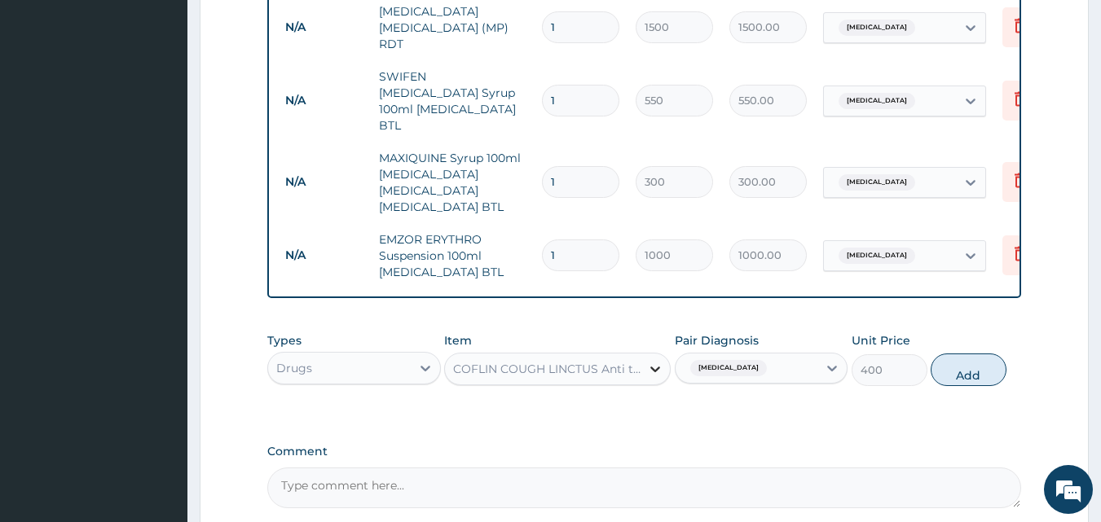
click at [655, 361] on icon at bounding box center [655, 369] width 16 height 16
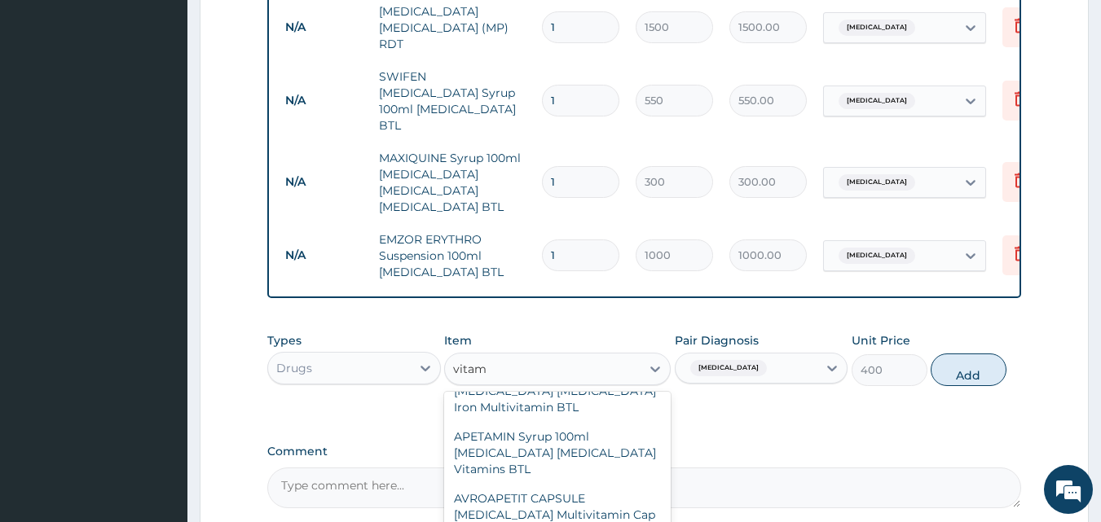
scroll to position [10728, 0]
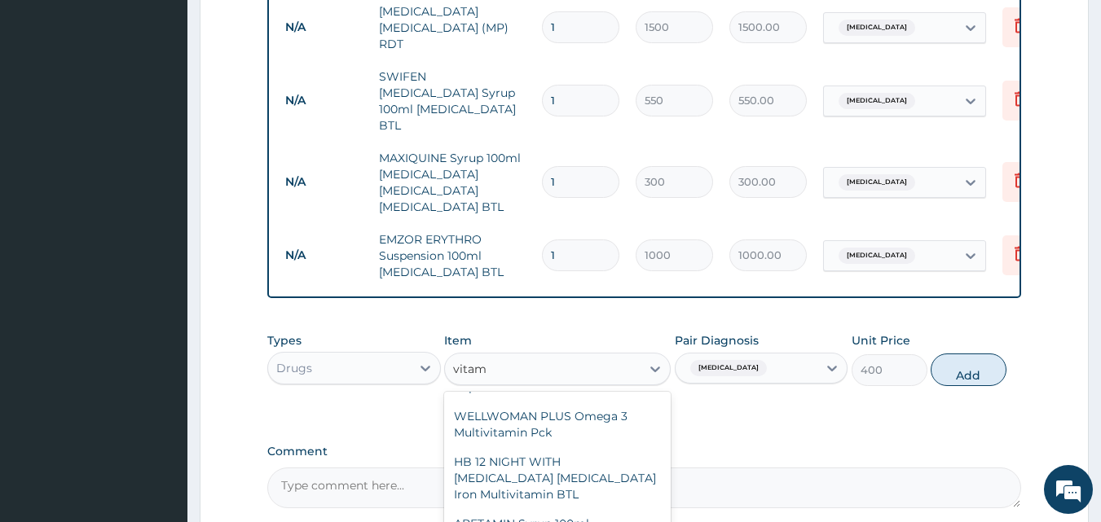
type input "vitami"
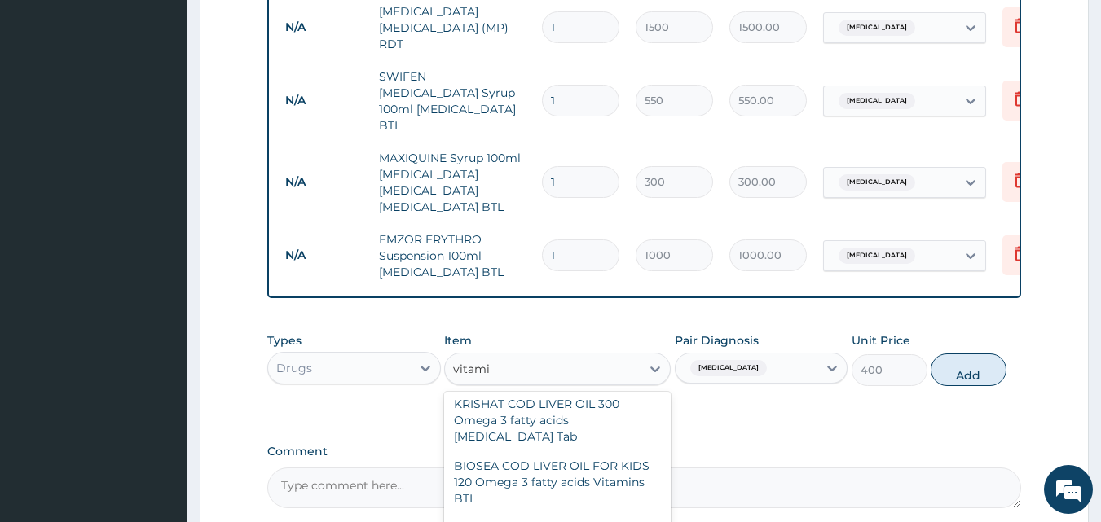
scroll to position [10196, 0]
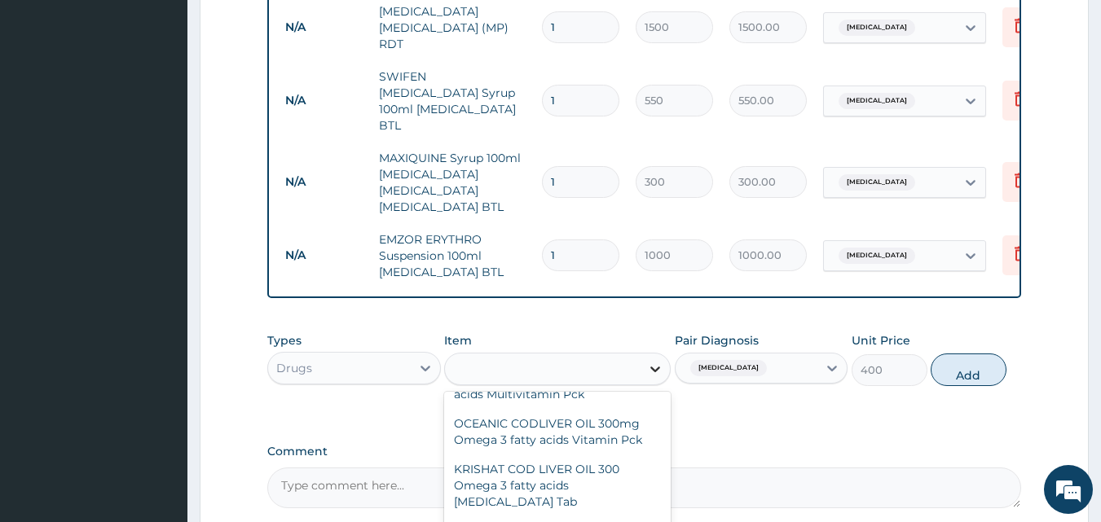
click at [656, 367] on icon at bounding box center [655, 370] width 10 height 6
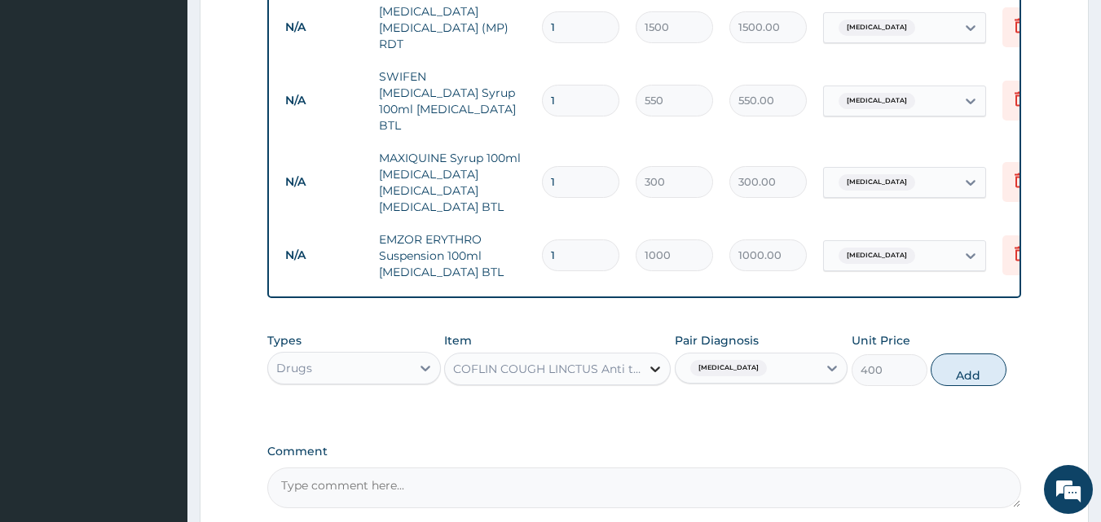
click at [656, 367] on icon at bounding box center [655, 370] width 10 height 6
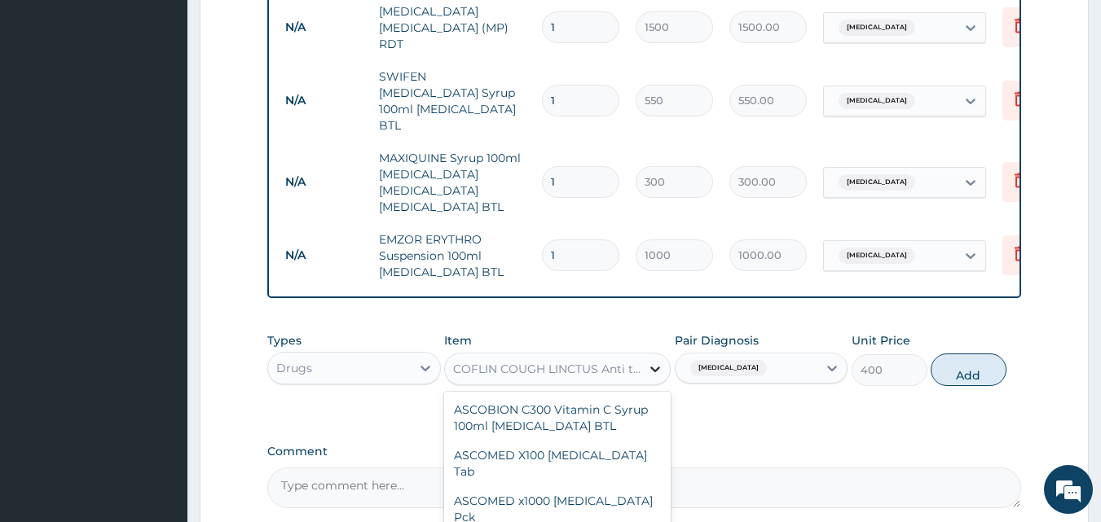
scroll to position [59988, 0]
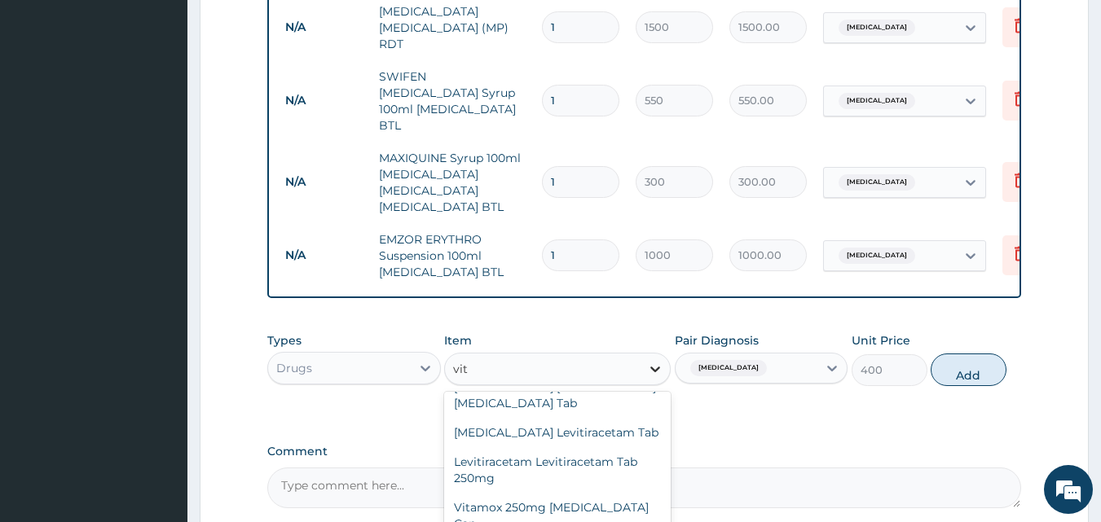
type input "vita"
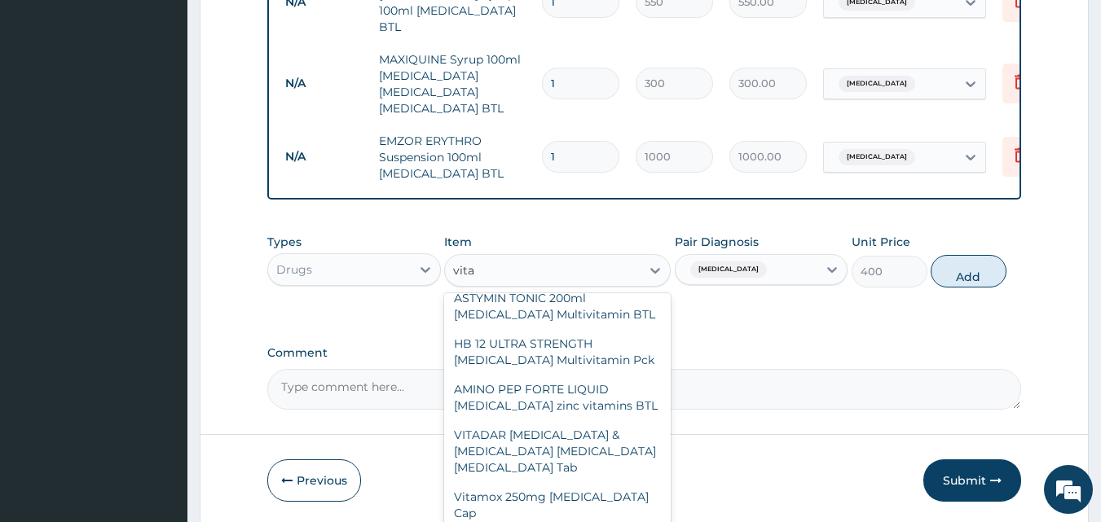
scroll to position [822, 0]
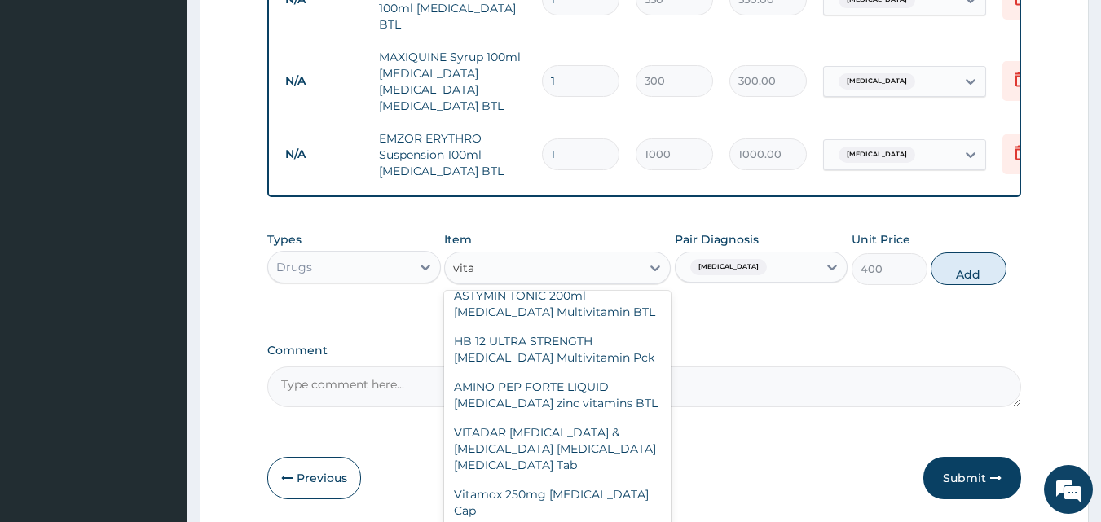
type input "70"
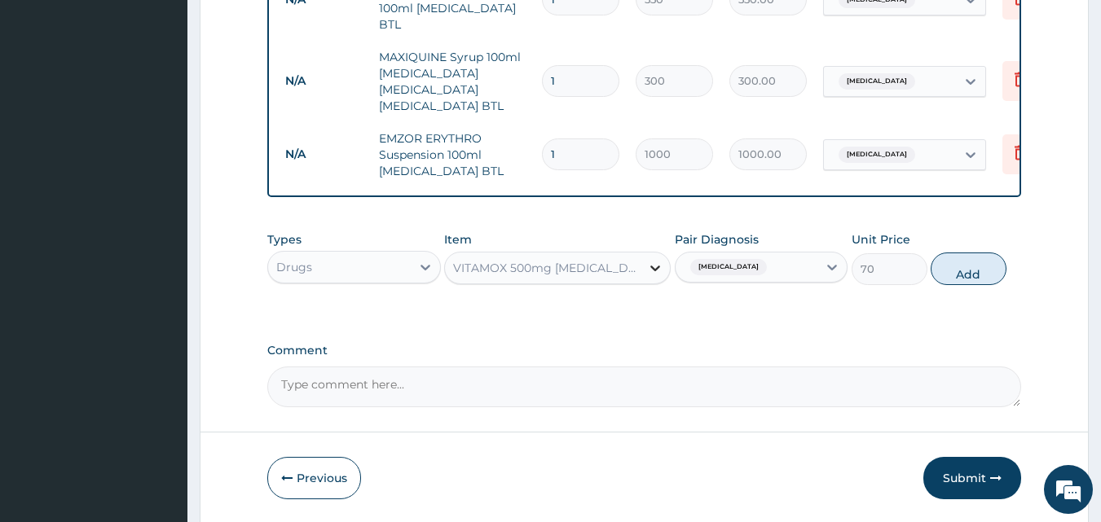
click at [656, 260] on icon at bounding box center [655, 268] width 16 height 16
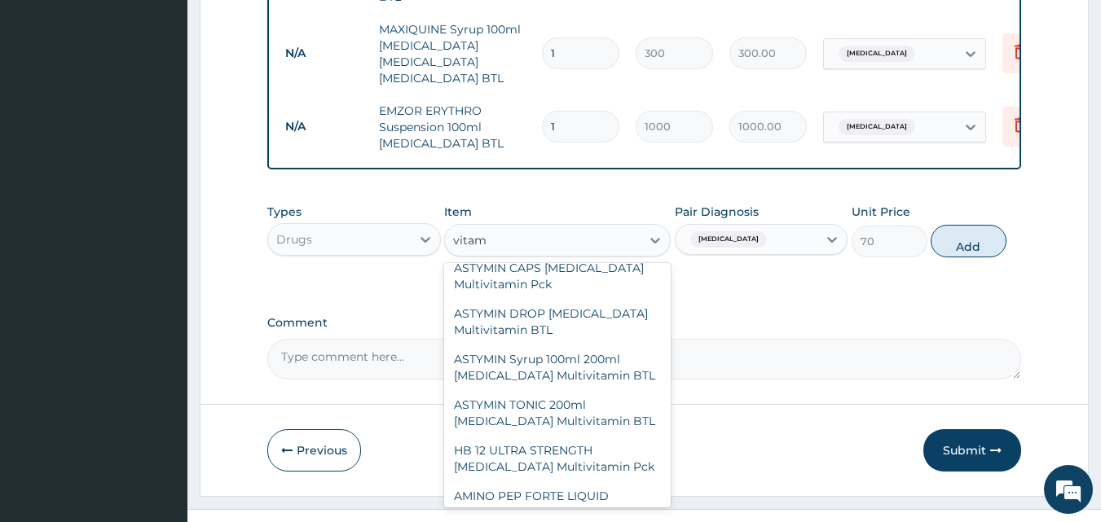
scroll to position [865, 0]
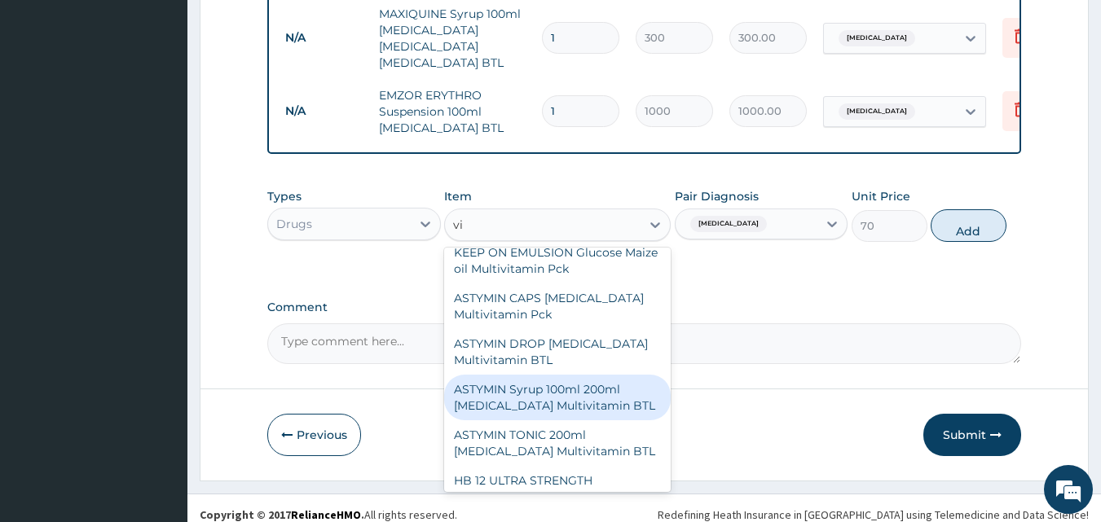
type input "v"
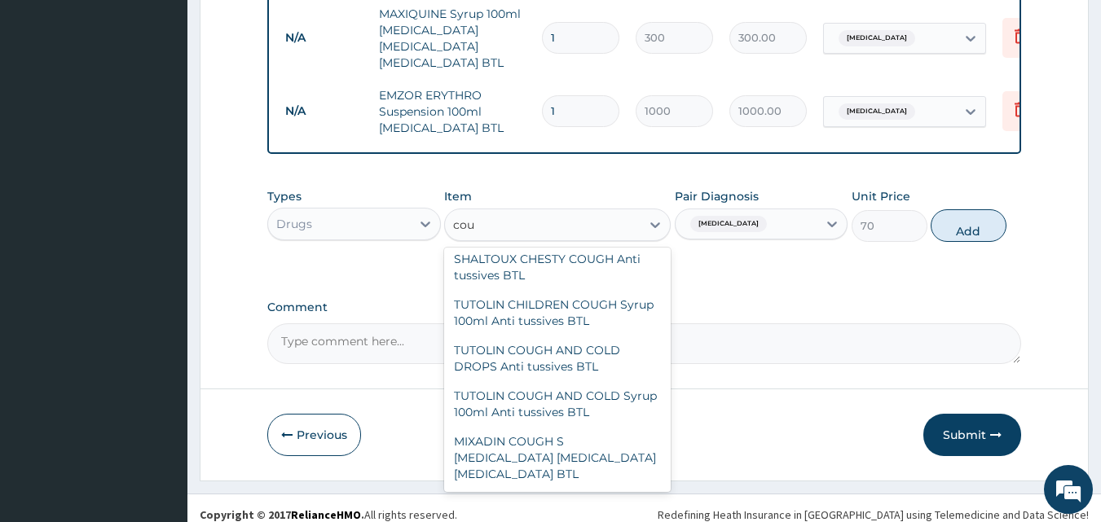
scroll to position [1353, 0]
type input "c"
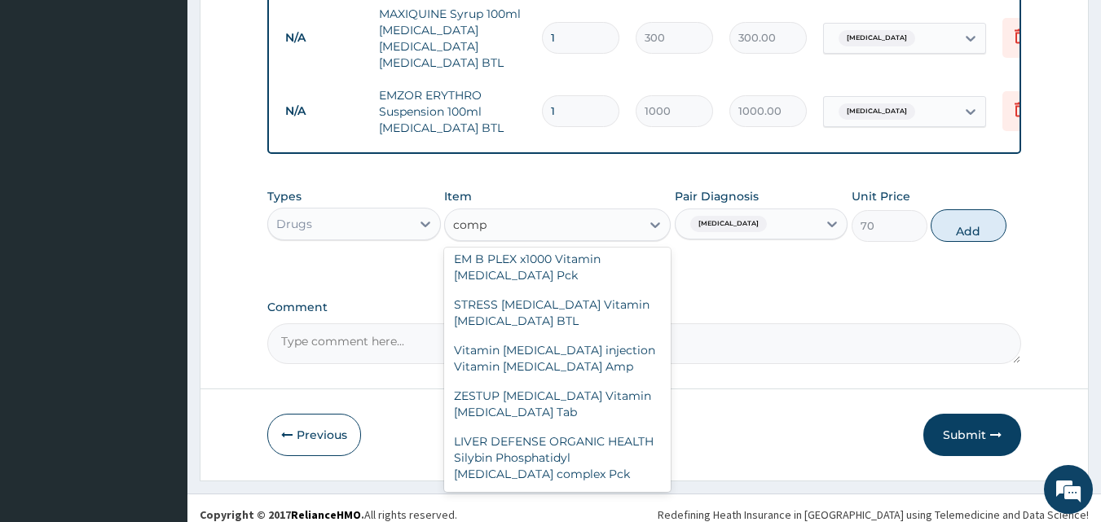
scroll to position [655, 0]
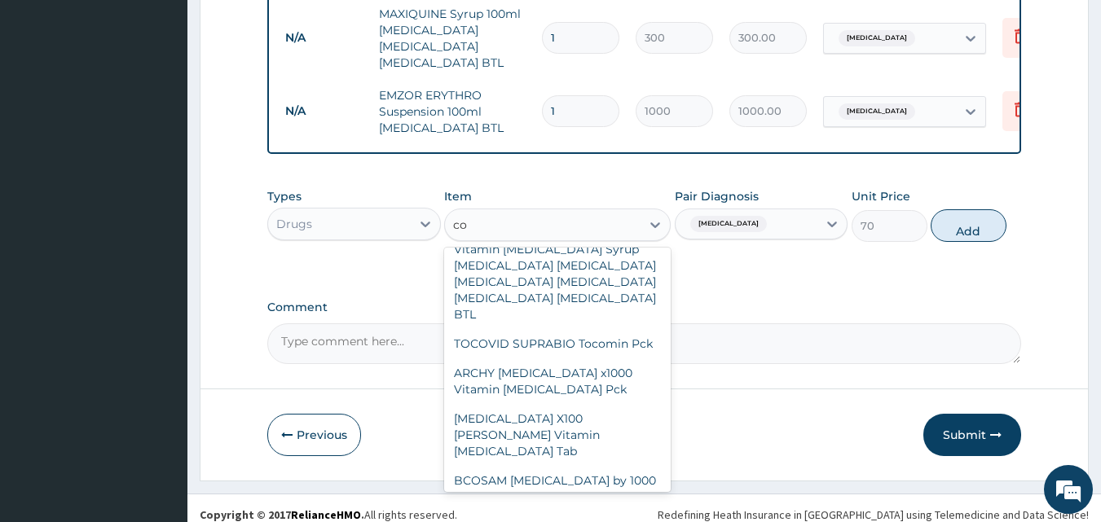
type input "c"
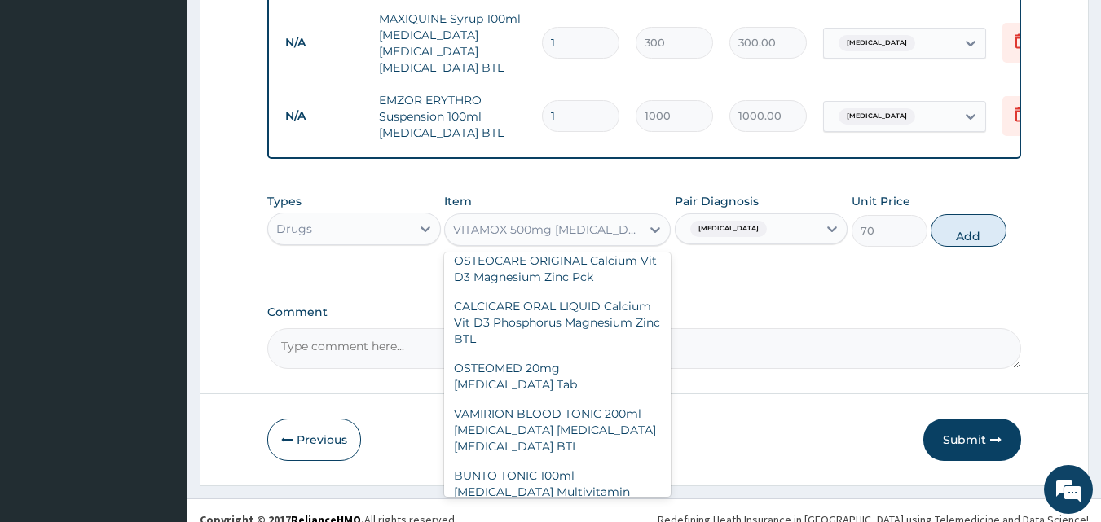
scroll to position [865, 0]
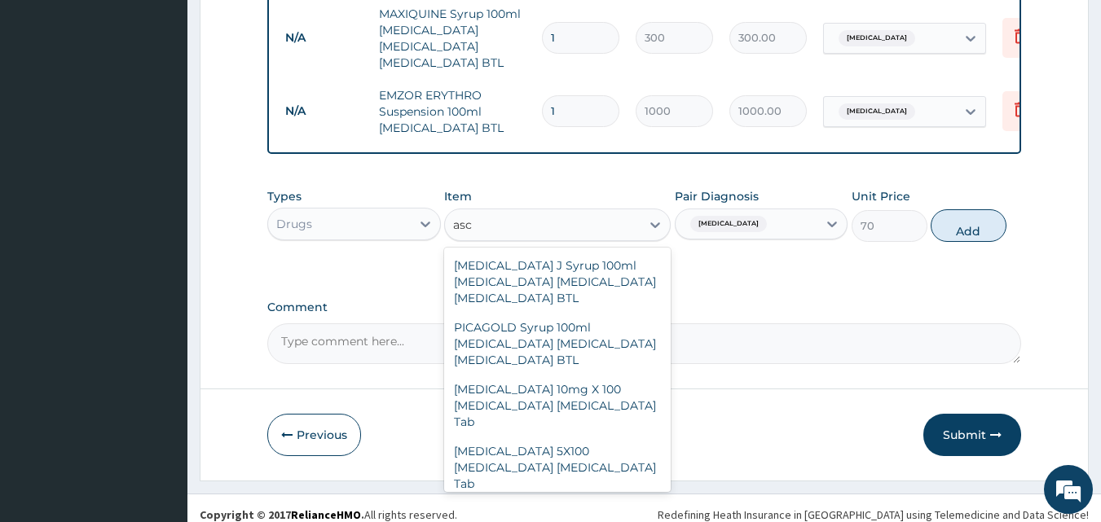
type input "asco"
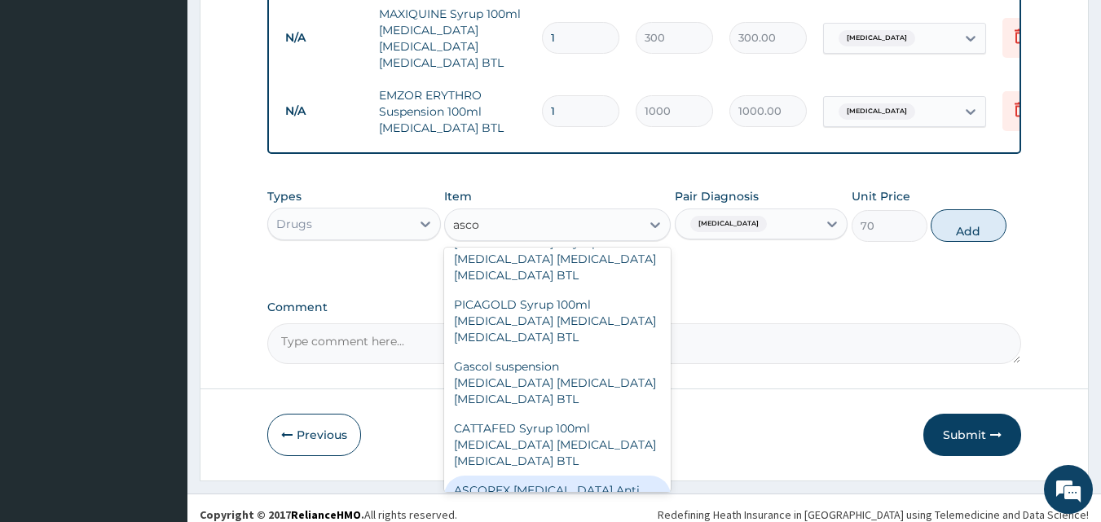
click at [540, 476] on div "ASCOREX EXPECTORANT Anti tussives BTL" at bounding box center [557, 499] width 227 height 46
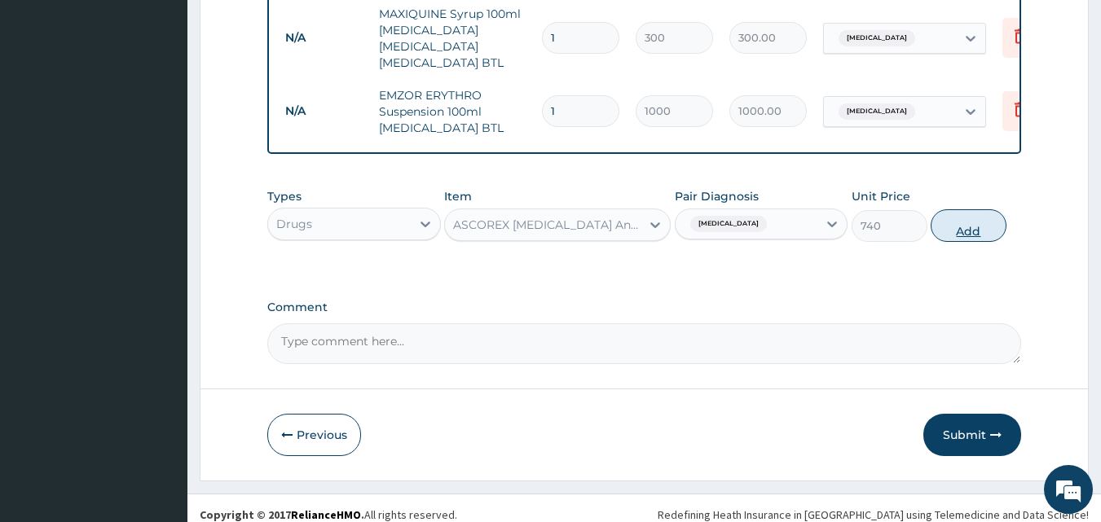
click at [956, 214] on button "Add" at bounding box center [969, 225] width 76 height 33
type input "0"
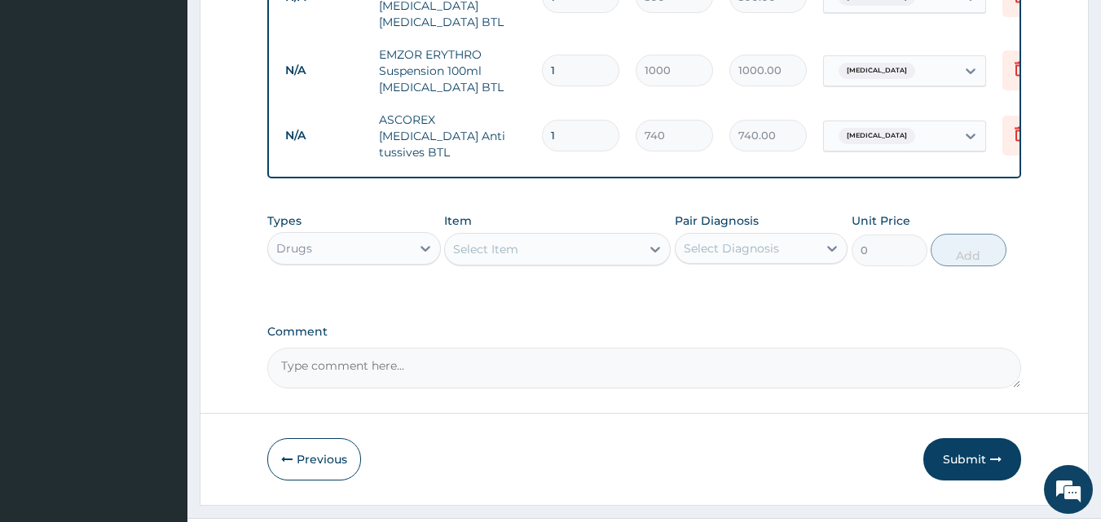
scroll to position [921, 0]
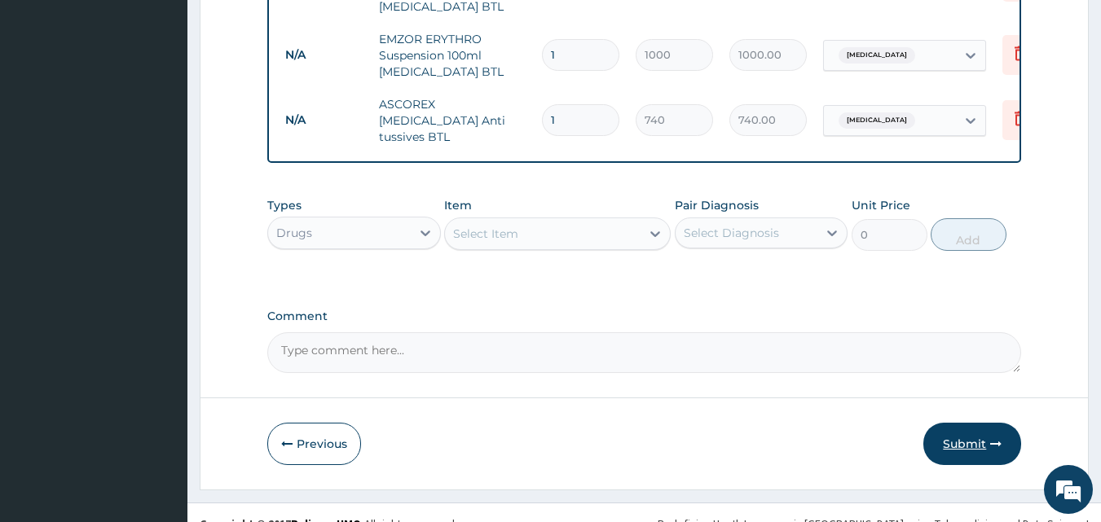
click at [978, 423] on button "Submit" at bounding box center [972, 444] width 98 height 42
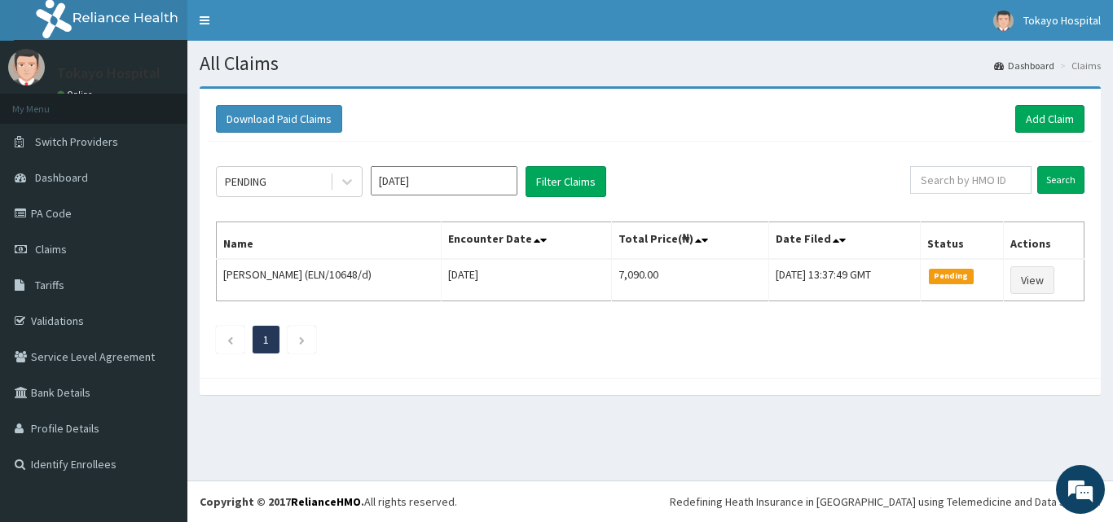
scroll to position [1869, 0]
click at [64, 171] on span "Dashboard" at bounding box center [61, 177] width 53 height 15
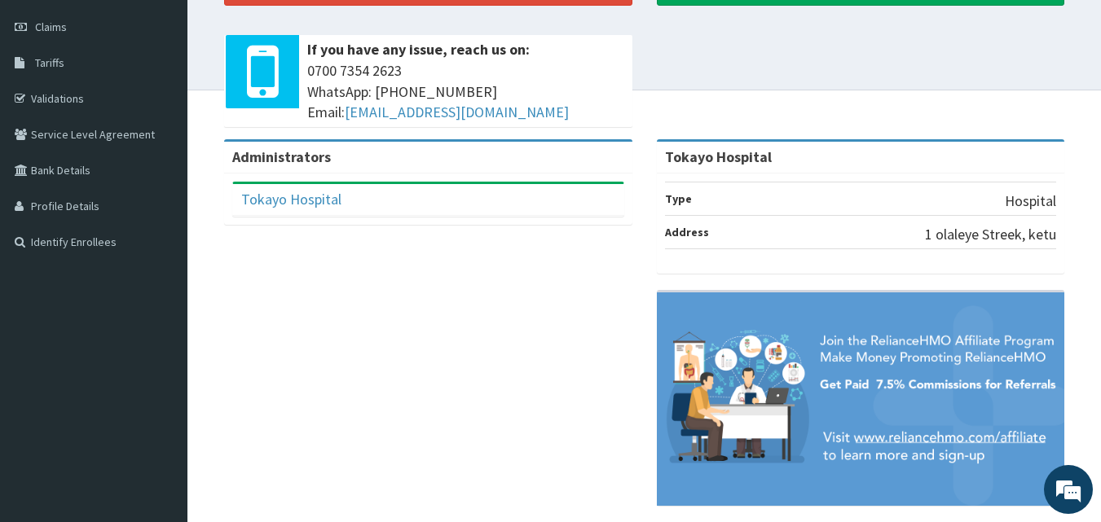
scroll to position [228, 0]
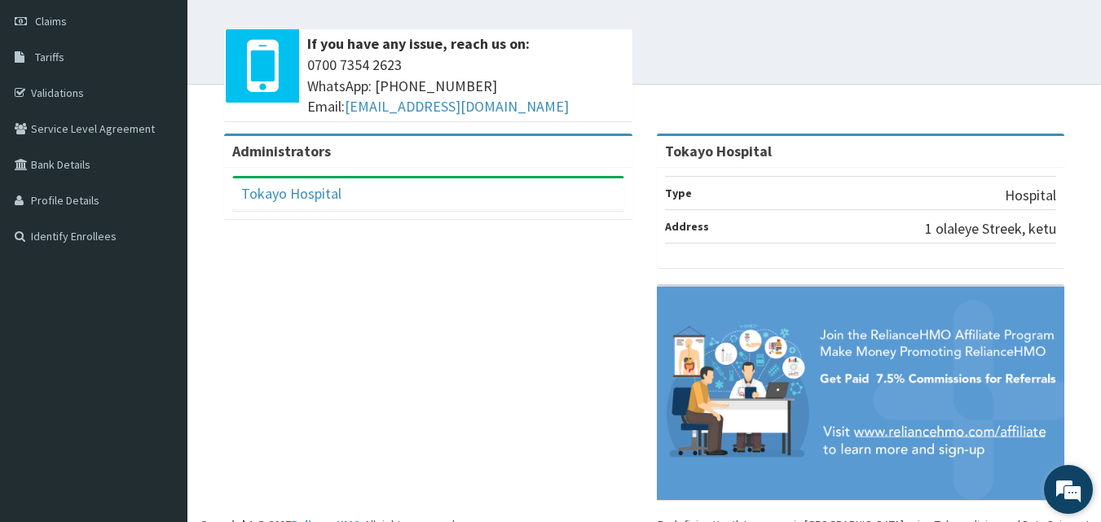
click at [1073, 474] on em at bounding box center [1068, 490] width 44 height 44
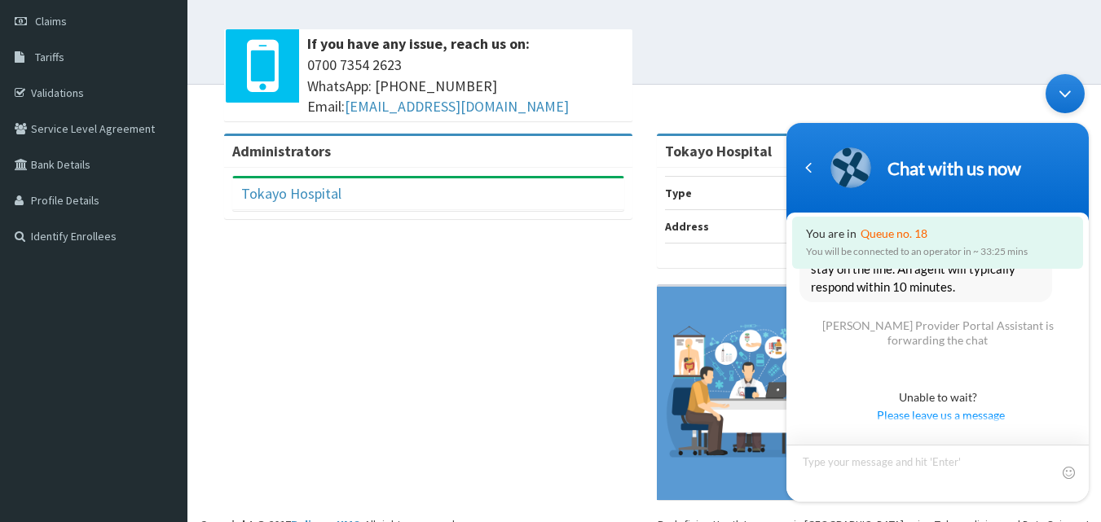
scroll to position [1792, 0]
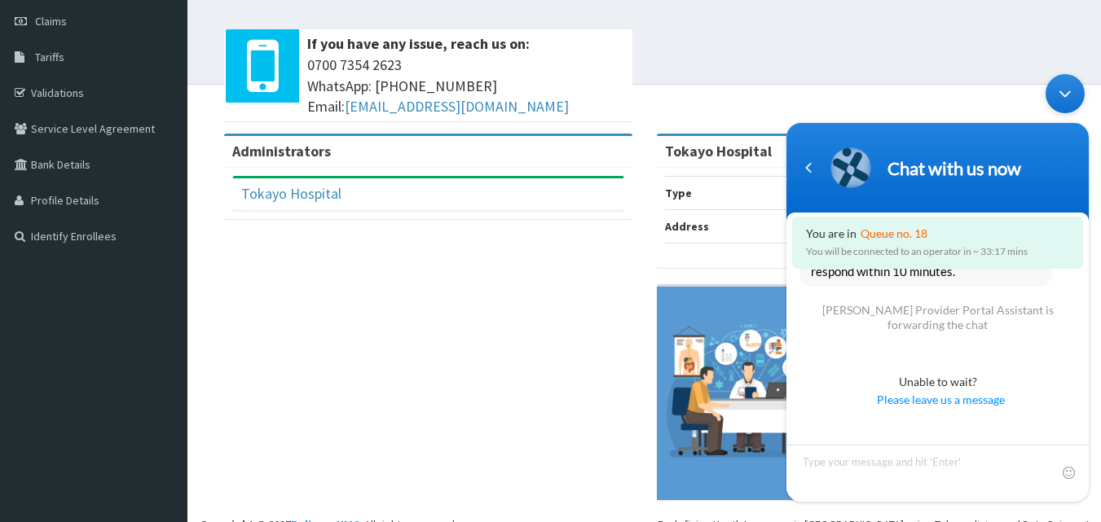
click at [1065, 96] on div "Minimize live chat window" at bounding box center [1065, 93] width 39 height 39
